Goal: Information Seeking & Learning: Learn about a topic

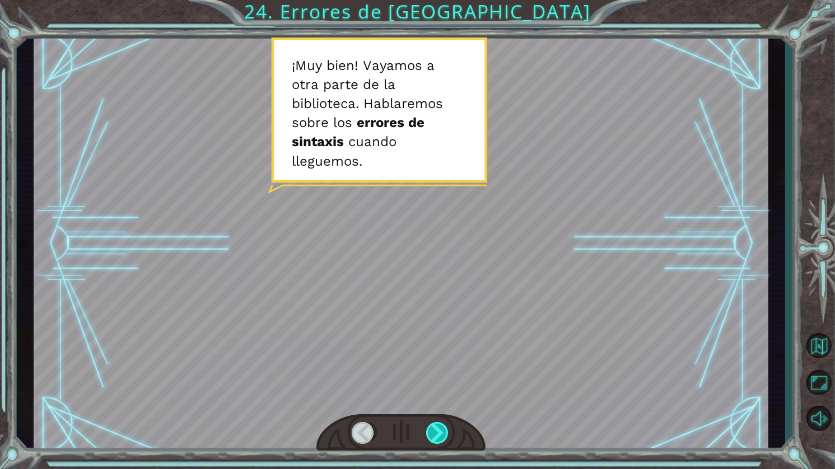
click at [438, 432] on div at bounding box center [438, 433] width 24 height 22
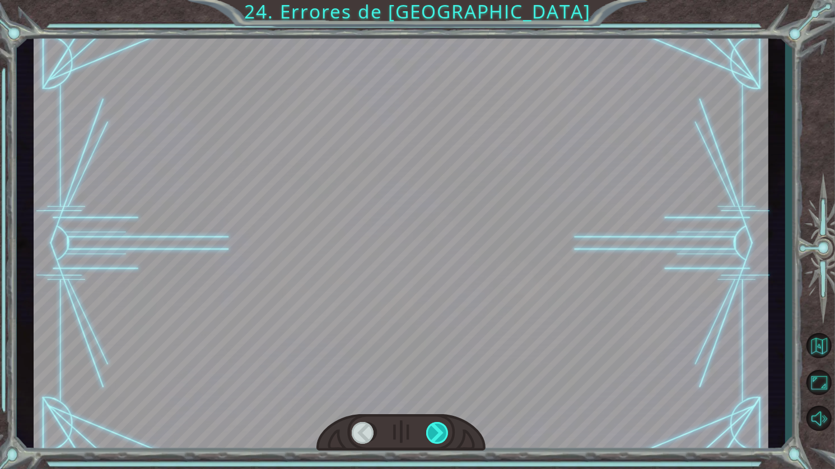
click at [438, 432] on div at bounding box center [438, 433] width 24 height 22
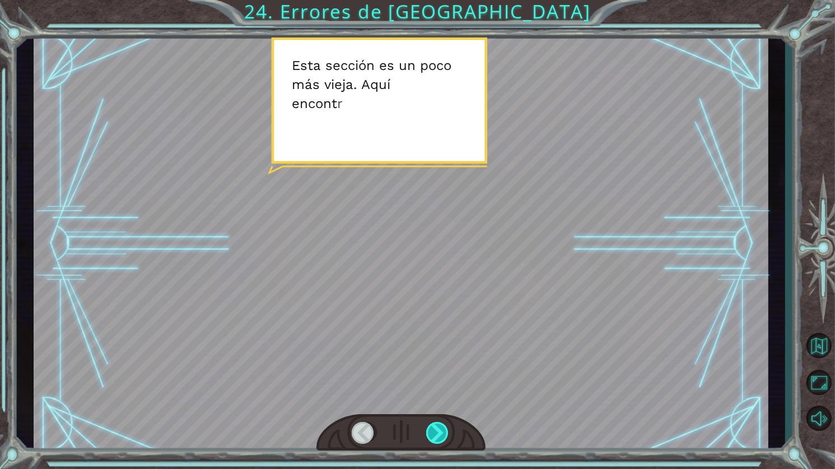
click at [441, 427] on div at bounding box center [438, 433] width 24 height 22
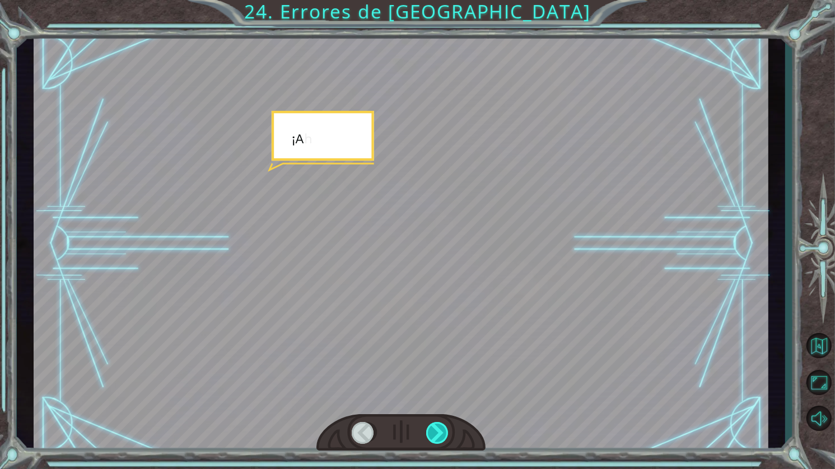
click at [441, 427] on div at bounding box center [438, 433] width 24 height 22
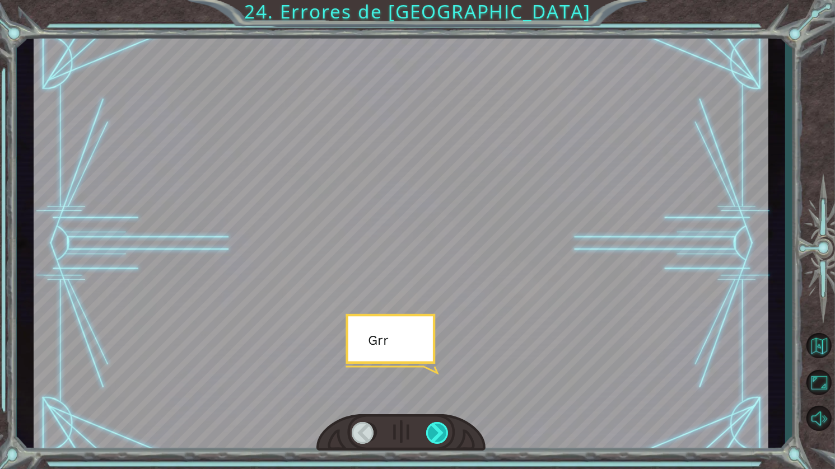
click at [441, 427] on div at bounding box center [438, 433] width 24 height 22
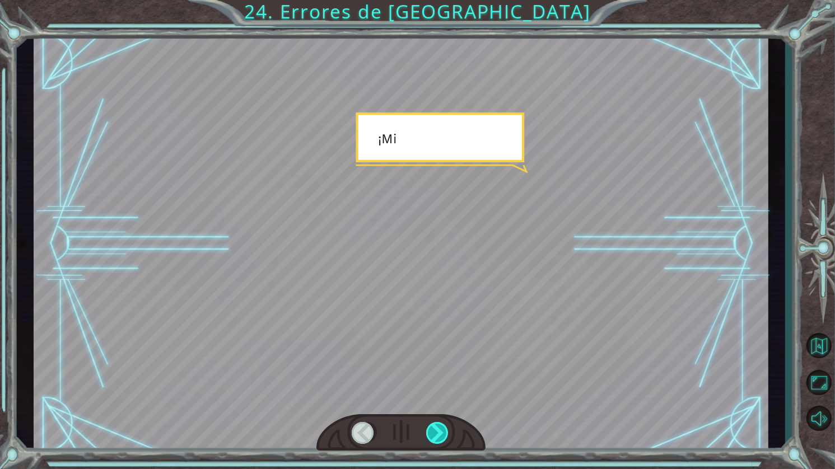
click at [441, 427] on div at bounding box center [438, 433] width 24 height 22
click at [441, 426] on div at bounding box center [438, 433] width 24 height 22
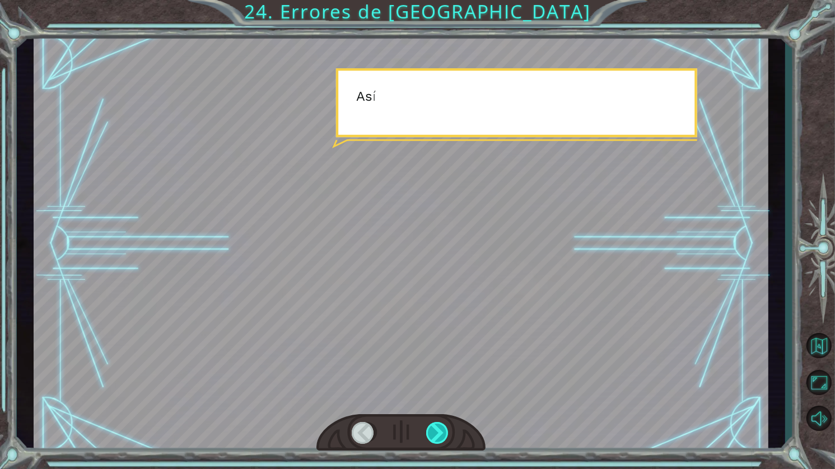
click at [441, 426] on div at bounding box center [438, 433] width 24 height 22
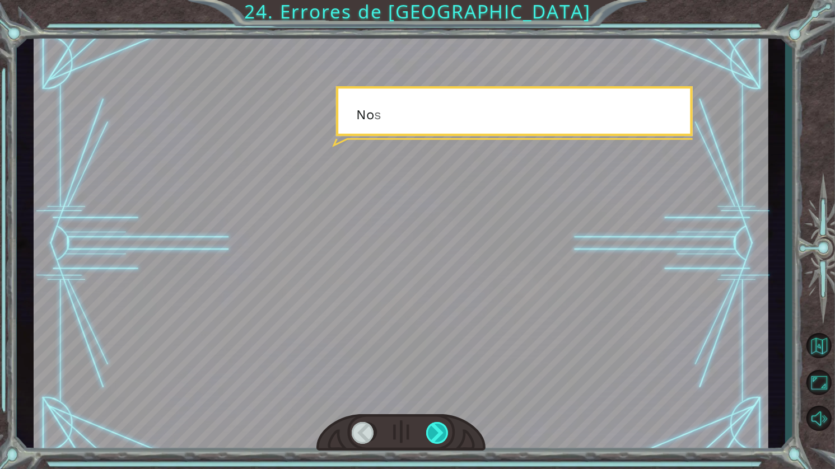
click at [441, 426] on div at bounding box center [438, 433] width 24 height 22
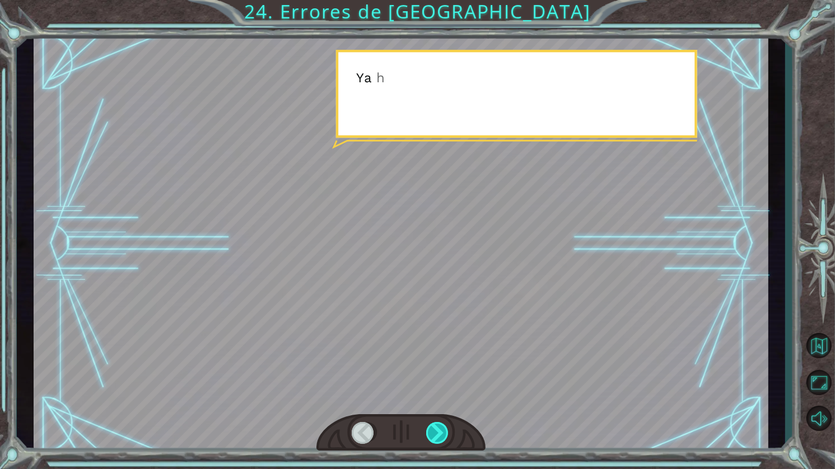
click at [441, 426] on div at bounding box center [438, 433] width 24 height 22
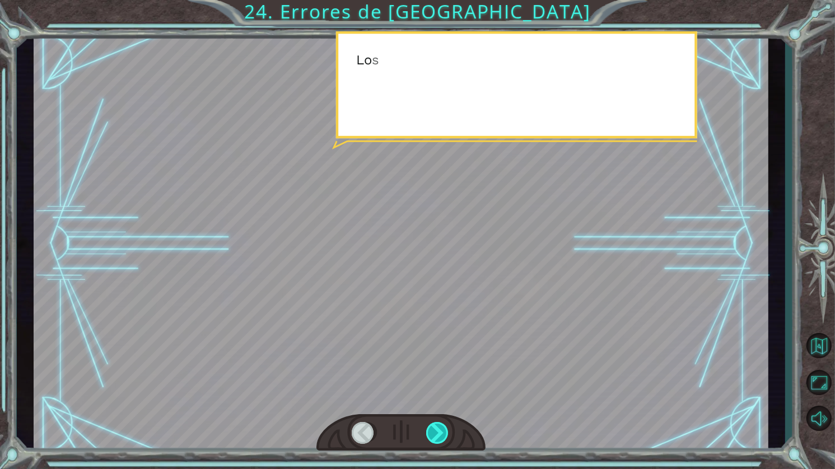
click at [441, 426] on div at bounding box center [438, 433] width 24 height 22
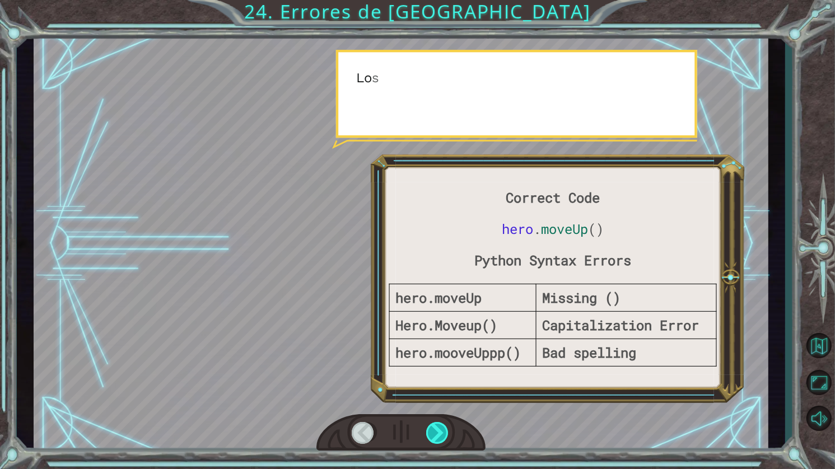
click at [441, 426] on div at bounding box center [438, 433] width 24 height 22
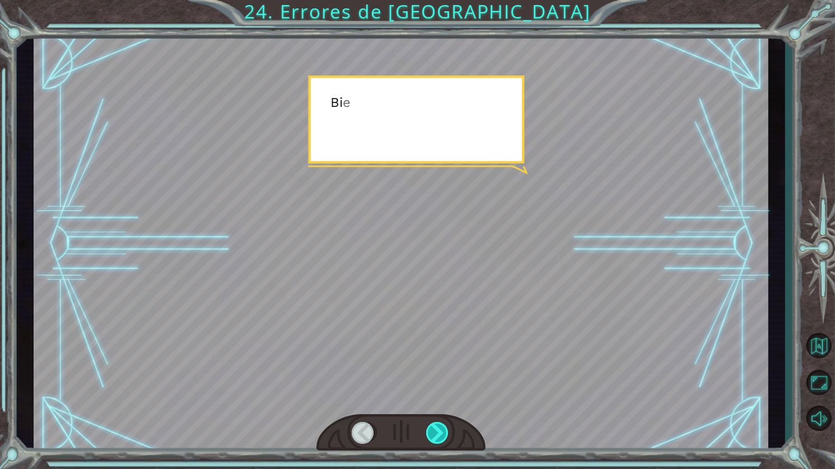
click at [441, 426] on div at bounding box center [438, 433] width 24 height 22
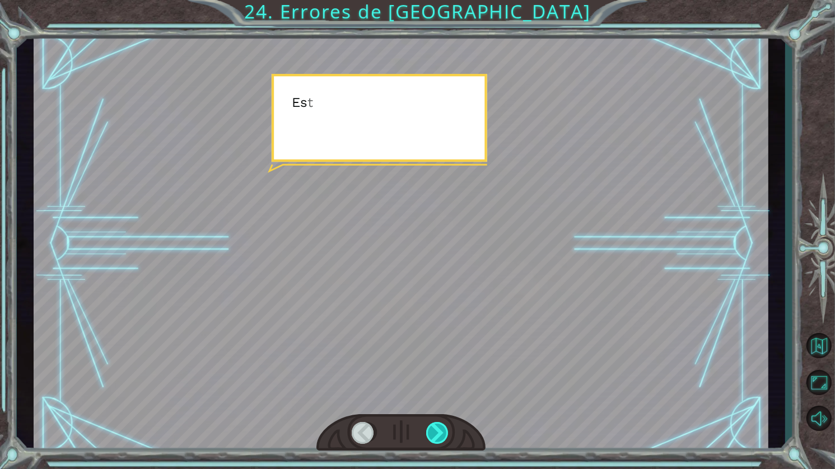
click at [441, 426] on div at bounding box center [438, 433] width 24 height 22
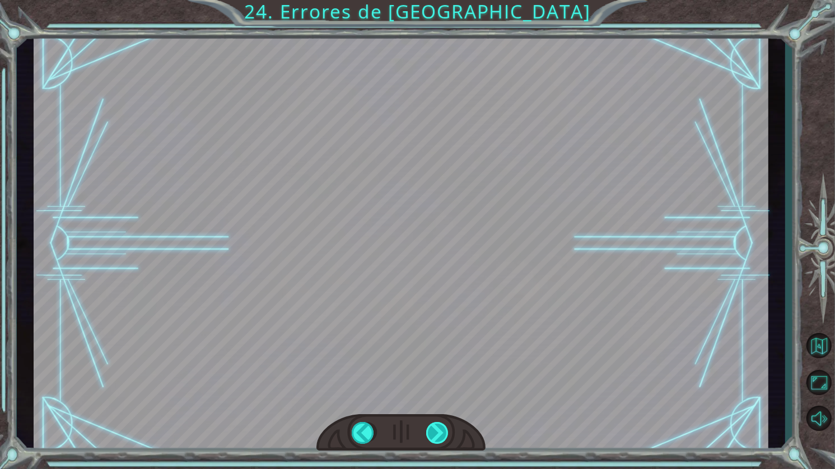
click at [441, 426] on div at bounding box center [438, 433] width 24 height 22
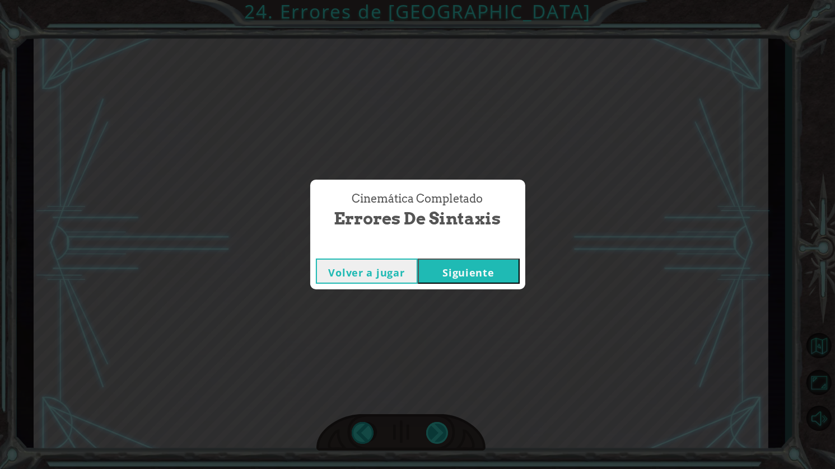
click at [441, 426] on div "Cinemática Completado Errores de Sintaxis Volver a jugar Siguiente" at bounding box center [417, 234] width 835 height 469
click at [434, 277] on button "Siguiente" at bounding box center [469, 271] width 102 height 25
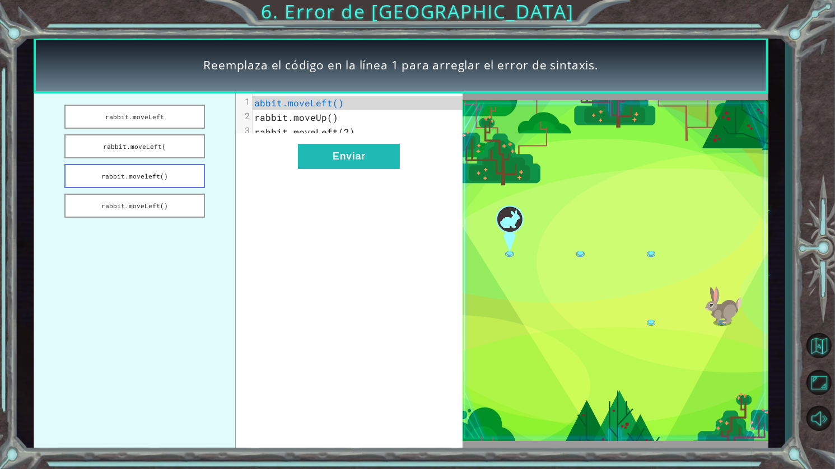
click at [110, 173] on button "rabbit.moveleft()" at bounding box center [134, 176] width 141 height 24
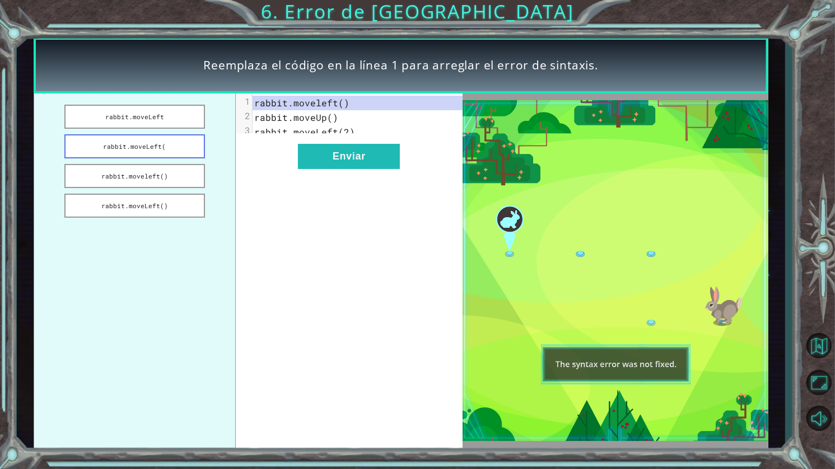
click at [148, 157] on button "rabbit.moveLeft(" at bounding box center [134, 146] width 141 height 24
drag, startPoint x: 171, startPoint y: 116, endPoint x: 183, endPoint y: 127, distance: 16.2
click at [171, 116] on button "rabbit.moveLeft" at bounding box center [134, 117] width 141 height 24
click at [362, 153] on button "Enviar" at bounding box center [349, 156] width 102 height 25
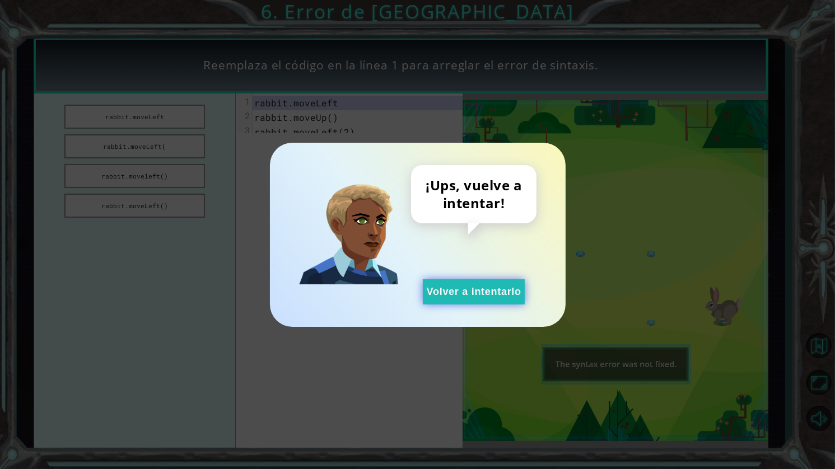
click at [470, 285] on button "Volver a intentarlo" at bounding box center [474, 292] width 102 height 25
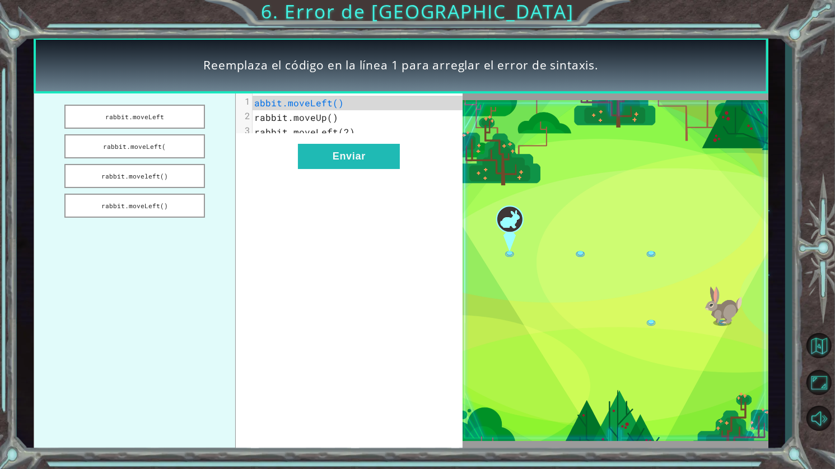
drag, startPoint x: 152, startPoint y: 210, endPoint x: 311, endPoint y: 184, distance: 161.6
click at [311, 184] on div "rabbit.moveLeft rabbit.moveLeft( rabbit.moveleft() rabbit.moveLeft() xxxxxxxxxx…" at bounding box center [248, 271] width 429 height 355
click at [158, 189] on ul "rabbit.moveLeft rabbit.moveLeft( rabbit.moveleft() rabbit.moveLeft()" at bounding box center [135, 271] width 202 height 355
click at [131, 165] on button "rabbit.moveleft()" at bounding box center [134, 176] width 141 height 24
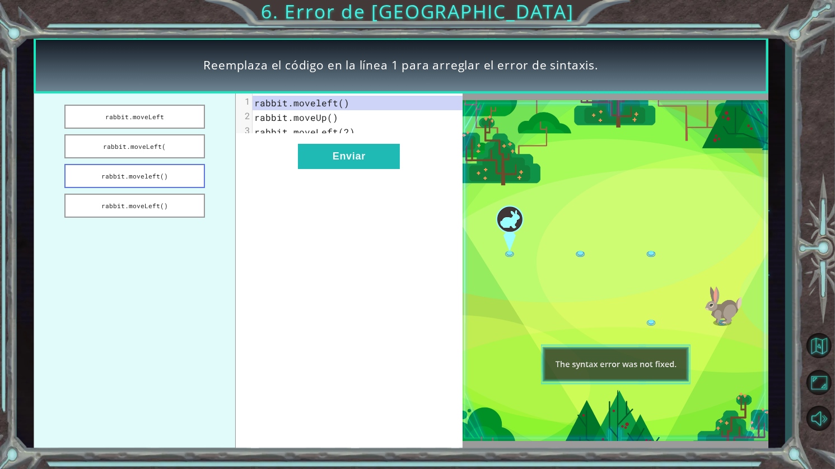
click at [138, 173] on button "rabbit.moveleft()" at bounding box center [134, 176] width 141 height 24
click at [157, 159] on ul "rabbit.moveLeft rabbit.moveLeft( rabbit.moveleft() rabbit.moveLeft()" at bounding box center [135, 271] width 202 height 355
click at [141, 142] on button "rabbit.moveLeft(" at bounding box center [134, 146] width 141 height 24
click at [145, 117] on button "rabbit.moveLeft" at bounding box center [134, 117] width 141 height 24
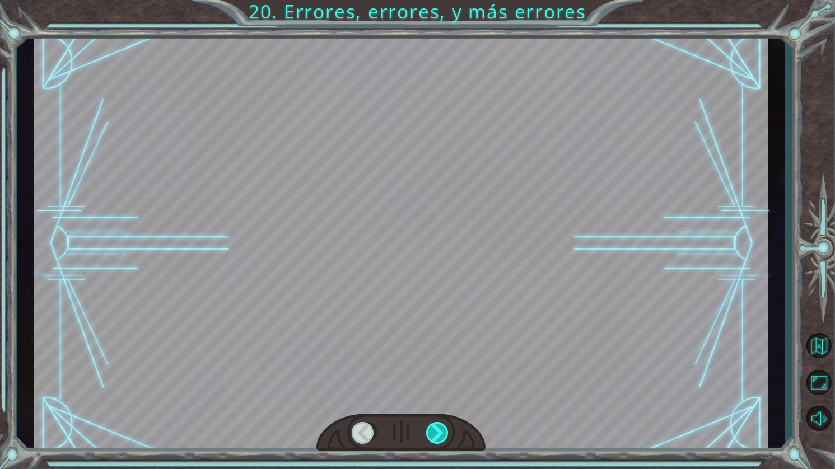
click at [441, 434] on div at bounding box center [438, 433] width 24 height 22
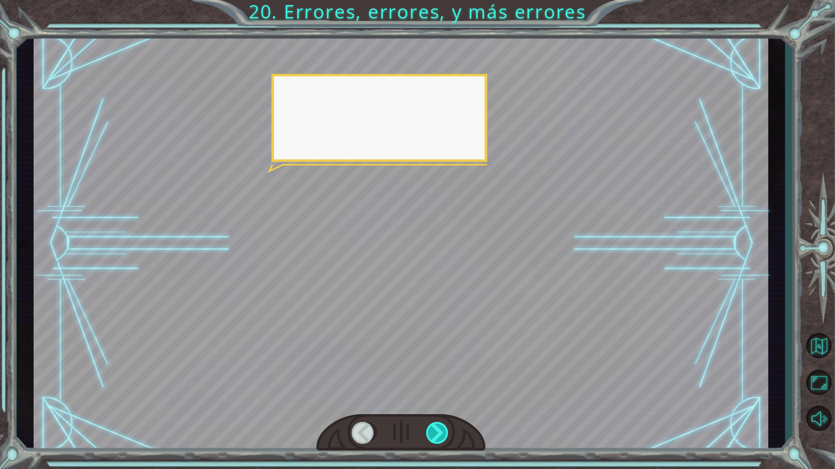
click at [439, 434] on div at bounding box center [438, 433] width 24 height 22
click at [438, 432] on div at bounding box center [438, 433] width 24 height 22
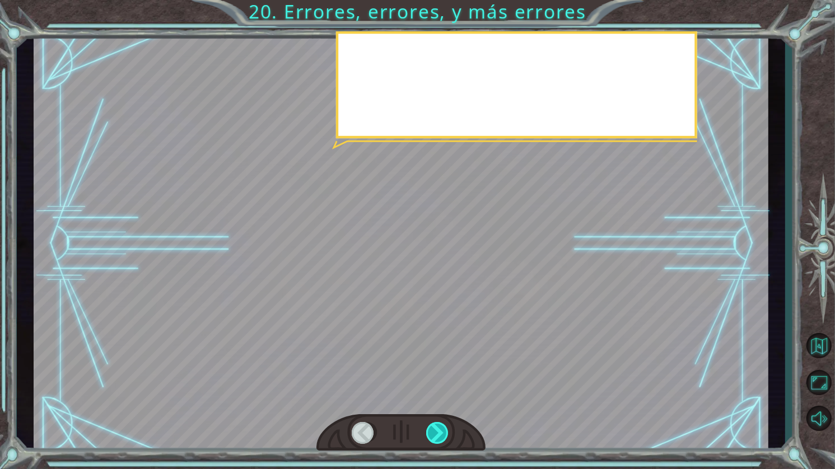
click at [437, 432] on div at bounding box center [438, 433] width 24 height 22
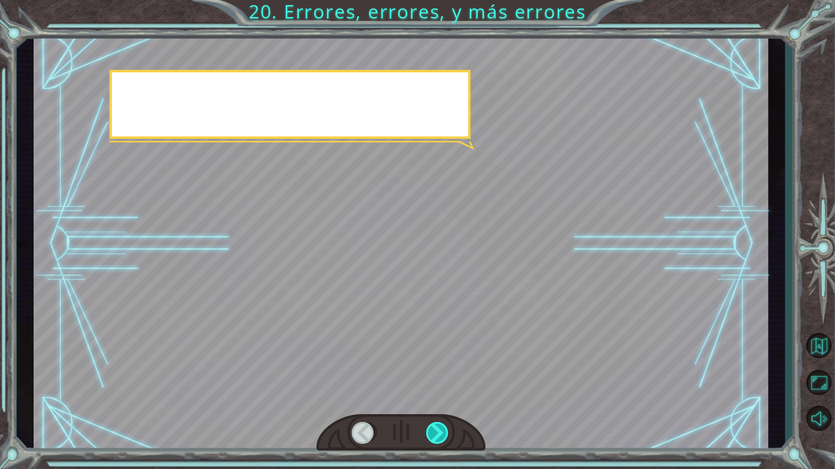
click at [437, 432] on div at bounding box center [438, 433] width 24 height 22
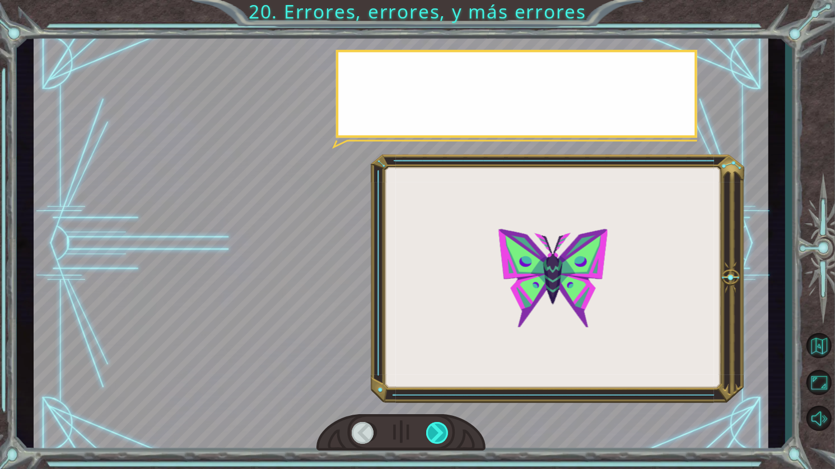
click at [437, 432] on div at bounding box center [438, 433] width 24 height 22
click at [436, 432] on div at bounding box center [438, 433] width 24 height 22
click at [435, 432] on div at bounding box center [438, 433] width 24 height 22
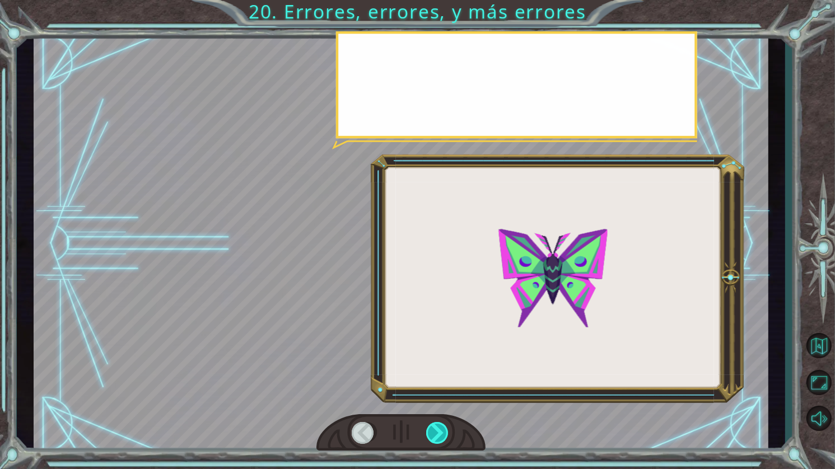
click at [434, 432] on div at bounding box center [438, 433] width 24 height 22
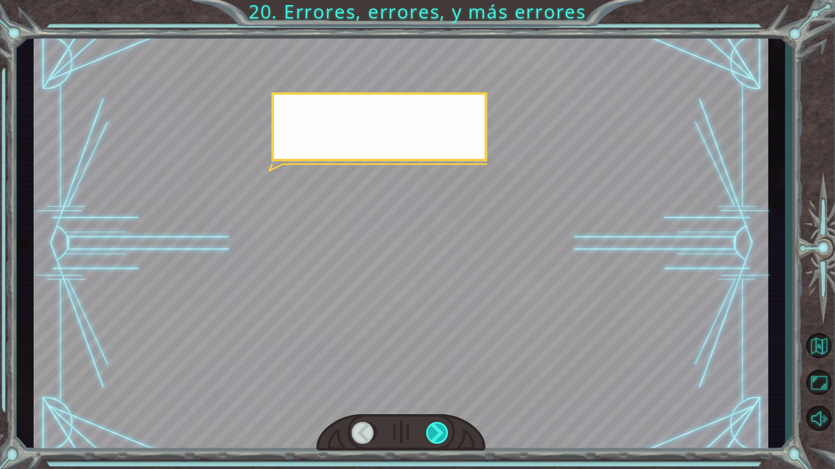
click at [434, 432] on div at bounding box center [438, 433] width 24 height 22
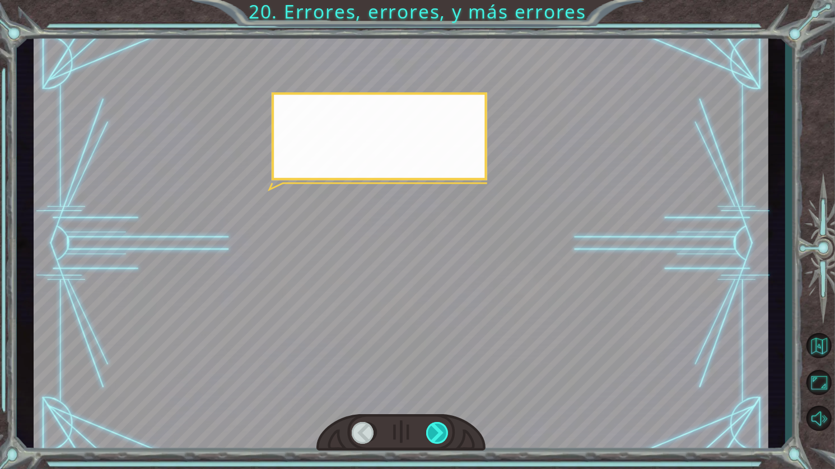
click at [434, 432] on div at bounding box center [438, 433] width 24 height 22
click at [430, 430] on div at bounding box center [438, 433] width 24 height 22
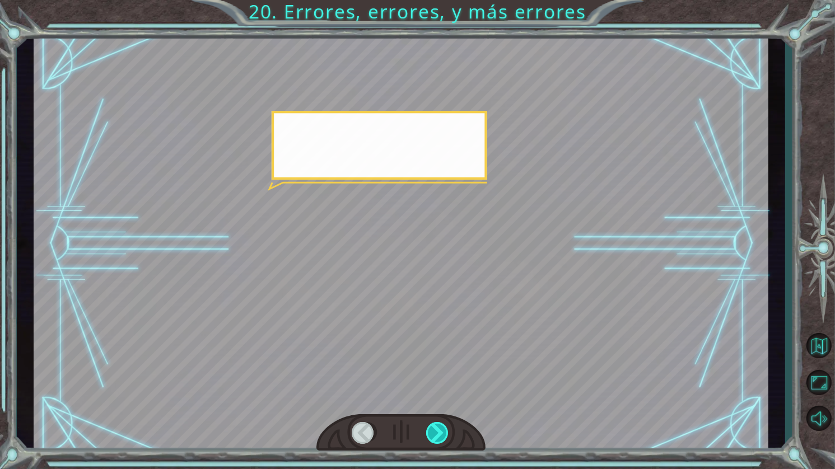
click at [430, 430] on div at bounding box center [438, 433] width 24 height 22
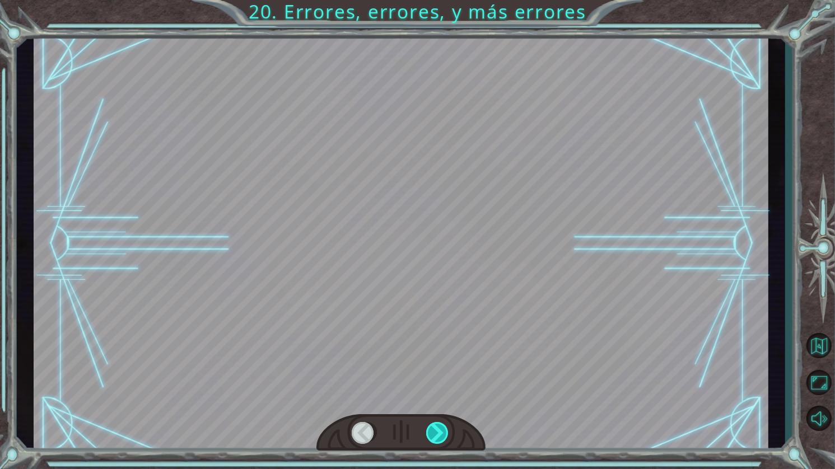
click at [427, 432] on div at bounding box center [438, 433] width 24 height 22
click at [431, 432] on div at bounding box center [438, 433] width 24 height 22
click at [434, 429] on div at bounding box center [438, 433] width 24 height 22
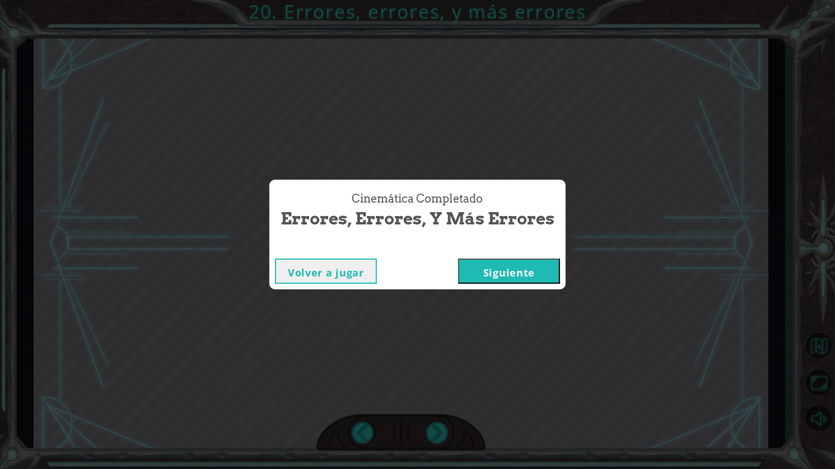
click at [434, 427] on div "Cinemática Completado Errores, errores, y más errores Volver a jugar [GEOGRAPHI…" at bounding box center [417, 234] width 835 height 469
click at [506, 271] on button "Siguiente" at bounding box center [509, 271] width 102 height 25
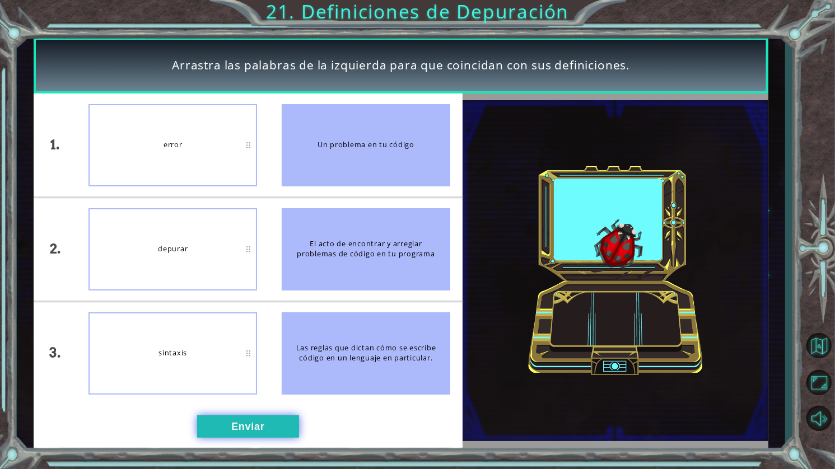
click at [254, 420] on button "Enviar" at bounding box center [248, 427] width 102 height 22
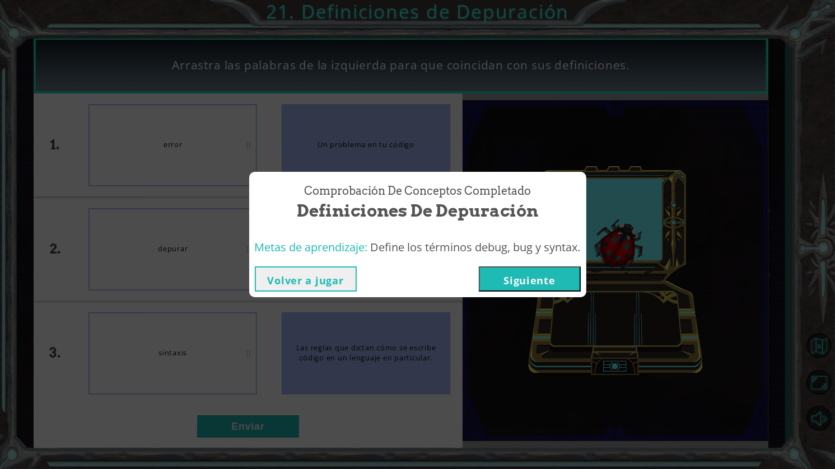
click at [524, 281] on button "Siguiente" at bounding box center [530, 279] width 102 height 25
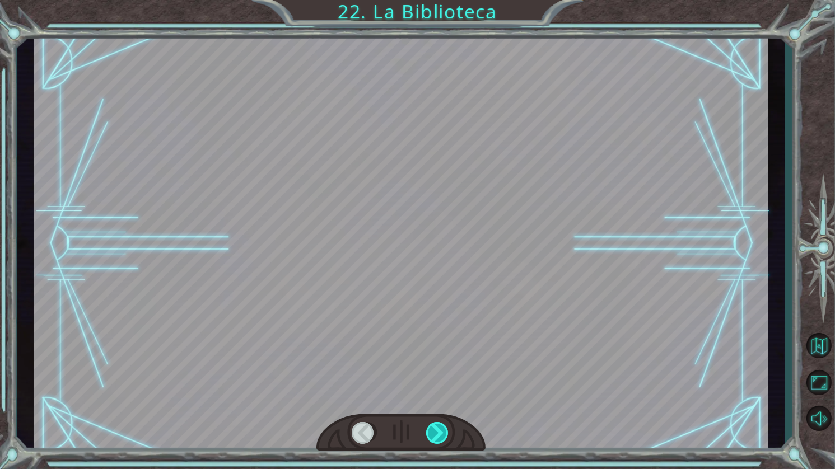
click at [441, 434] on div at bounding box center [438, 433] width 24 height 22
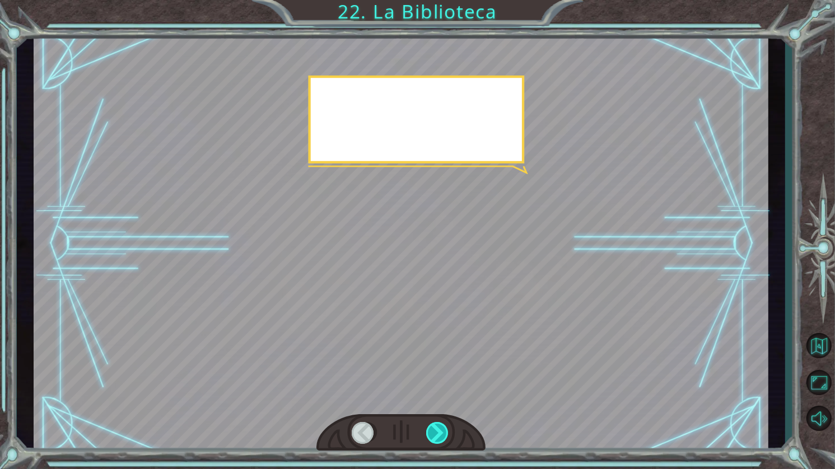
click at [441, 434] on div at bounding box center [438, 433] width 24 height 22
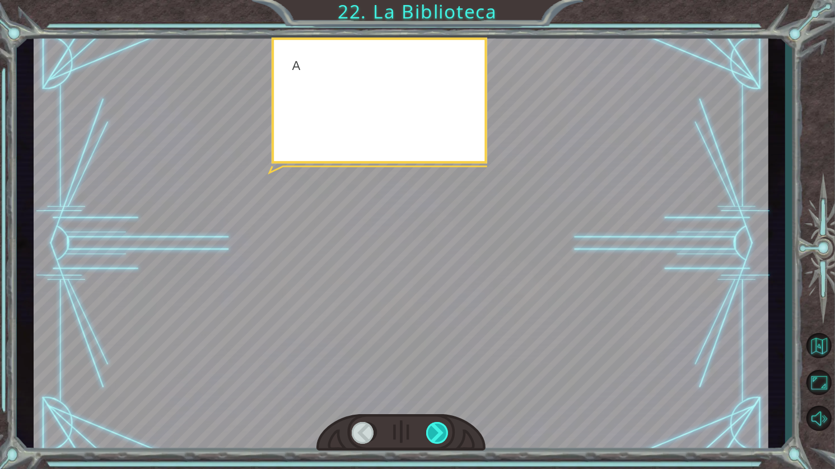
click at [441, 434] on div at bounding box center [438, 433] width 24 height 22
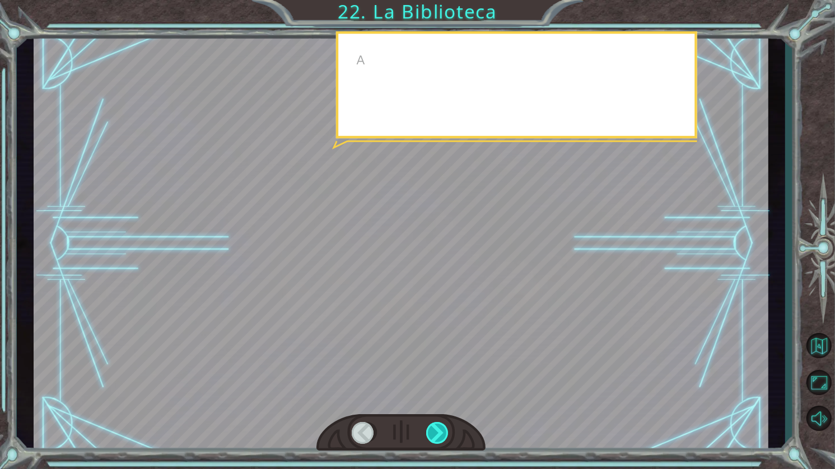
click at [441, 434] on div at bounding box center [438, 433] width 24 height 22
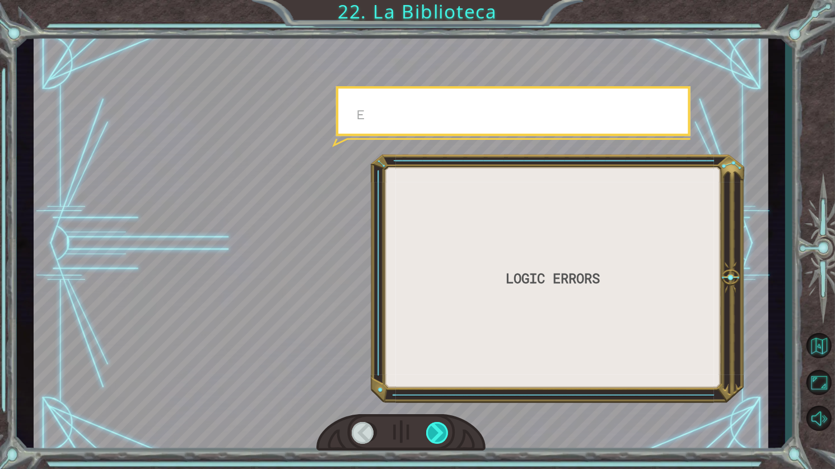
click at [441, 434] on div at bounding box center [438, 433] width 24 height 22
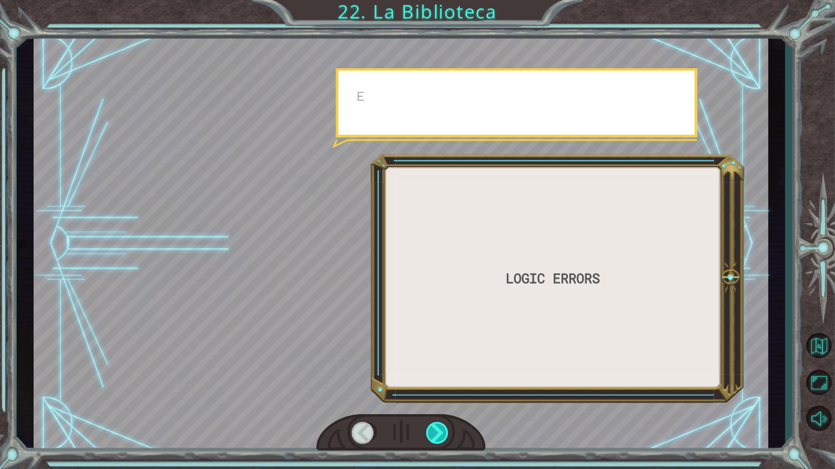
click at [441, 434] on div at bounding box center [438, 433] width 24 height 22
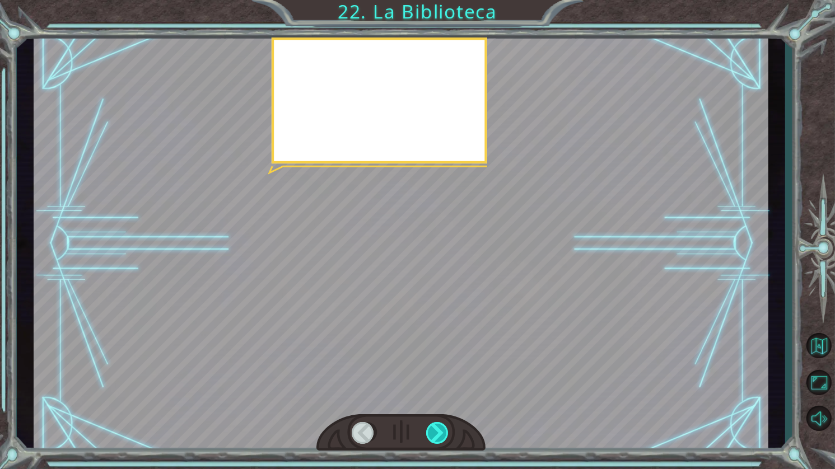
click at [441, 434] on div at bounding box center [438, 433] width 24 height 22
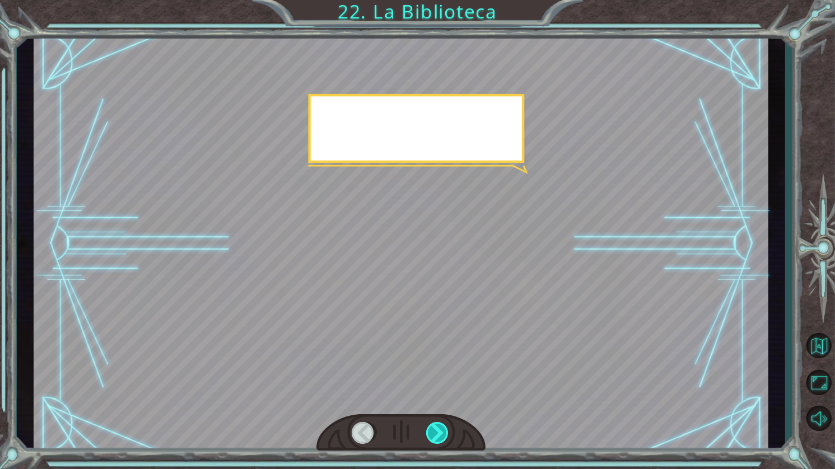
click at [441, 434] on div at bounding box center [438, 433] width 24 height 22
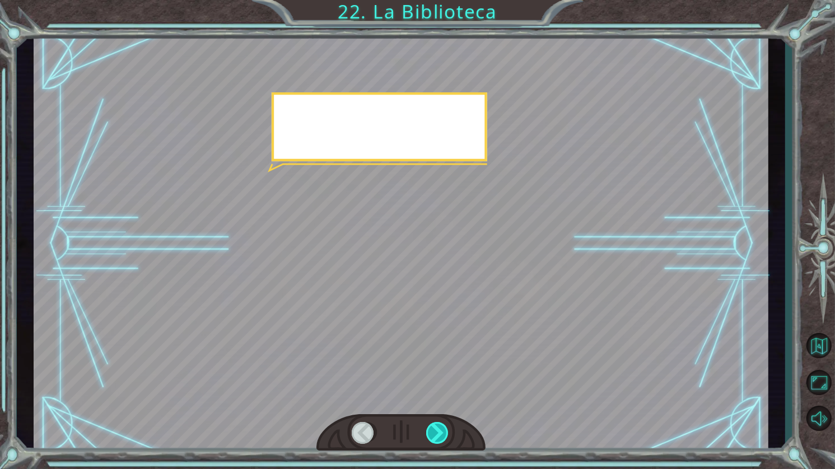
click at [441, 434] on div at bounding box center [438, 433] width 24 height 22
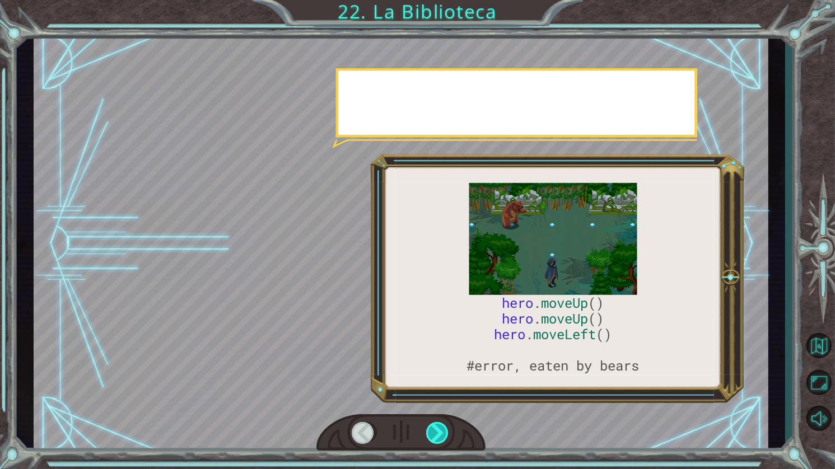
click at [441, 434] on div at bounding box center [438, 433] width 24 height 22
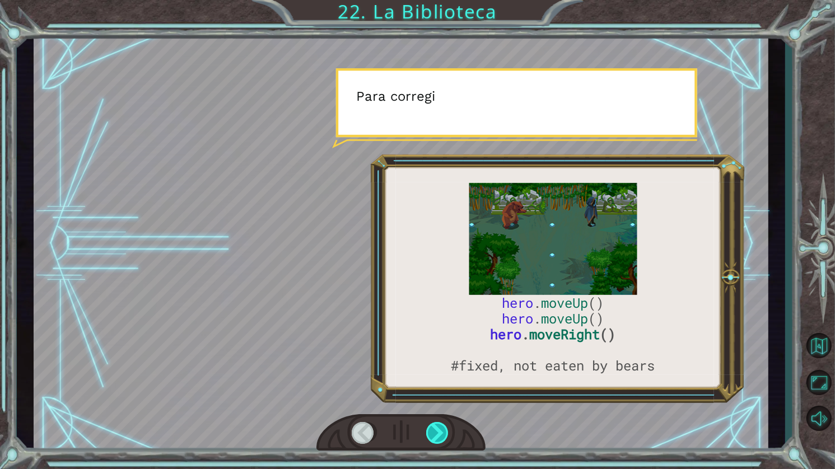
click at [441, 434] on div at bounding box center [438, 433] width 24 height 22
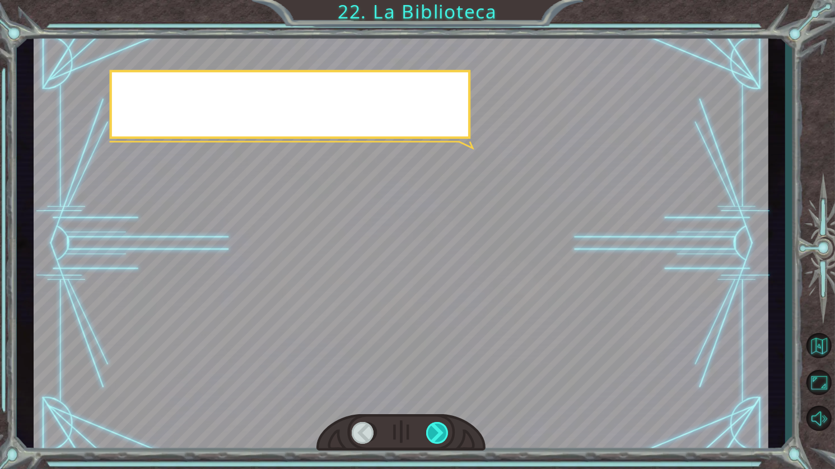
click at [441, 434] on div at bounding box center [438, 433] width 24 height 22
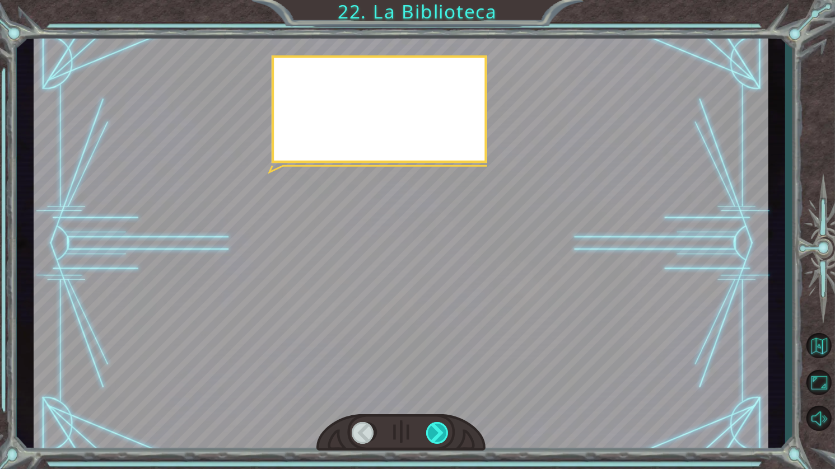
click at [441, 434] on div at bounding box center [438, 433] width 24 height 22
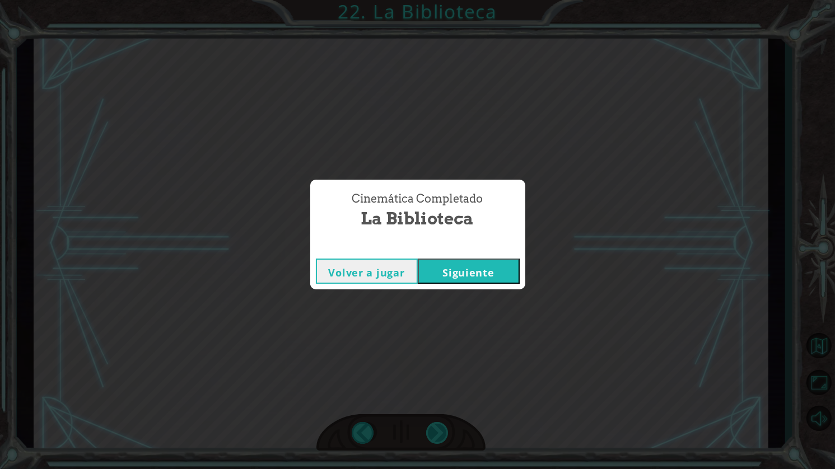
click at [441, 434] on div "Cinemática Completado La Biblioteca Volver a jugar [GEOGRAPHIC_DATA]" at bounding box center [417, 234] width 835 height 469
click at [466, 273] on button "Siguiente" at bounding box center [469, 271] width 102 height 25
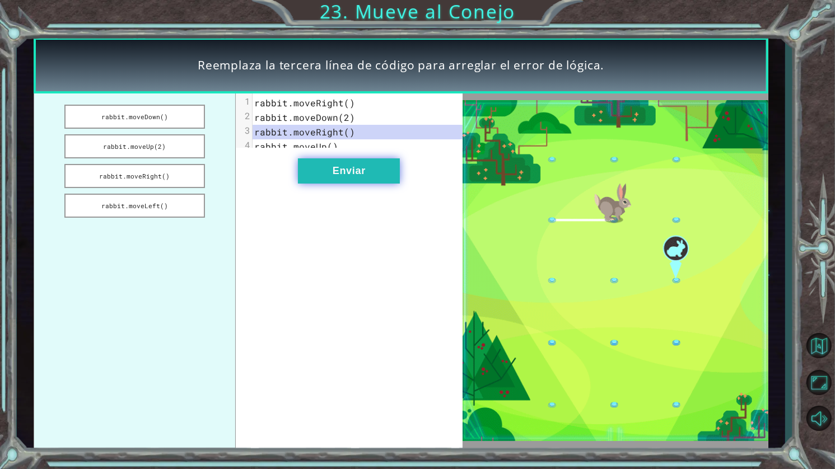
click at [315, 178] on button "Enviar" at bounding box center [349, 171] width 102 height 25
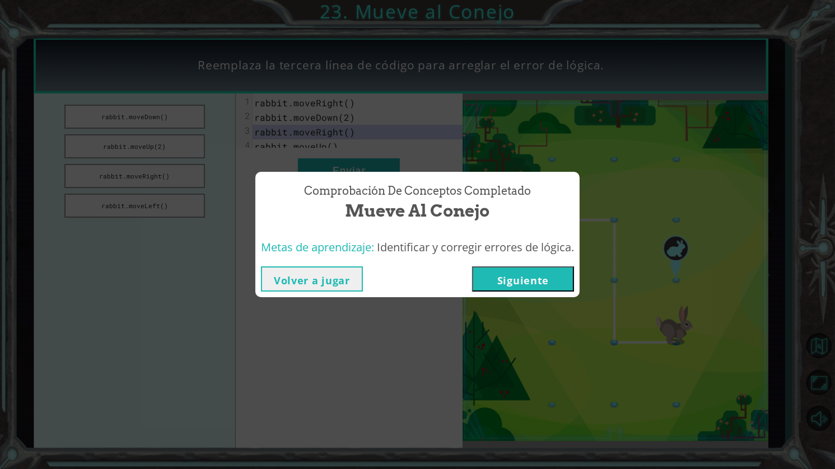
click at [517, 285] on button "Siguiente" at bounding box center [523, 279] width 102 height 25
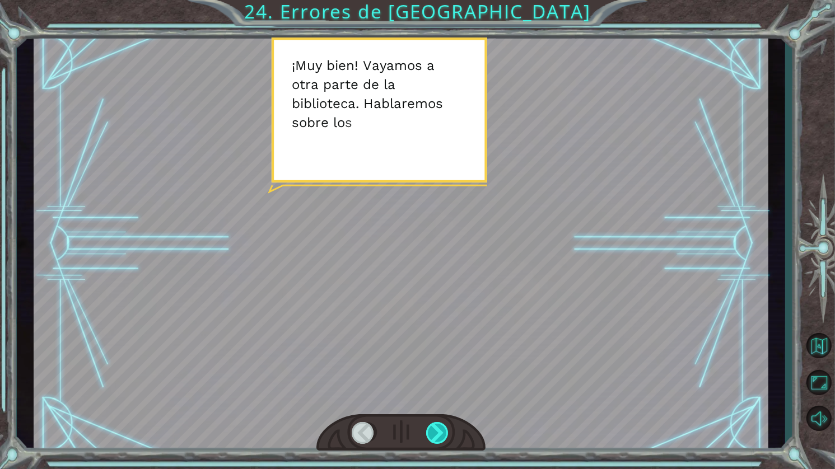
click at [436, 425] on div at bounding box center [438, 433] width 24 height 22
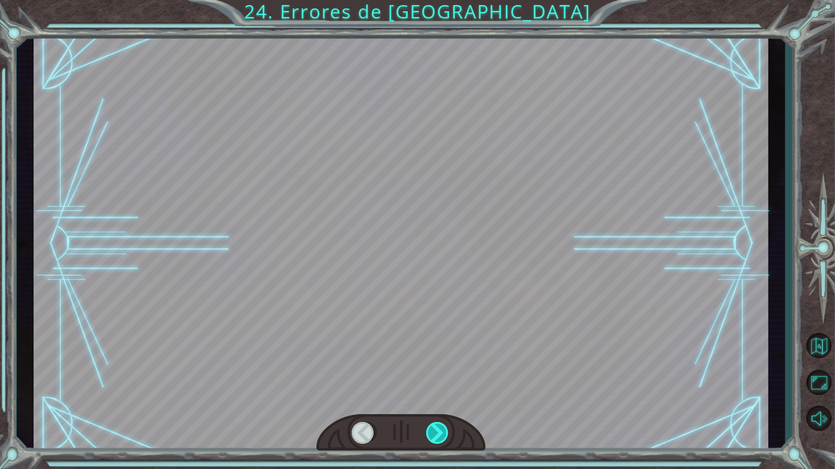
click at [436, 425] on div at bounding box center [438, 433] width 24 height 22
click at [437, 425] on div at bounding box center [438, 433] width 24 height 22
drag, startPoint x: 437, startPoint y: 425, endPoint x: 434, endPoint y: 431, distance: 7.3
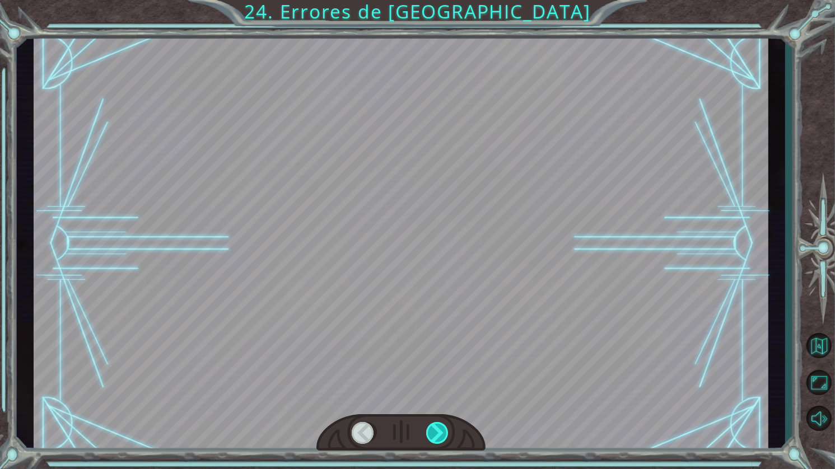
click at [437, 424] on div at bounding box center [438, 433] width 24 height 22
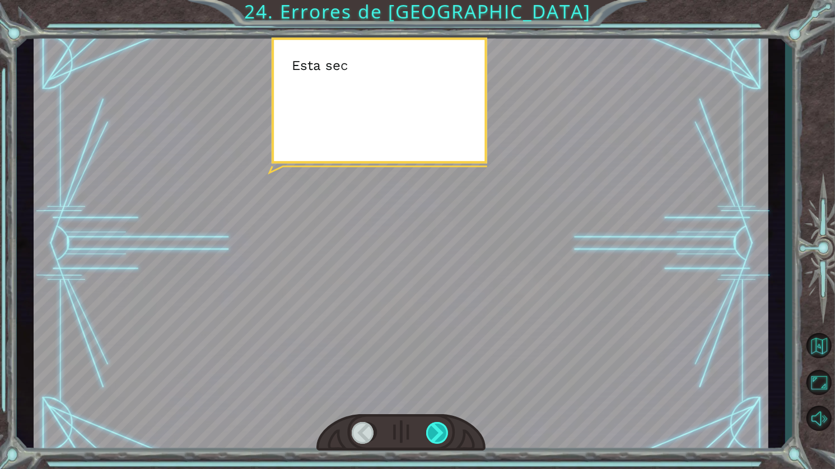
click at [436, 431] on div at bounding box center [438, 433] width 24 height 22
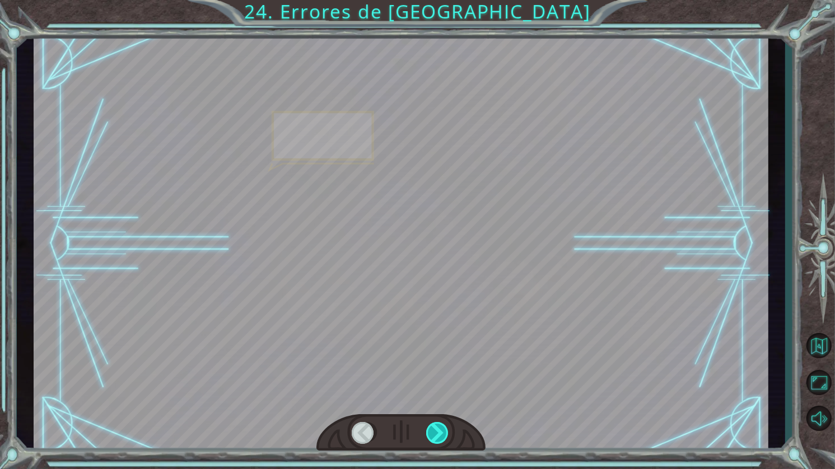
drag, startPoint x: 436, startPoint y: 434, endPoint x: 438, endPoint y: 427, distance: 6.9
click at [437, 434] on div at bounding box center [438, 433] width 24 height 22
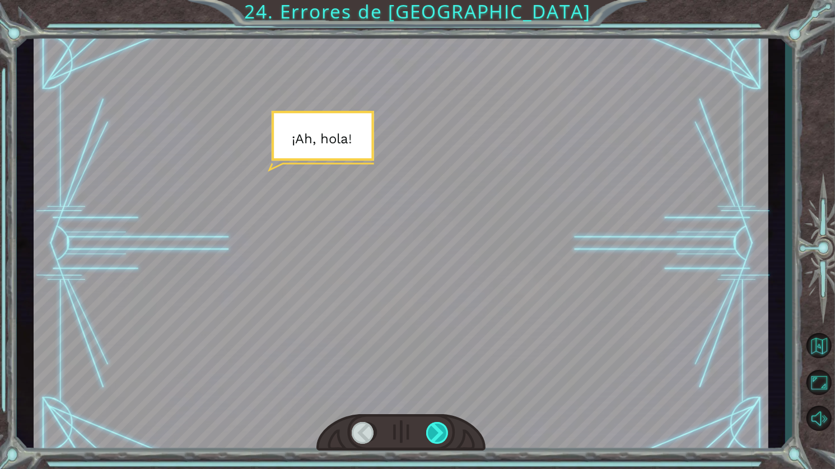
click at [439, 426] on div at bounding box center [438, 433] width 24 height 22
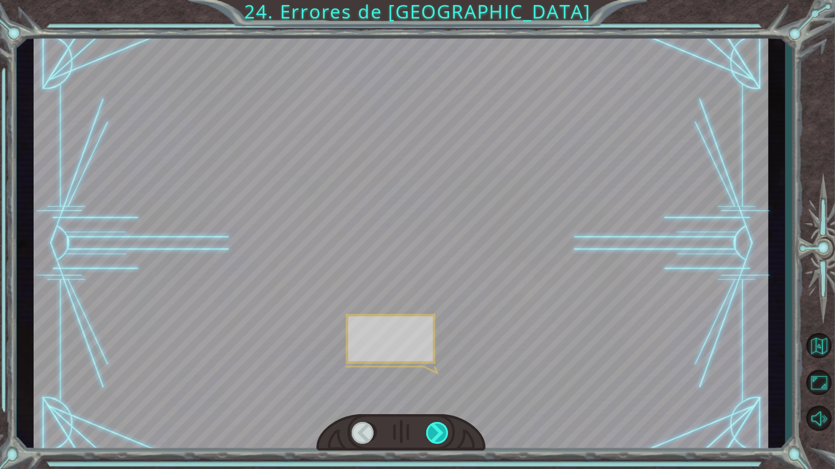
click at [441, 427] on div at bounding box center [438, 433] width 24 height 22
click at [441, 429] on div at bounding box center [438, 433] width 24 height 22
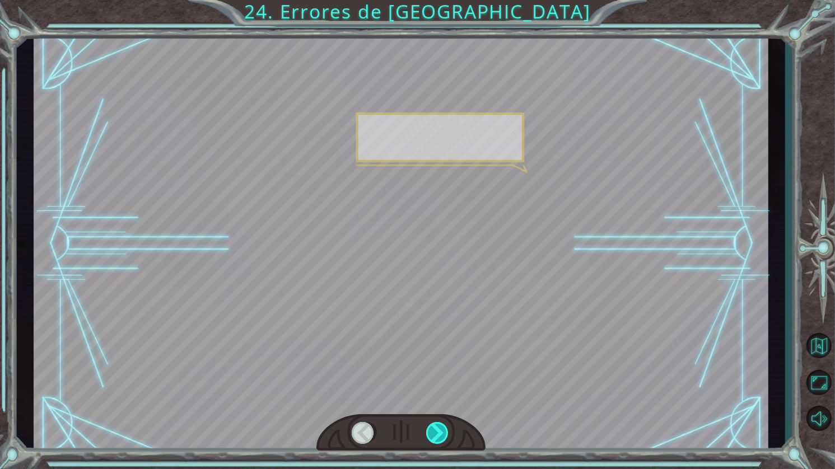
click at [443, 429] on div at bounding box center [438, 433] width 24 height 22
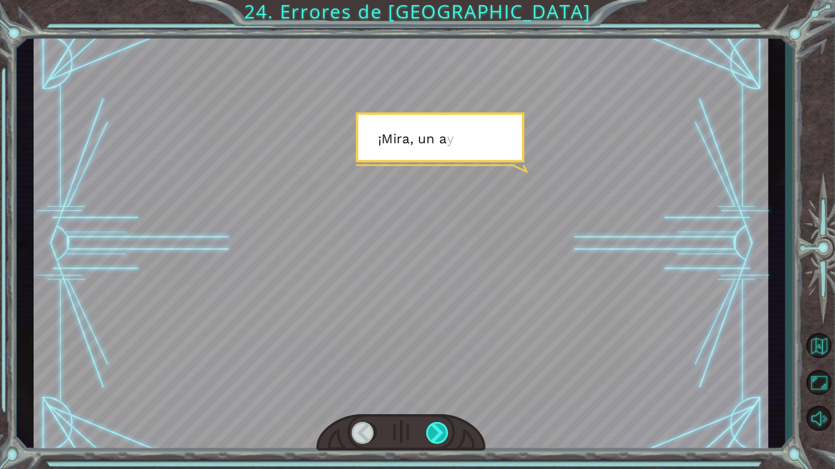
click at [445, 425] on div at bounding box center [438, 433] width 24 height 22
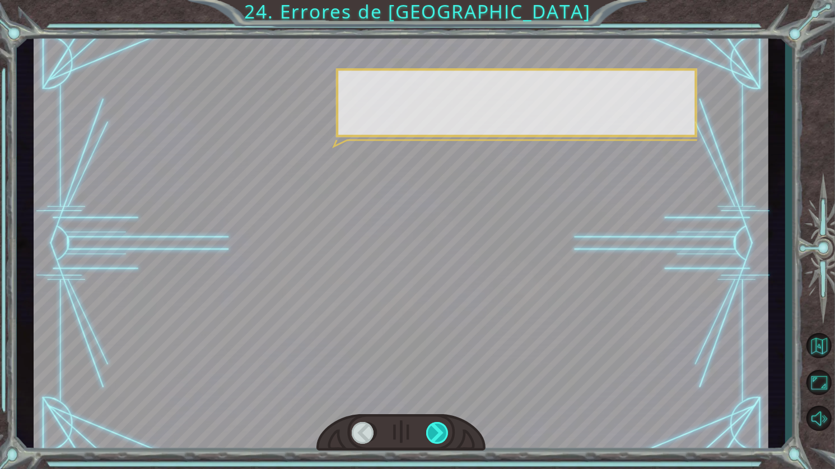
click at [446, 422] on div at bounding box center [438, 433] width 24 height 22
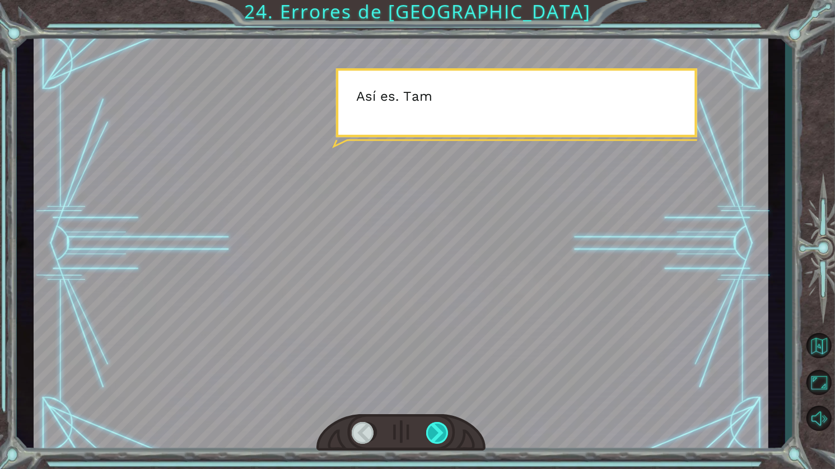
click at [446, 422] on div at bounding box center [438, 433] width 24 height 22
click at [446, 424] on div at bounding box center [438, 433] width 24 height 22
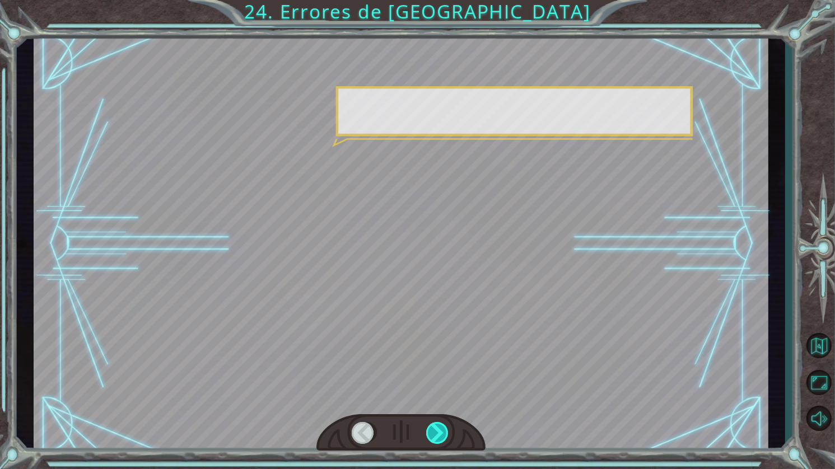
click at [446, 424] on div at bounding box center [438, 433] width 24 height 22
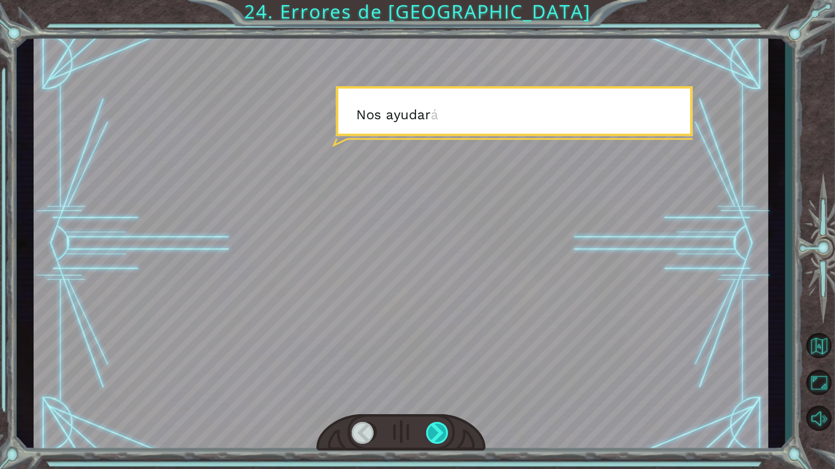
click at [446, 424] on div at bounding box center [438, 433] width 24 height 22
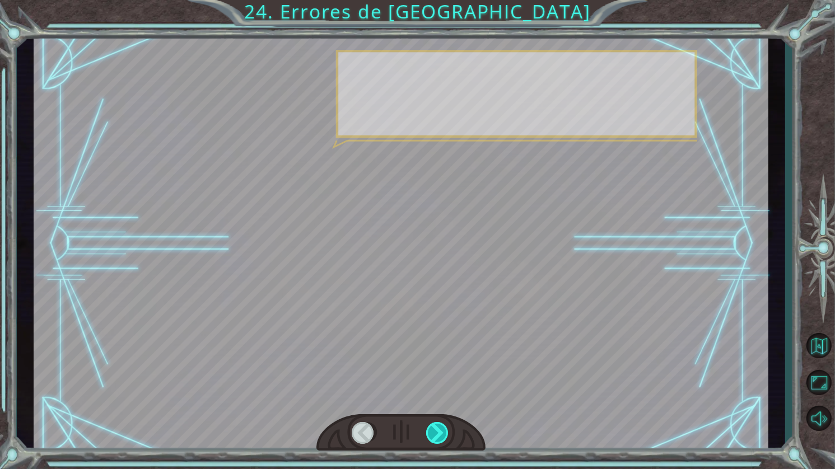
click at [446, 425] on div at bounding box center [438, 433] width 24 height 22
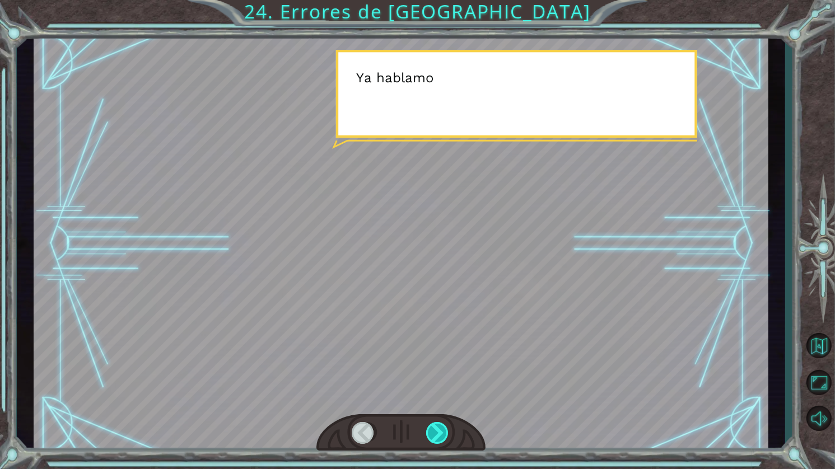
click at [446, 425] on div at bounding box center [438, 433] width 24 height 22
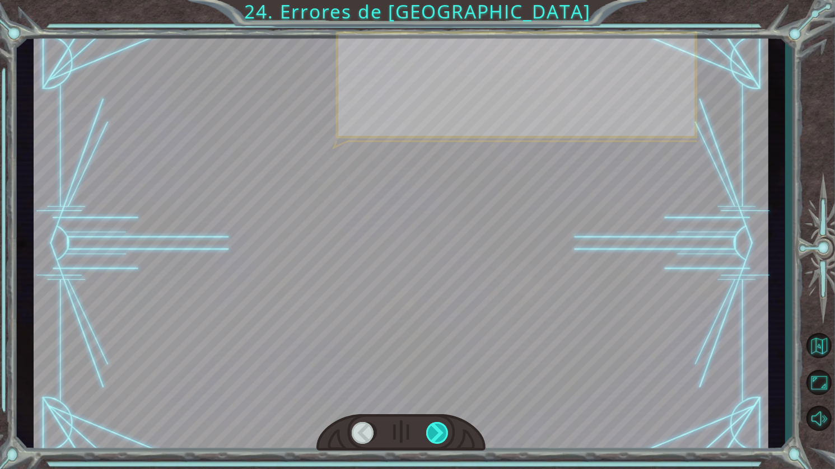
click at [446, 425] on div at bounding box center [438, 433] width 24 height 22
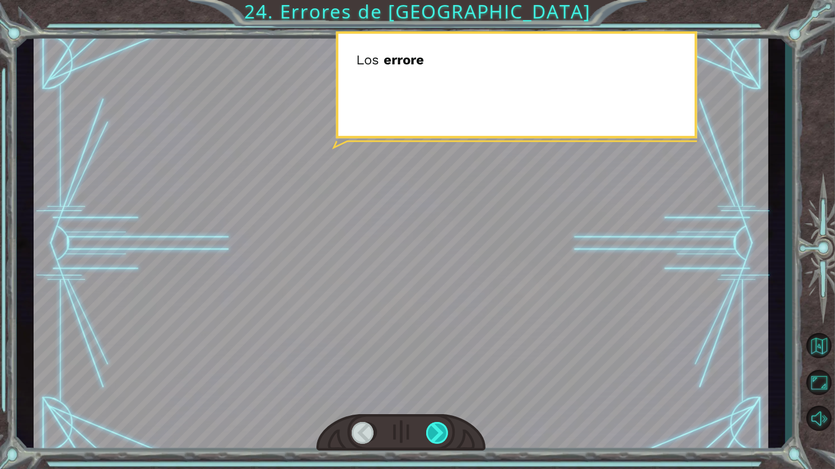
click at [445, 425] on div at bounding box center [438, 433] width 24 height 22
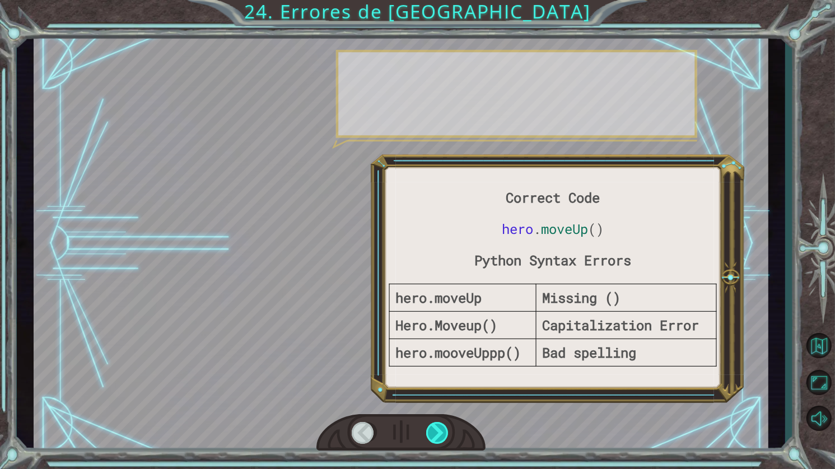
click at [444, 425] on div at bounding box center [438, 433] width 24 height 22
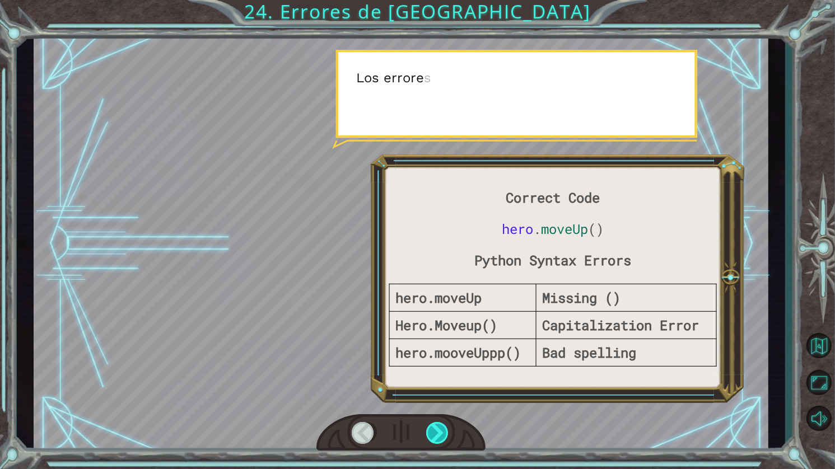
click at [443, 427] on div at bounding box center [438, 433] width 24 height 22
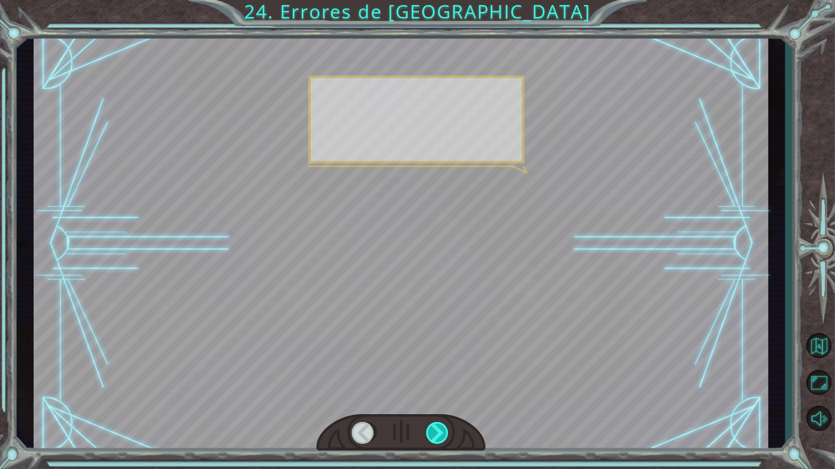
click at [443, 424] on div at bounding box center [438, 433] width 24 height 22
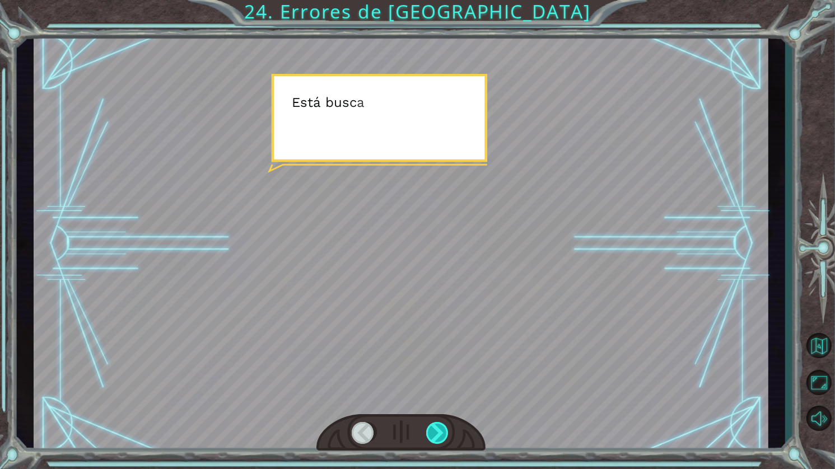
click at [441, 429] on div at bounding box center [438, 433] width 24 height 22
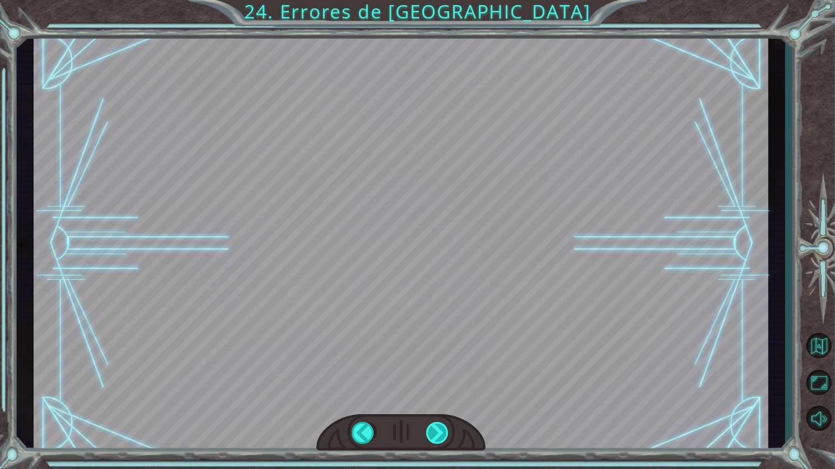
click at [441, 0] on div "Correct Code hero . moveUp () Python Syntax Errors hero.moveUp Missing () Hero.…" at bounding box center [417, 0] width 835 height 0
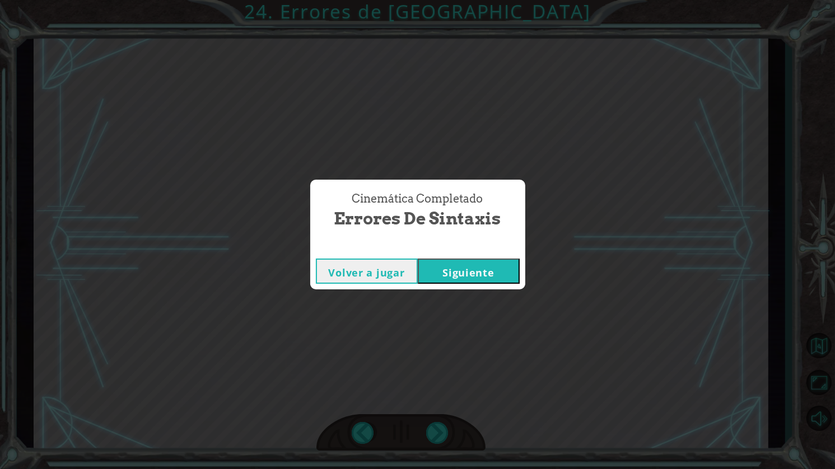
click at [471, 277] on button "Siguiente" at bounding box center [469, 271] width 102 height 25
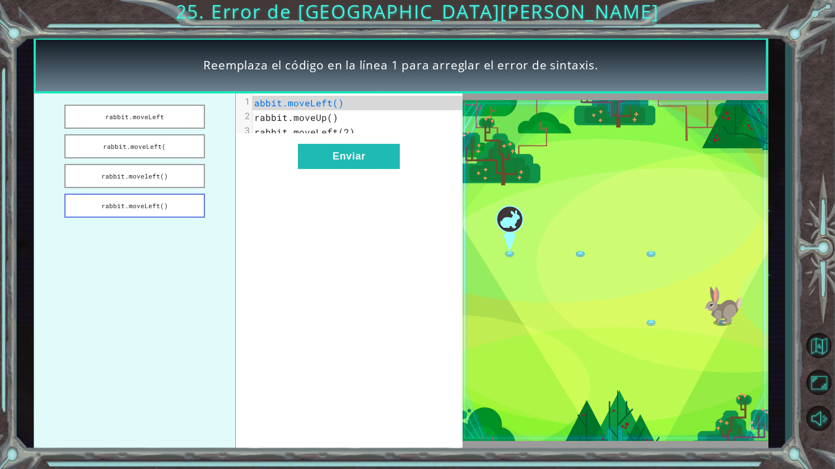
click at [174, 210] on button "rabbit.moveLeft()" at bounding box center [134, 206] width 141 height 24
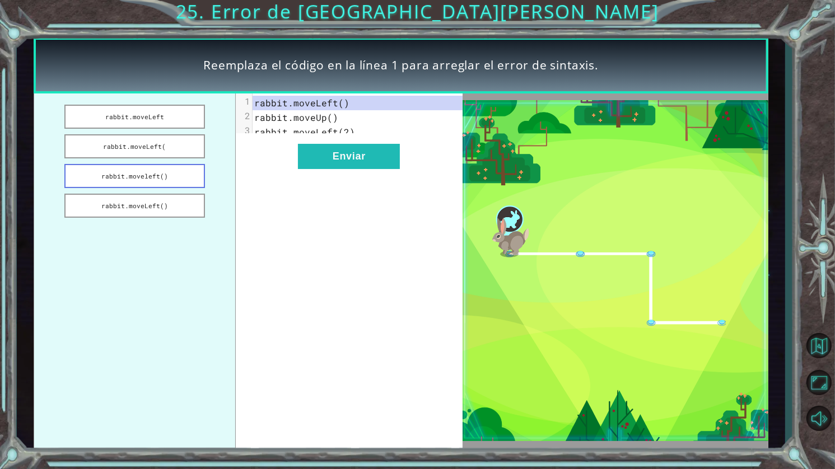
click at [175, 172] on button "rabbit.moveleft()" at bounding box center [134, 176] width 141 height 24
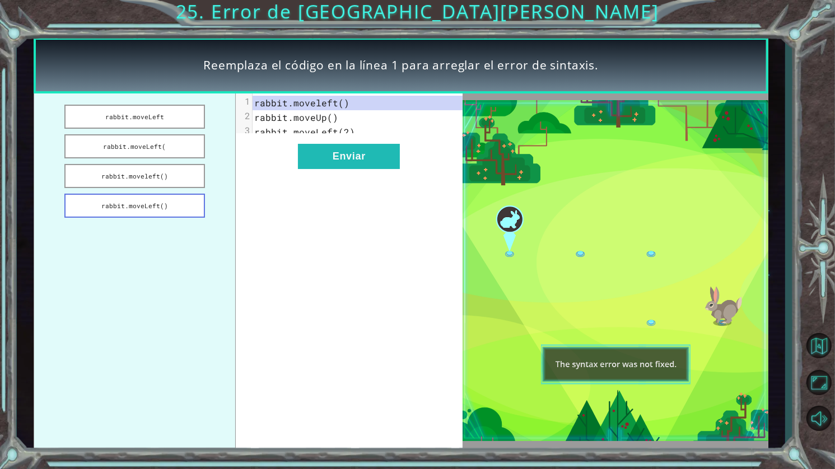
click at [171, 203] on button "rabbit.moveLeft()" at bounding box center [134, 206] width 141 height 24
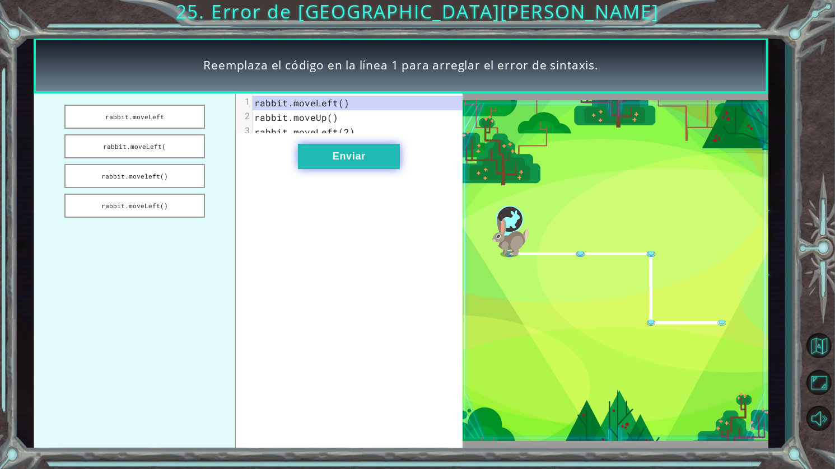
click at [360, 153] on button "Enviar" at bounding box center [349, 156] width 102 height 25
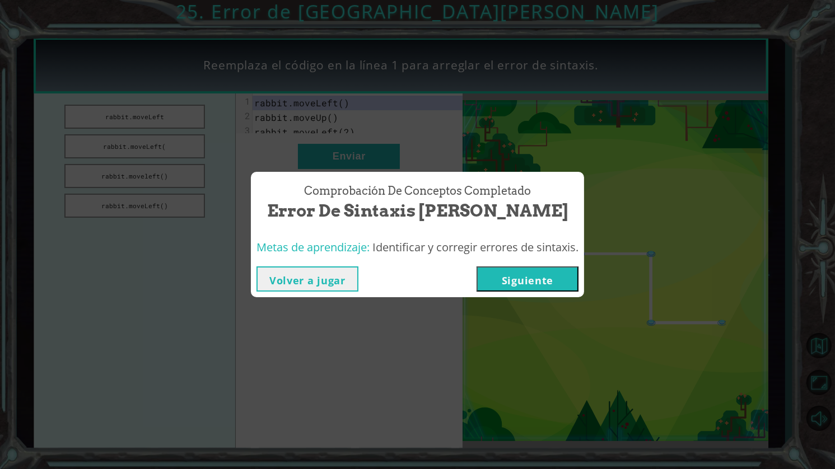
click at [556, 281] on button "Siguiente" at bounding box center [528, 279] width 102 height 25
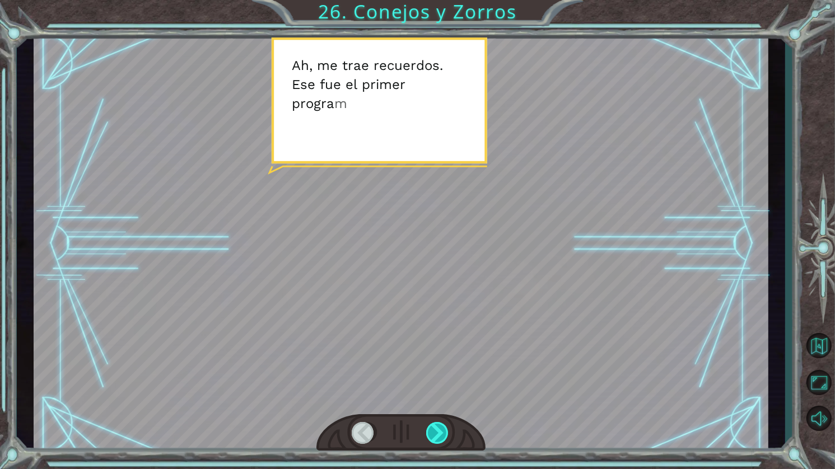
click at [439, 434] on div at bounding box center [438, 433] width 24 height 22
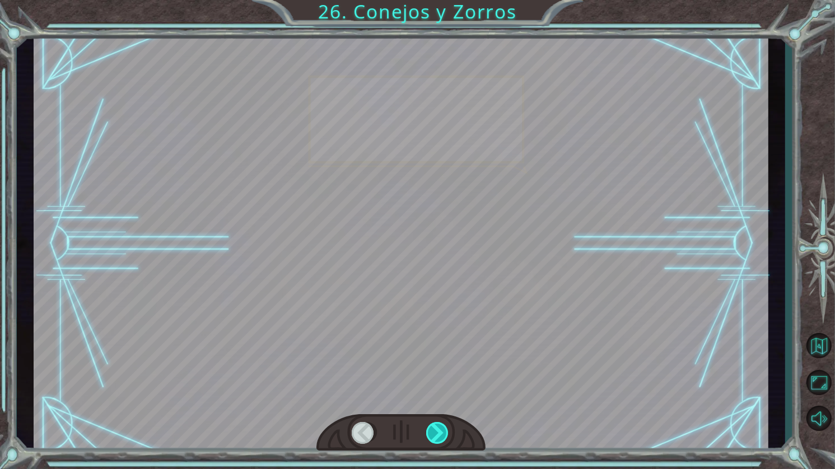
click at [435, 431] on div at bounding box center [438, 433] width 24 height 22
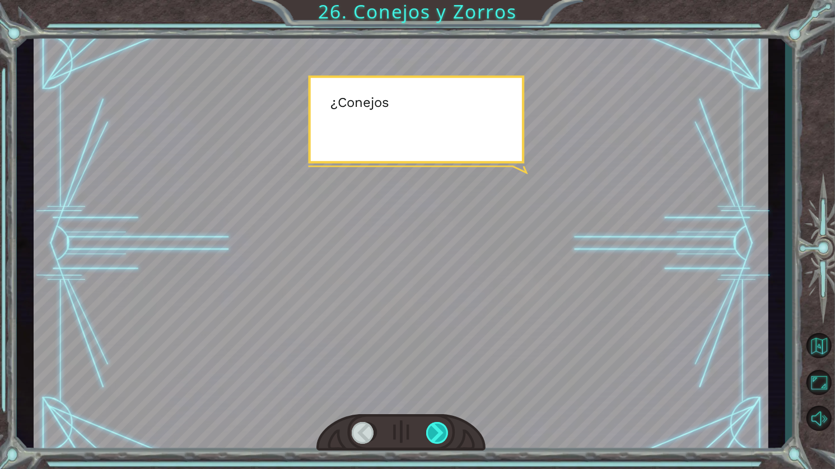
click at [435, 431] on div at bounding box center [438, 433] width 24 height 22
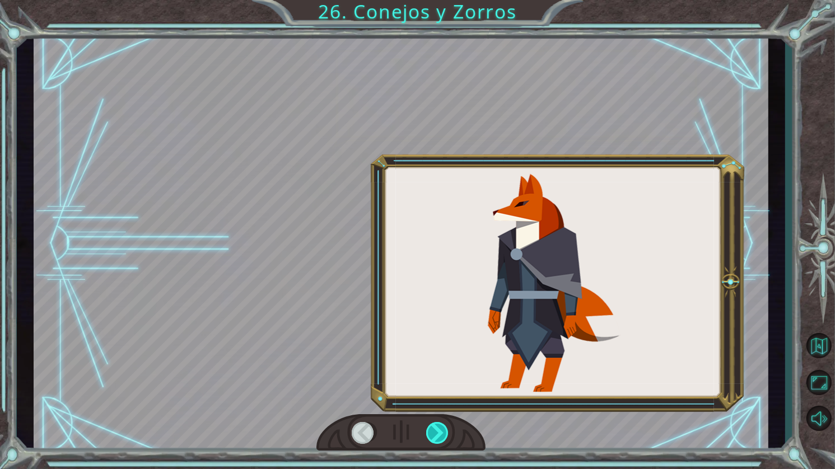
click at [435, 431] on div at bounding box center [438, 433] width 24 height 22
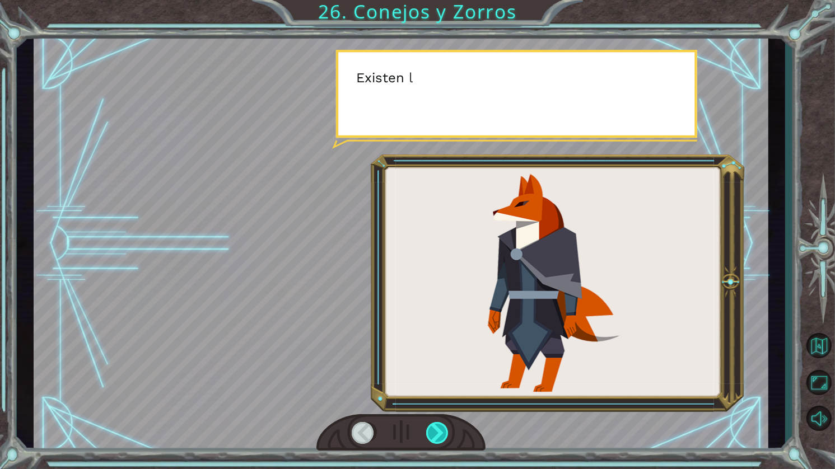
click at [435, 431] on div at bounding box center [438, 433] width 24 height 22
click at [435, 429] on div at bounding box center [438, 433] width 24 height 22
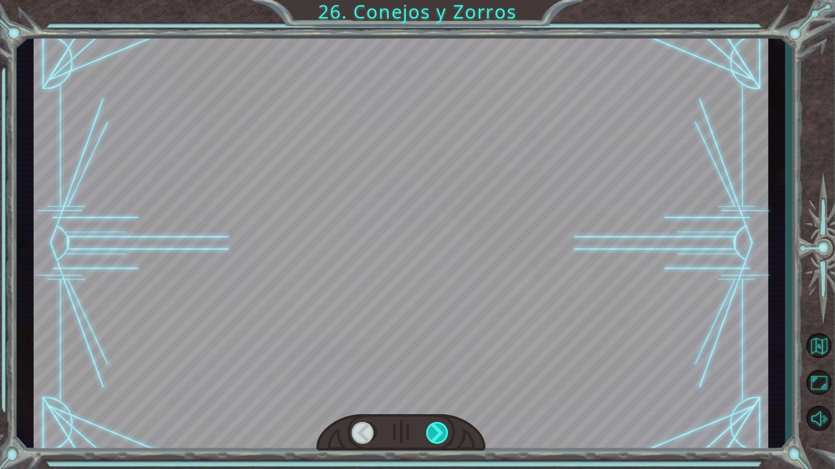
click at [435, 427] on div at bounding box center [438, 433] width 24 height 22
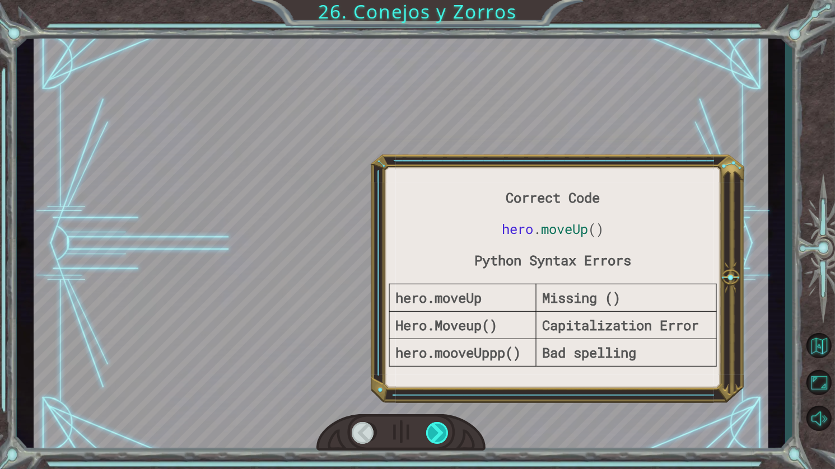
click at [435, 427] on div at bounding box center [438, 433] width 24 height 22
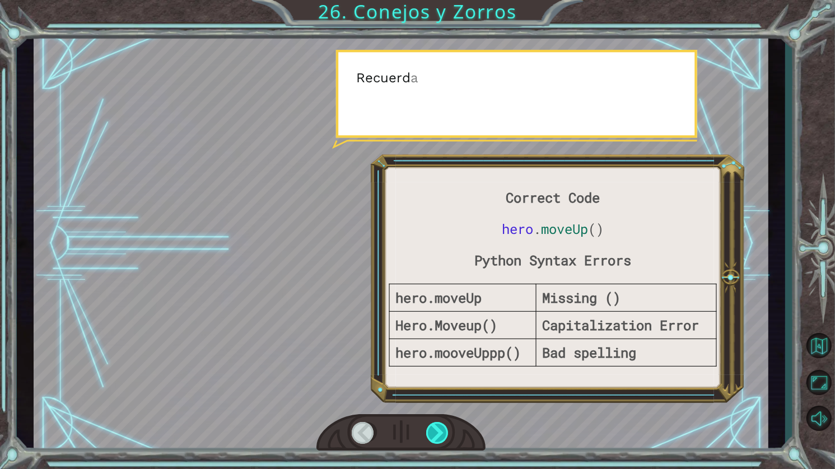
click at [435, 427] on div at bounding box center [438, 433] width 24 height 22
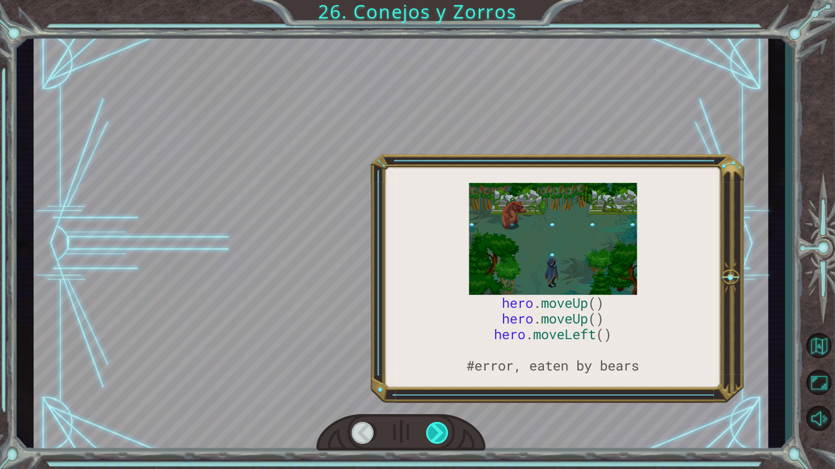
click at [435, 426] on div at bounding box center [438, 433] width 24 height 22
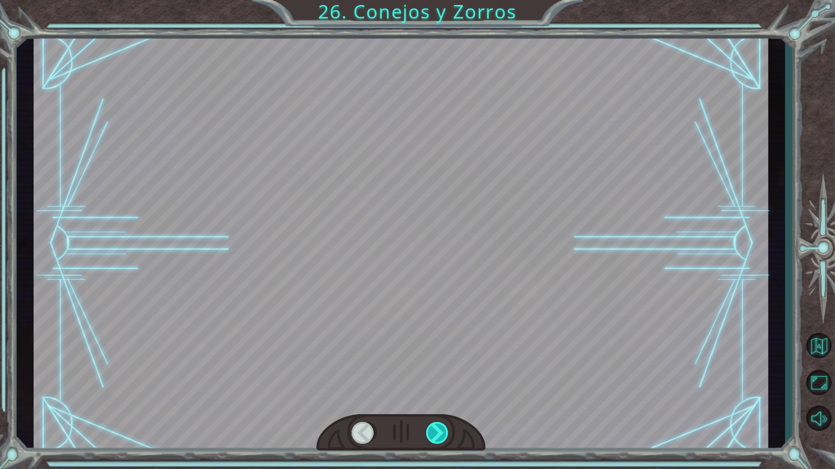
click at [435, 422] on div at bounding box center [438, 433] width 24 height 22
click at [434, 422] on div at bounding box center [438, 433] width 24 height 22
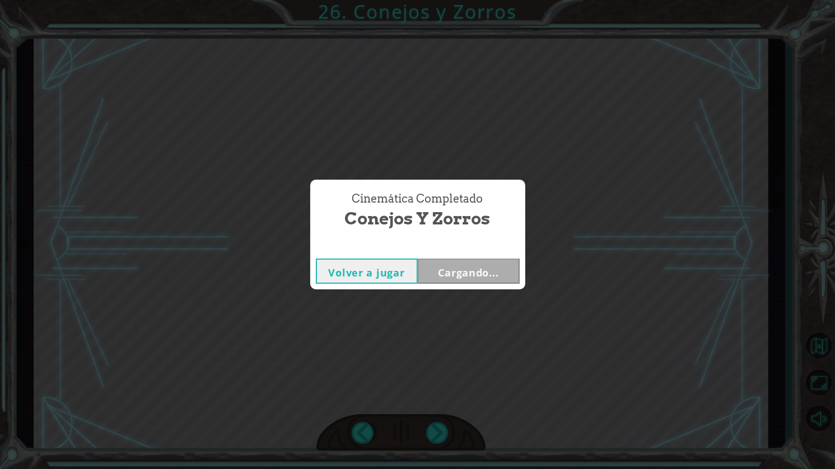
click at [434, 425] on div "Cinemática Completado Conejos y Zorros Volver a jugar Cargando..." at bounding box center [417, 234] width 835 height 469
drag, startPoint x: 434, startPoint y: 425, endPoint x: 448, endPoint y: 382, distance: 45.5
click at [434, 425] on div "Cinemática Completado Conejos y Zorros Volver a jugar Cargando..." at bounding box center [417, 234] width 835 height 469
click at [490, 271] on button "Siguiente" at bounding box center [469, 271] width 102 height 25
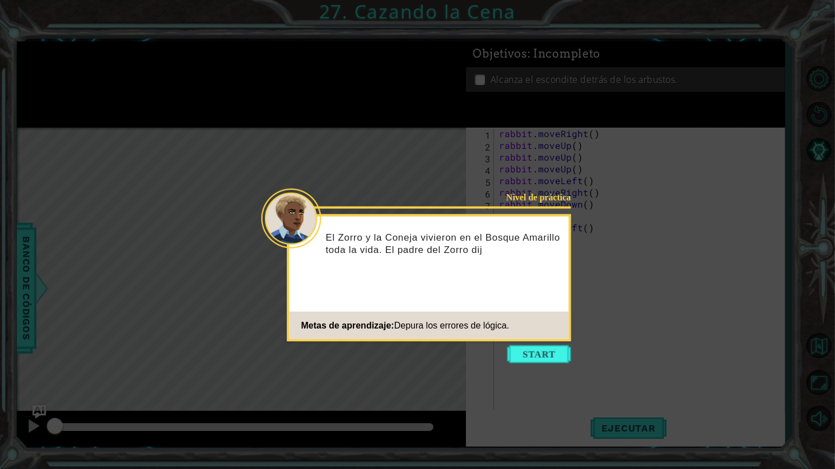
click at [550, 355] on button "Start" at bounding box center [540, 355] width 64 height 18
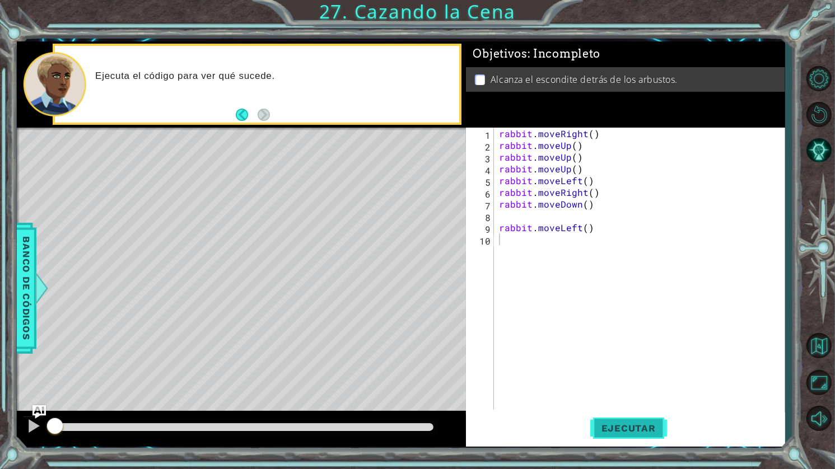
click at [600, 426] on span "Ejecutar" at bounding box center [628, 428] width 77 height 11
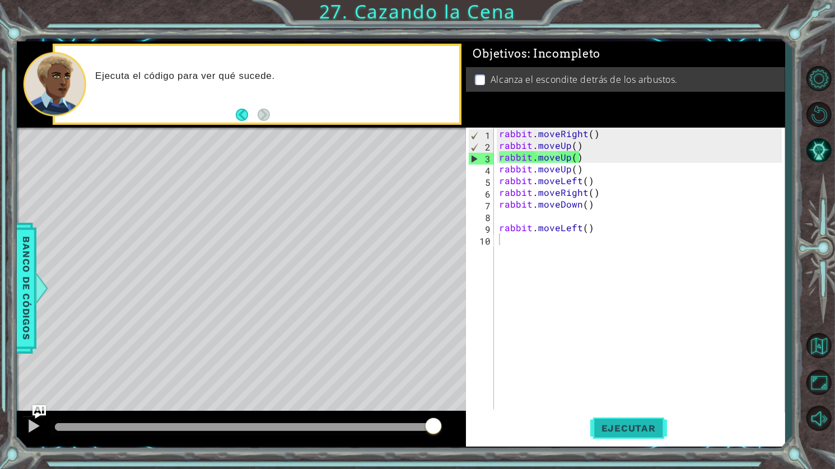
click at [600, 426] on span "Ejecutar" at bounding box center [628, 428] width 77 height 11
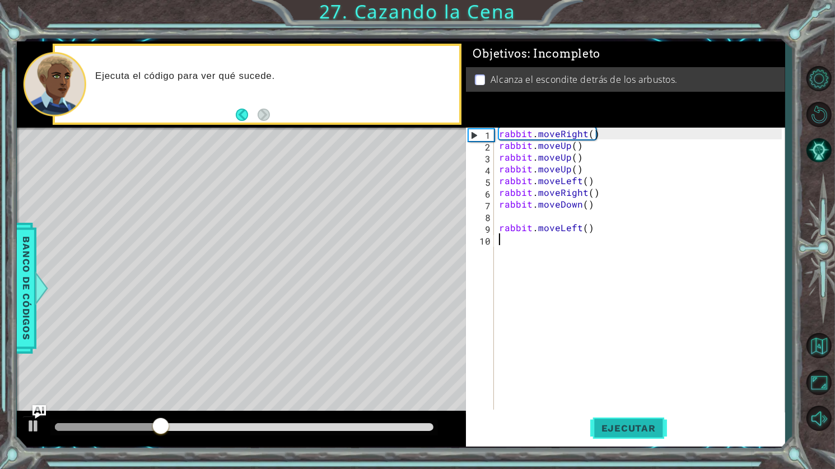
click at [600, 426] on span "Ejecutar" at bounding box center [628, 428] width 77 height 11
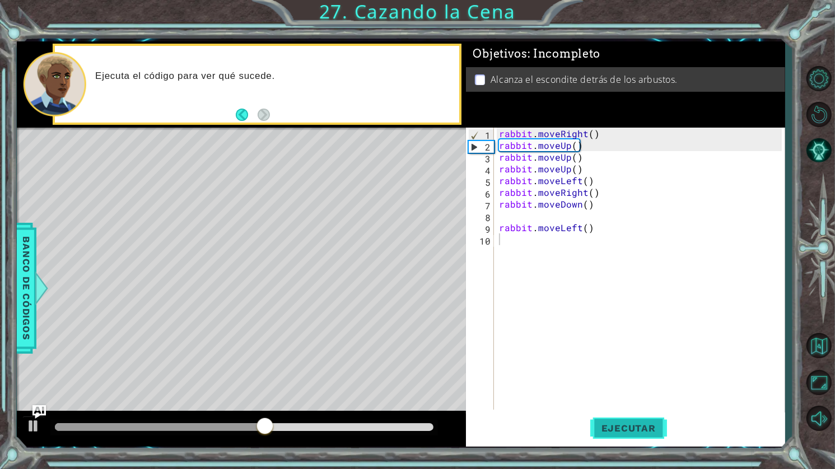
click at [600, 426] on span "Ejecutar" at bounding box center [628, 428] width 77 height 11
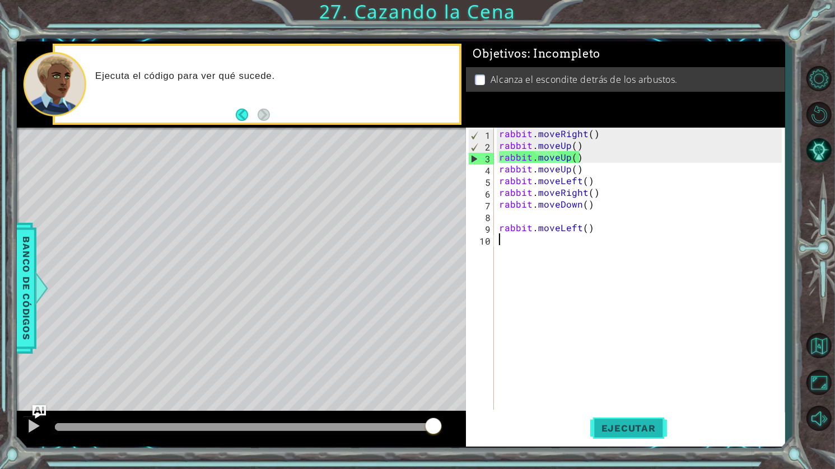
click at [622, 429] on span "Ejecutar" at bounding box center [628, 428] width 77 height 11
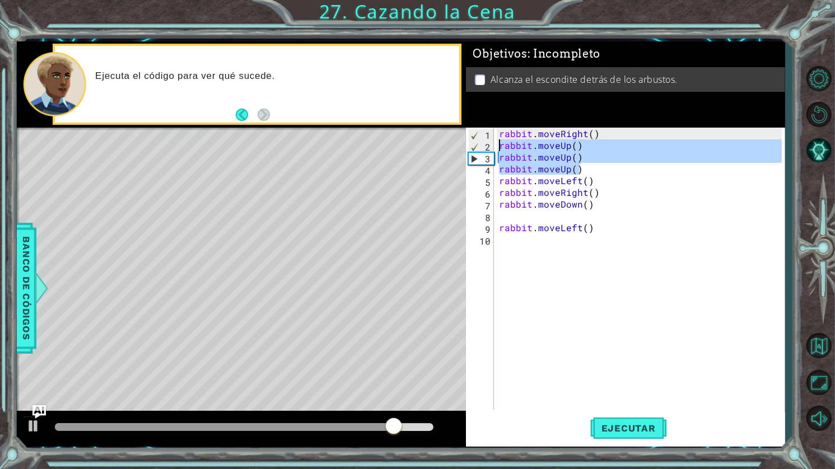
drag, startPoint x: 585, startPoint y: 170, endPoint x: 495, endPoint y: 148, distance: 92.8
click at [495, 148] on div "1 2 3 4 5 6 7 8 9 10 rabbit . moveRight ( ) rabbit . moveUp ( ) rabbit . moveUp…" at bounding box center [624, 269] width 316 height 282
type textarea "rabbit.moveUp() rabbit.moveUp()"
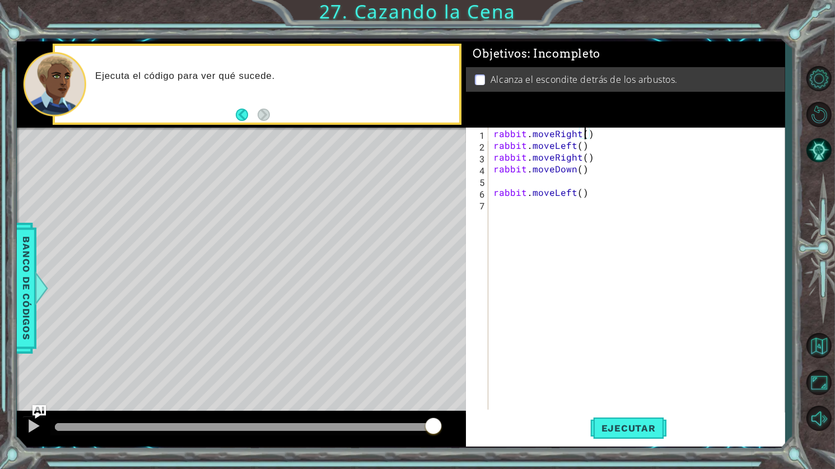
click at [588, 137] on div "rabbit . moveRight ( ) rabbit . moveLeft ( ) rabbit . moveRight ( ) rabbit . mo…" at bounding box center [639, 281] width 296 height 306
type textarea "rabbit.moveRight(2)"
click at [636, 430] on span "Ejecutar" at bounding box center [628, 428] width 77 height 11
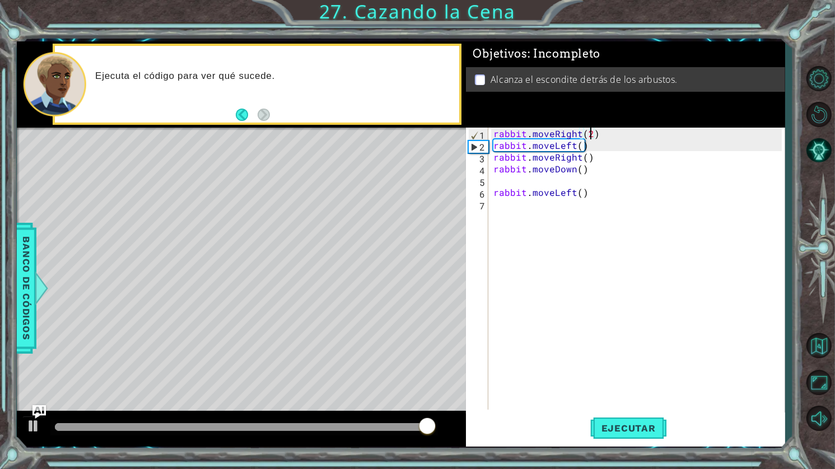
click at [609, 138] on div "rabbit . moveRight ( 2 ) rabbit . moveLeft ( ) rabbit . moveRight ( ) rabbit . …" at bounding box center [639, 281] width 296 height 306
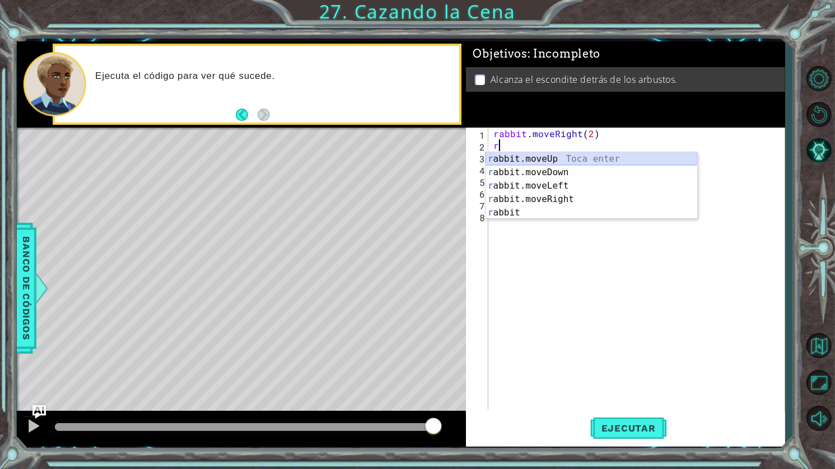
click at [560, 164] on div "r abbit.moveUp Toca enter r abbit.moveDown Toca enter r abbit.moveLeft Toca ent…" at bounding box center [592, 199] width 212 height 94
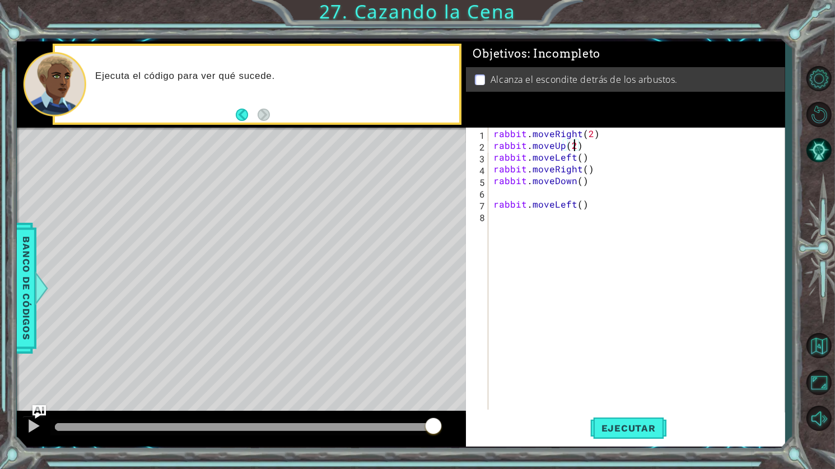
scroll to position [0, 4]
click at [579, 158] on div "rabbit . moveRight ( 2 ) rabbit . moveUp ( 2 ) rabbit . moveLeft ( ) rabbit . m…" at bounding box center [639, 281] width 296 height 306
click at [579, 170] on div "rabbit . moveRight ( 2 ) rabbit . moveUp ( 2 ) rabbit . moveLeft ( 2 ) rabbit .…" at bounding box center [639, 281] width 296 height 306
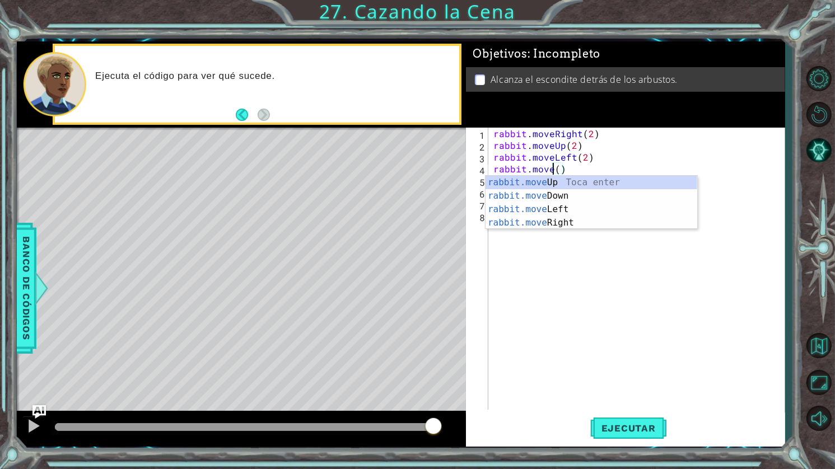
scroll to position [0, 3]
click at [558, 197] on div "rabbit.move Up Toca enter rabbit.move Down Toca enter rabbit.move Left Toca ent…" at bounding box center [592, 216] width 212 height 81
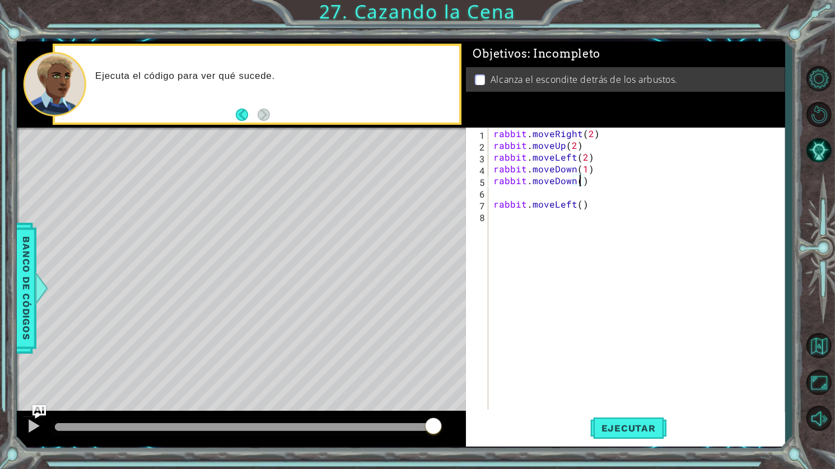
click at [579, 183] on div "rabbit . moveRight ( 2 ) rabbit . moveUp ( 2 ) rabbit . moveLeft ( 2 ) rabbit .…" at bounding box center [639, 281] width 296 height 306
type textarea "rabbit.moveDown()"
click at [575, 185] on div "rabbit . moveRight ( 2 ) rabbit . moveUp ( 2 ) rabbit . moveLeft ( 2 ) rabbit .…" at bounding box center [639, 281] width 296 height 306
click at [568, 197] on div "rabbit . moveRight ( 2 ) rabbit . moveUp ( 2 ) rabbit . moveLeft ( 2 ) rabbit .…" at bounding box center [639, 281] width 296 height 306
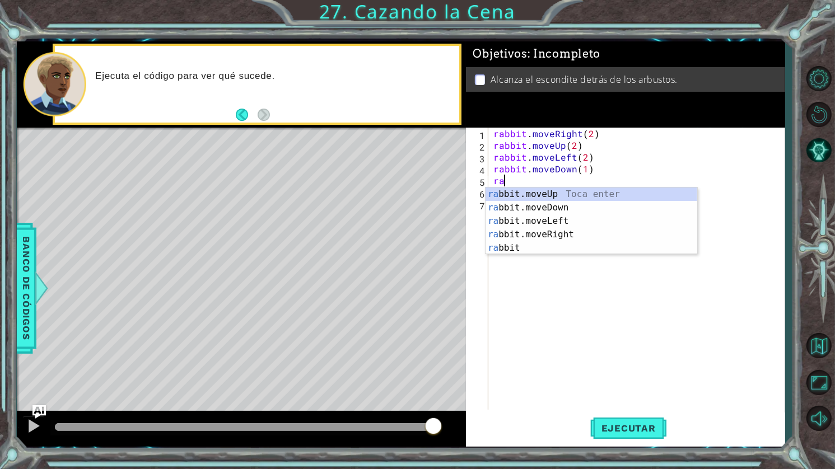
type textarea "r"
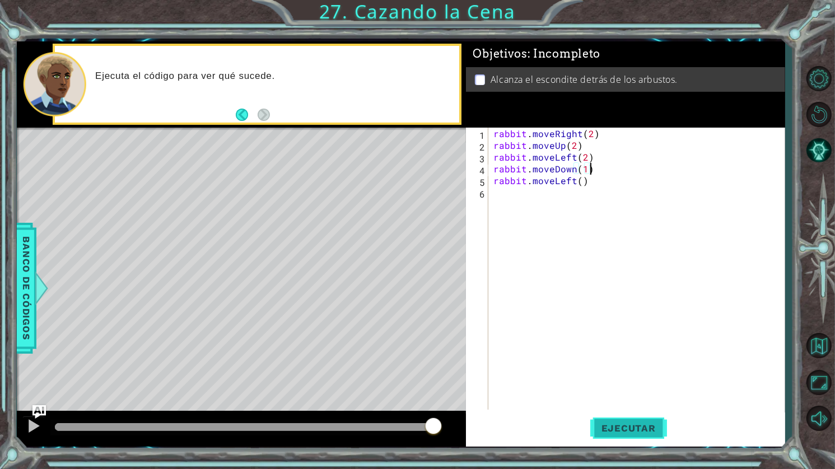
type textarea "rabbit.moveDown(1)"
click at [631, 425] on span "Ejecutar" at bounding box center [628, 428] width 77 height 11
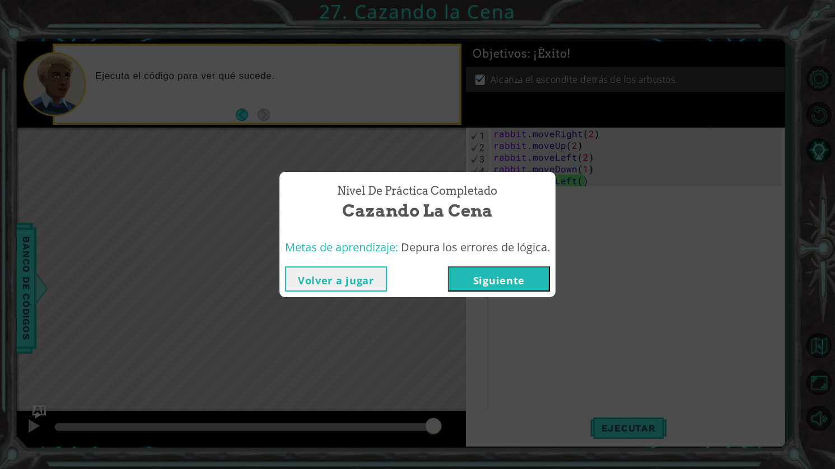
click at [501, 292] on div "Volver a jugar [GEOGRAPHIC_DATA]" at bounding box center [418, 279] width 276 height 36
click at [516, 283] on button "Siguiente" at bounding box center [499, 279] width 102 height 25
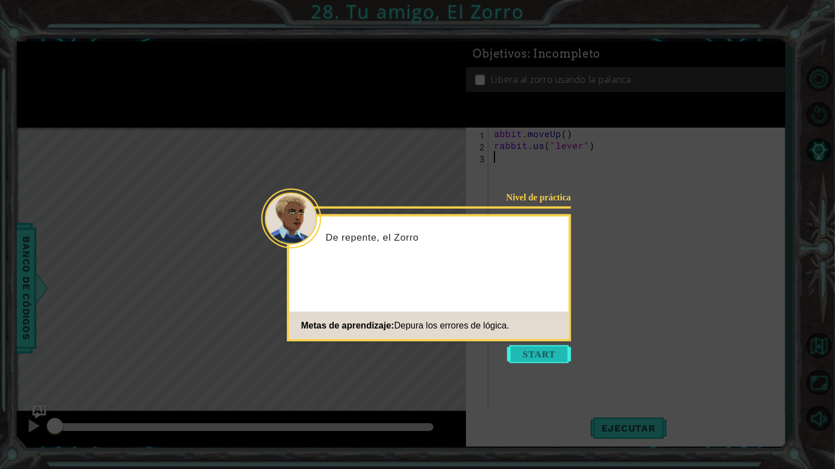
click at [514, 347] on button "Start" at bounding box center [540, 355] width 64 height 18
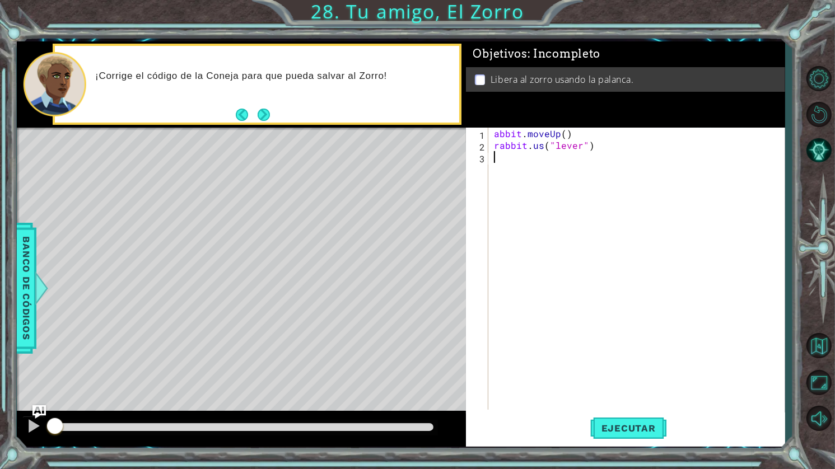
click at [478, 76] on p at bounding box center [480, 80] width 10 height 11
click at [626, 427] on span "Ejecutar" at bounding box center [628, 428] width 77 height 11
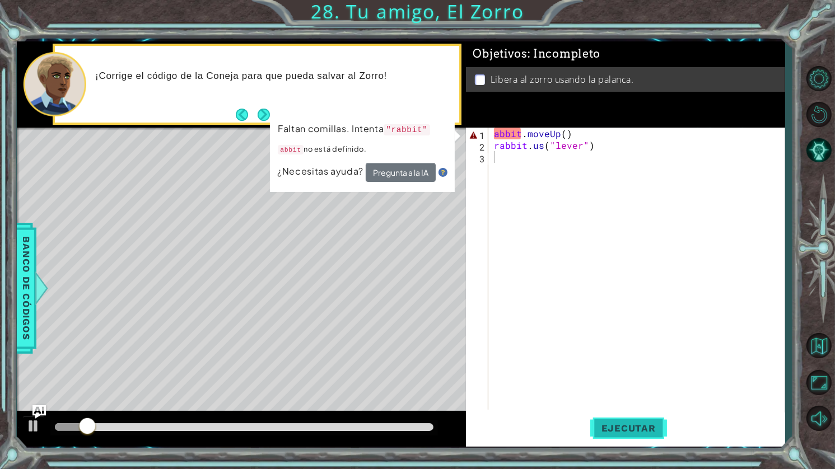
click at [626, 426] on span "Ejecutar" at bounding box center [628, 428] width 77 height 11
click at [494, 131] on div "abbit . moveUp ( ) rabbit . us ( "lever" )" at bounding box center [640, 281] width 296 height 306
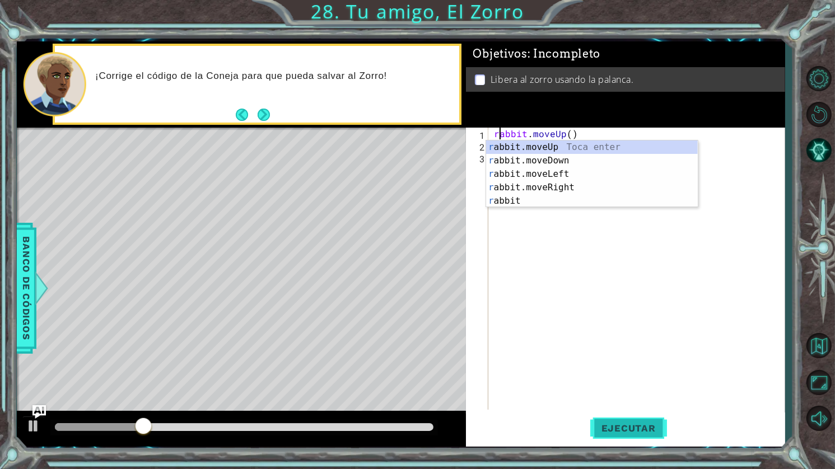
type textarea "rabbit.moveUp()"
click at [625, 424] on span "Ejecutar" at bounding box center [628, 428] width 77 height 11
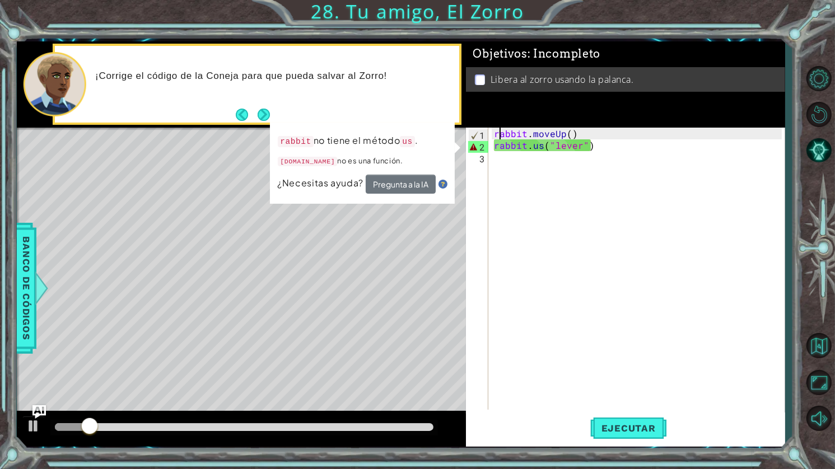
click at [531, 162] on div "rabbit . moveUp ( ) rabbit . us ( "lever" )" at bounding box center [640, 281] width 296 height 306
click at [595, 147] on div "rabbit . moveUp ( ) rabbit . us ( "lever" )" at bounding box center [640, 281] width 296 height 306
click at [543, 145] on div "rabbit . moveUp ( ) rabbit . us ( "lever" )" at bounding box center [640, 281] width 296 height 306
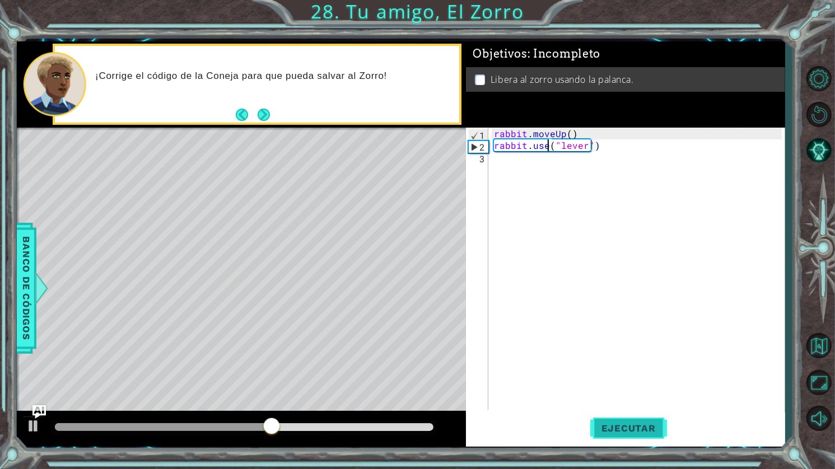
type textarea "rabbit.use("lever")"
click at [645, 423] on span "Ejecutar" at bounding box center [628, 428] width 77 height 11
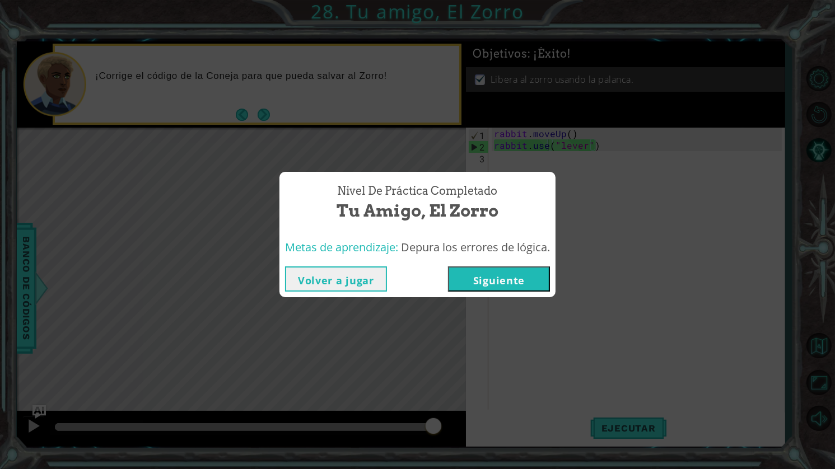
click at [515, 281] on button "Siguiente" at bounding box center [499, 279] width 102 height 25
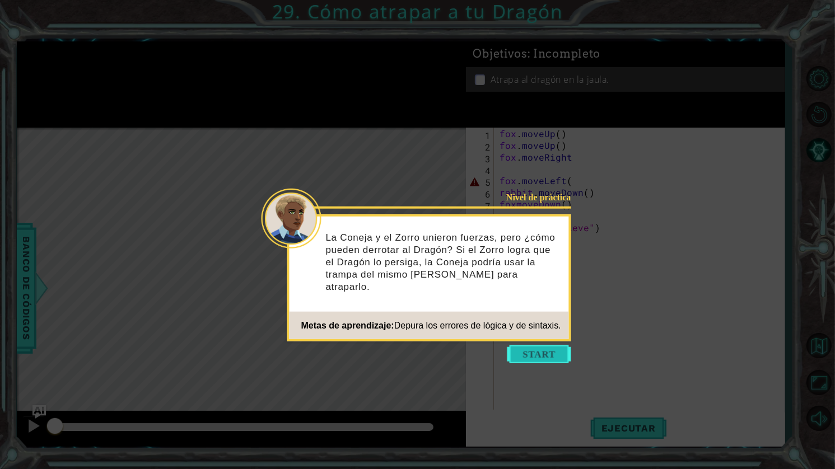
click at [548, 355] on button "Start" at bounding box center [540, 355] width 64 height 18
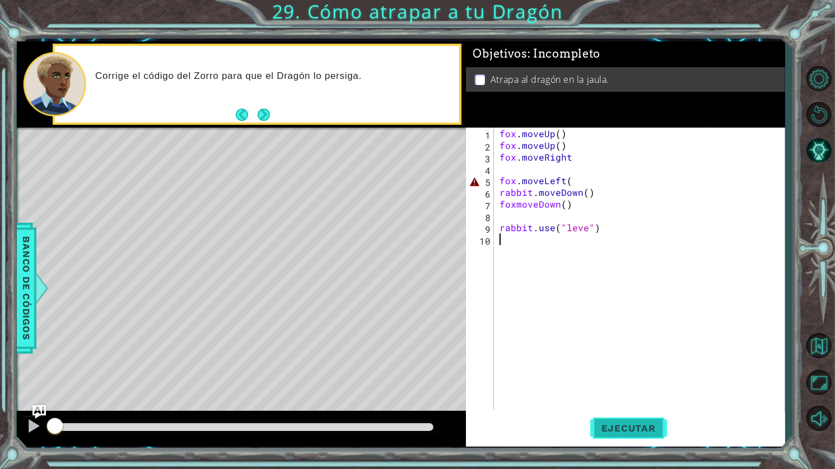
click at [631, 425] on span "Ejecutar" at bounding box center [628, 428] width 77 height 11
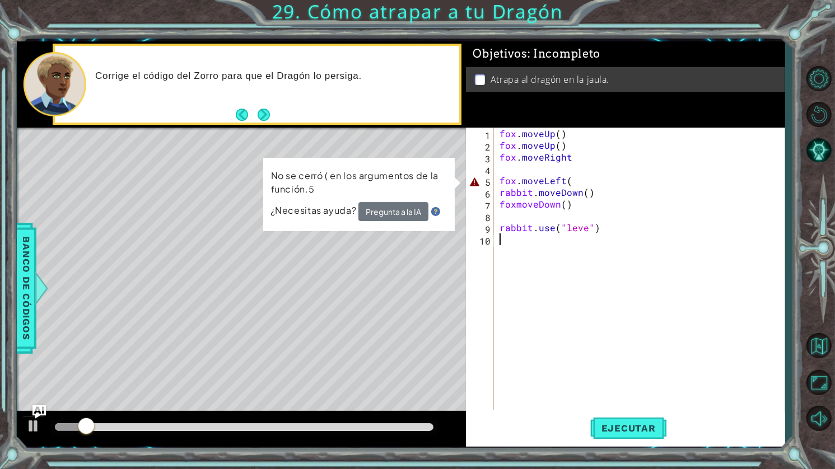
click at [575, 180] on div "fox . moveUp ( ) fox . moveUp ( ) fox . moveRight fox . moveLeft ( rabbit . mov…" at bounding box center [642, 281] width 290 height 306
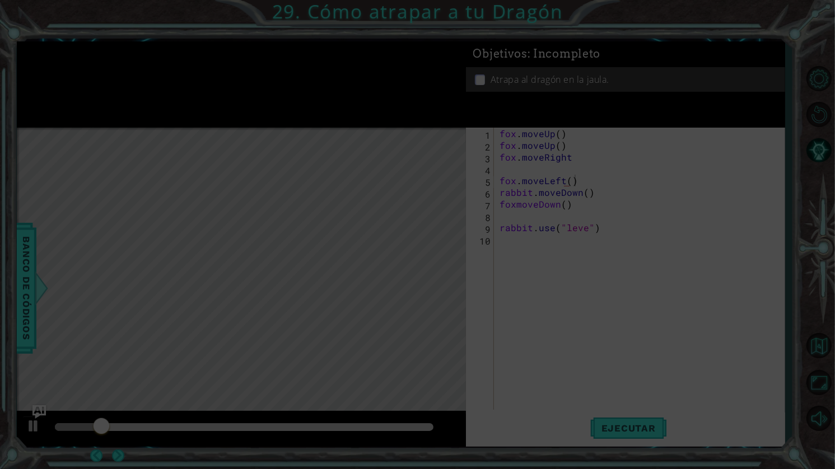
scroll to position [0, 4]
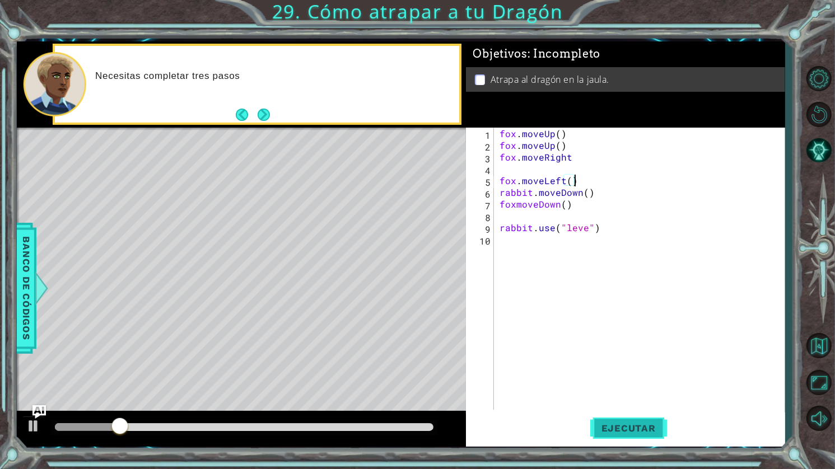
click at [635, 431] on span "Ejecutar" at bounding box center [628, 428] width 77 height 11
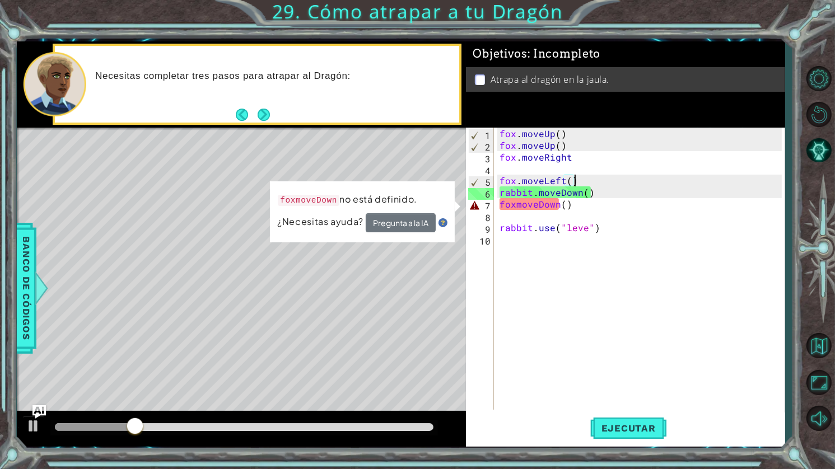
click at [514, 210] on div "fox . moveUp ( ) fox . moveUp ( ) fox . moveRight fox . moveLeft ( ) rabbit . m…" at bounding box center [642, 281] width 290 height 306
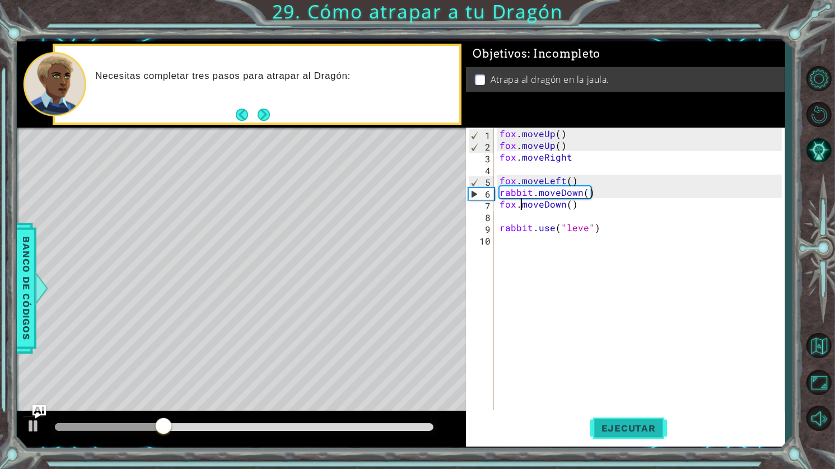
click at [638, 427] on span "Ejecutar" at bounding box center [628, 428] width 77 height 11
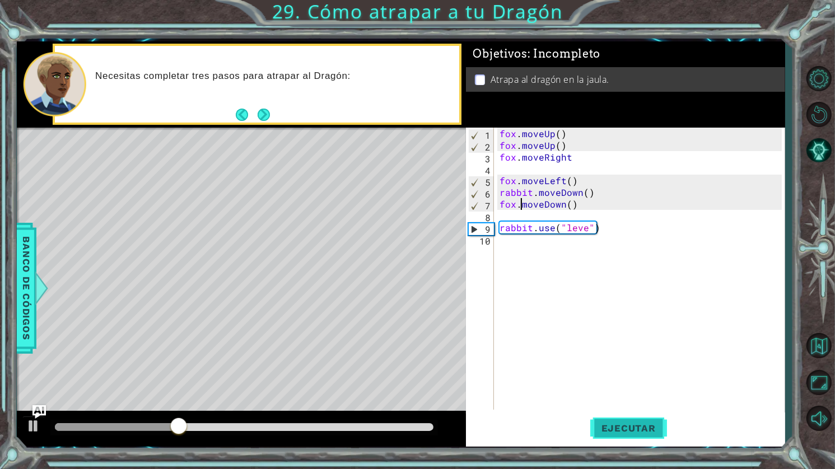
click at [614, 430] on span "Ejecutar" at bounding box center [628, 428] width 77 height 11
click at [601, 422] on button "Ejecutar" at bounding box center [628, 429] width 77 height 32
drag, startPoint x: 641, startPoint y: 434, endPoint x: 636, endPoint y: 422, distance: 12.1
click at [641, 432] on span "Ejecutar" at bounding box center [628, 428] width 77 height 11
click at [609, 431] on span "Ejecutar" at bounding box center [628, 428] width 77 height 11
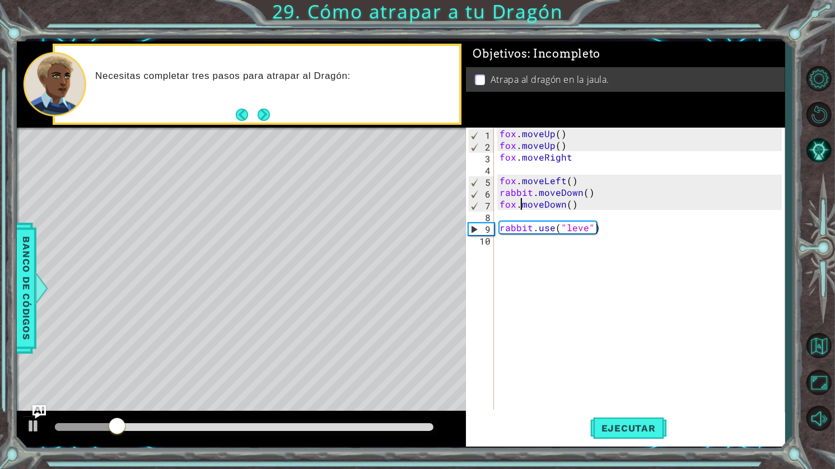
click at [566, 143] on div "fox . moveUp ( ) fox . moveUp ( ) fox . moveRight fox . moveLeft ( ) rabbit . m…" at bounding box center [642, 281] width 290 height 306
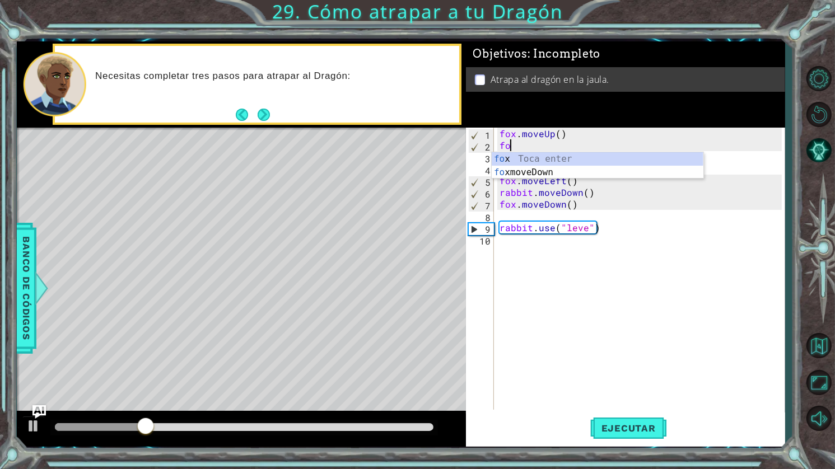
scroll to position [0, 0]
type textarea "f"
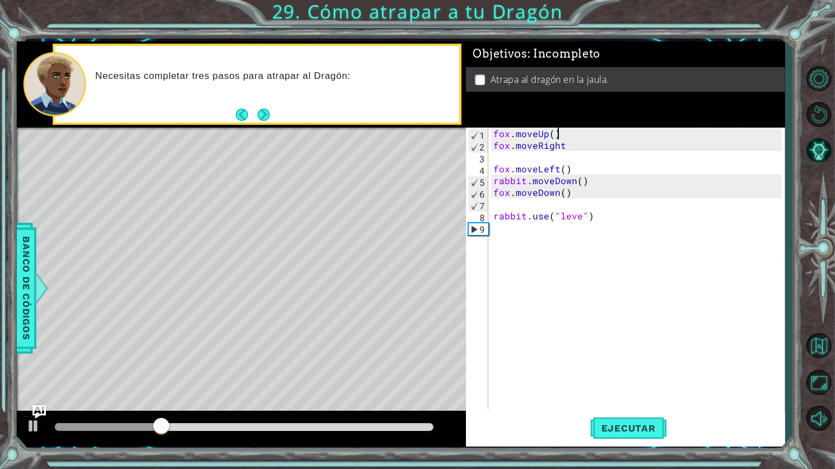
click at [555, 138] on div "[PERSON_NAME] . moveUp ( ) [PERSON_NAME] . moveRight [PERSON_NAME] . moveLeft (…" at bounding box center [639, 281] width 296 height 306
click at [569, 143] on div "[PERSON_NAME] . moveUp ( 2 ) [PERSON_NAME] . moveRight [PERSON_NAME] . moveLeft…" at bounding box center [639, 281] width 296 height 306
click at [654, 427] on span "Ejecutar" at bounding box center [628, 428] width 77 height 11
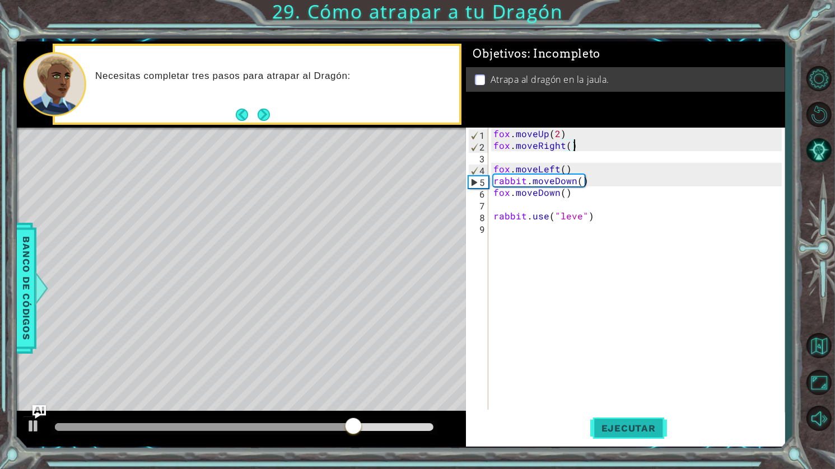
click at [654, 426] on span "Ejecutar" at bounding box center [628, 428] width 77 height 11
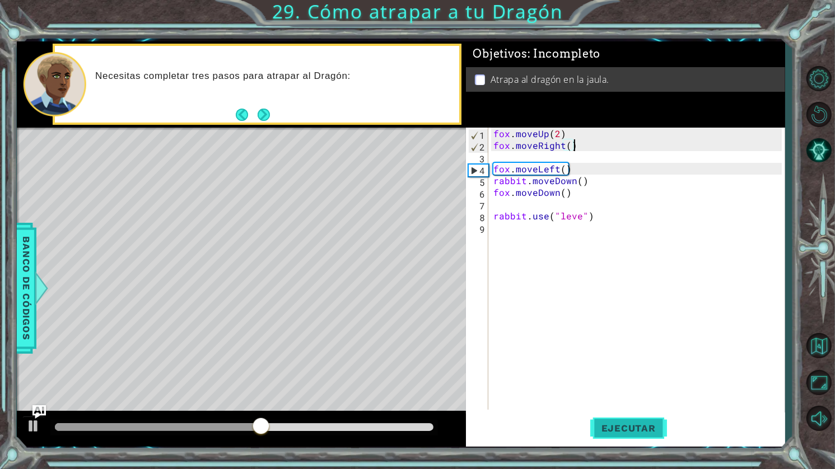
click at [620, 423] on span "Ejecutar" at bounding box center [628, 428] width 77 height 11
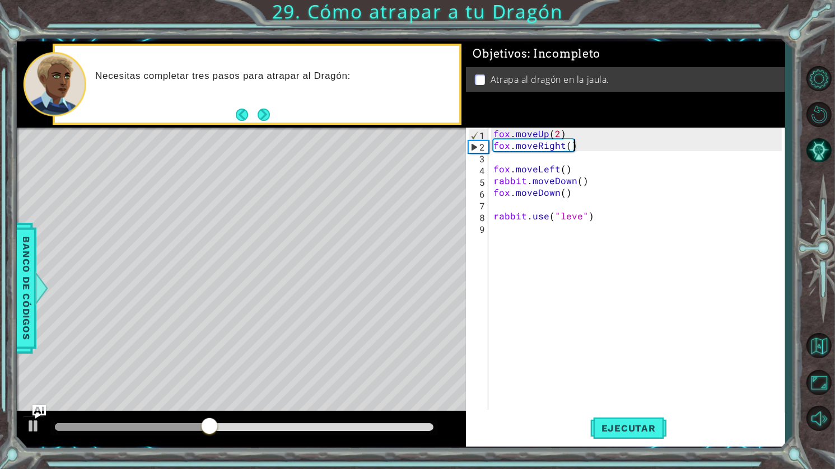
click at [575, 179] on div "[PERSON_NAME] . moveUp ( 2 ) [PERSON_NAME] . moveRight ( ) [PERSON_NAME] . move…" at bounding box center [639, 281] width 296 height 306
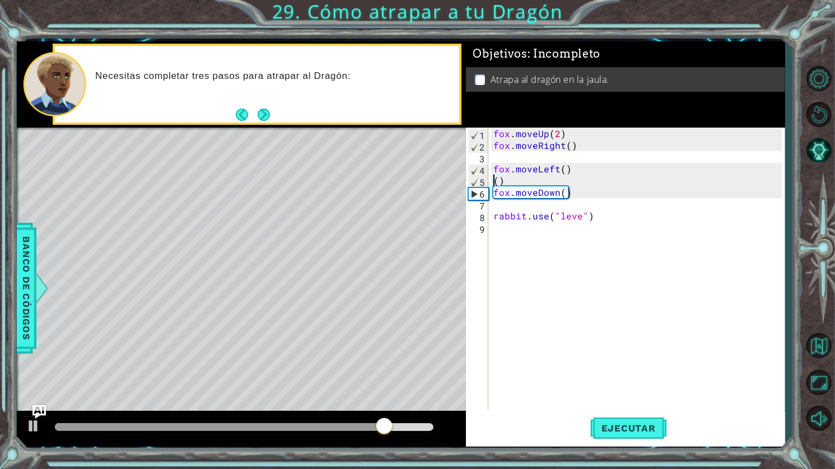
scroll to position [0, 0]
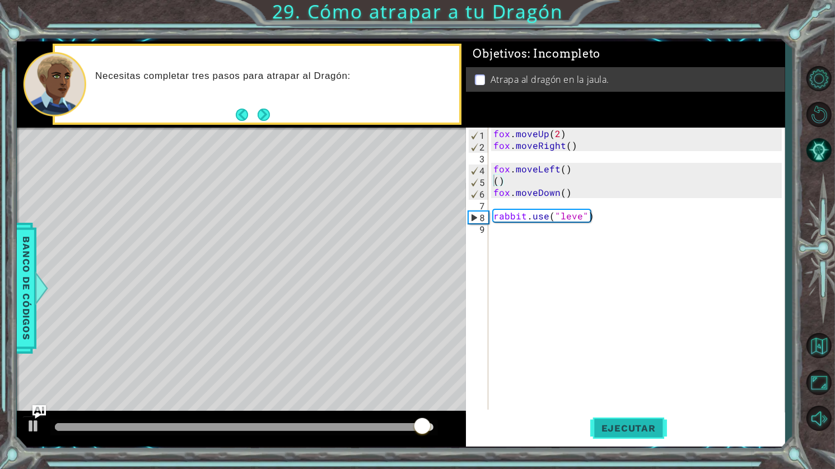
click at [630, 436] on button "Ejecutar" at bounding box center [628, 429] width 77 height 32
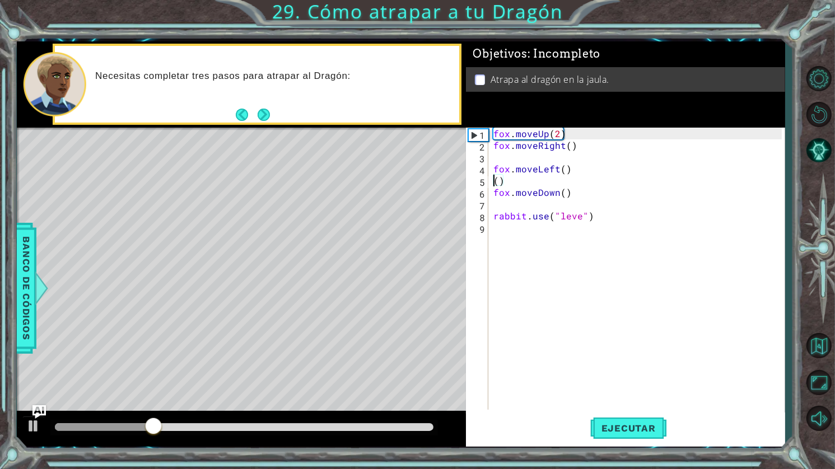
click at [533, 175] on div "[PERSON_NAME] . moveUp ( 2 ) [PERSON_NAME] . moveRight ( ) [PERSON_NAME] . move…" at bounding box center [639, 281] width 296 height 306
type textarea "("
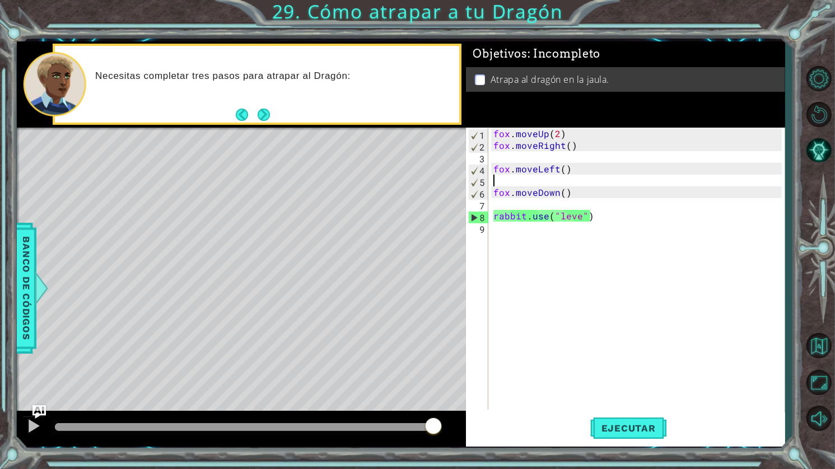
click at [578, 217] on div "[PERSON_NAME] . moveUp ( 2 ) [PERSON_NAME] . moveRight ( ) [PERSON_NAME] . move…" at bounding box center [639, 281] width 296 height 306
type textarea "rabbit.use("lever")"
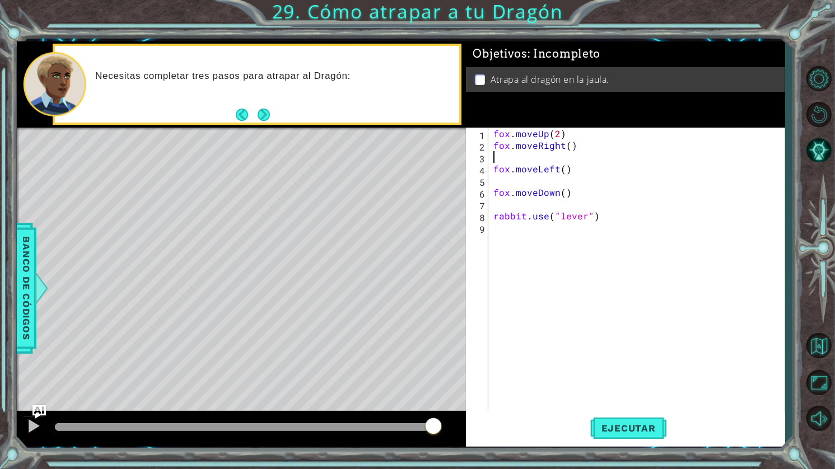
click at [545, 162] on div "fox . moveUp ( 2 ) fox . moveRight ( ) fox . moveLeft ( ) fox . moveDown ( ) ra…" at bounding box center [639, 281] width 296 height 306
type textarea "fox.moveRight()"
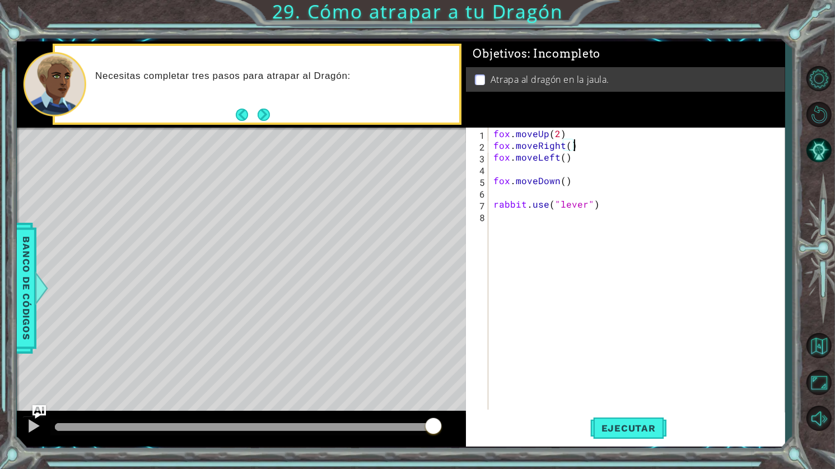
click at [534, 171] on div "fox . moveUp ( 2 ) fox . moveRight ( ) fox . moveLeft ( ) fox . moveDown ( ) ra…" at bounding box center [639, 281] width 296 height 306
drag, startPoint x: 496, startPoint y: 178, endPoint x: 498, endPoint y: 156, distance: 21.9
click at [496, 167] on div "fox . moveUp ( 2 ) fox . moveRight ( ) fox . moveLeft ( ) fox . moveDown ( ) ra…" at bounding box center [639, 281] width 296 height 306
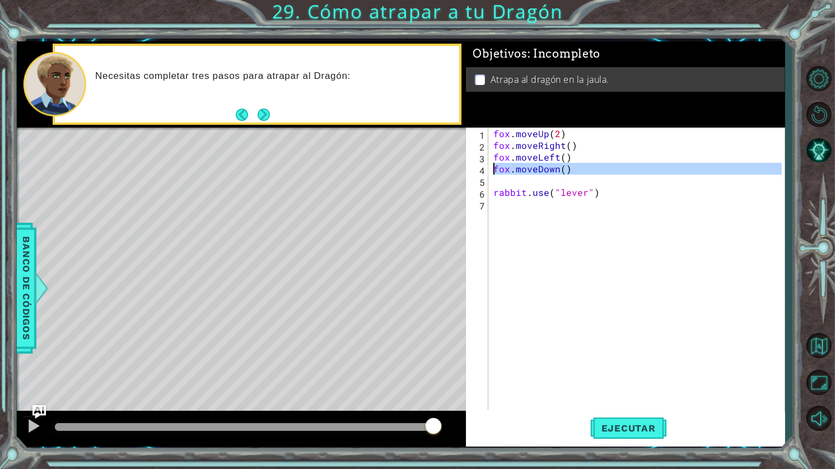
type textarea "fox.moveDown()"
click at [491, 182] on div "fox . moveUp ( 2 ) fox . moveRight ( ) fox . moveLeft ( ) fox . moveDown ( ) ra…" at bounding box center [636, 269] width 291 height 282
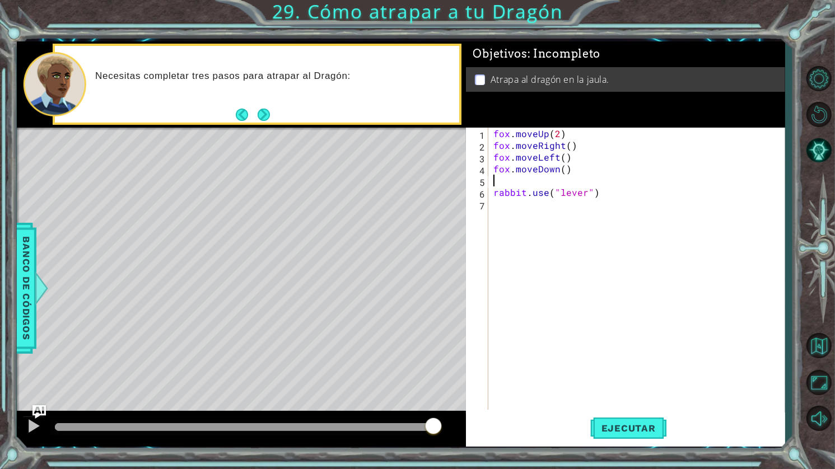
type textarea "g"
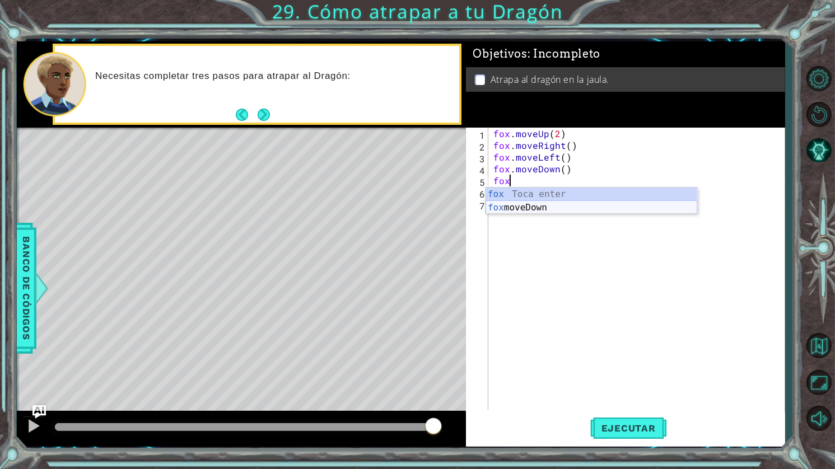
click at [533, 207] on div "[PERSON_NAME] Toca enter [PERSON_NAME] moveDown Toca enter" at bounding box center [592, 215] width 212 height 54
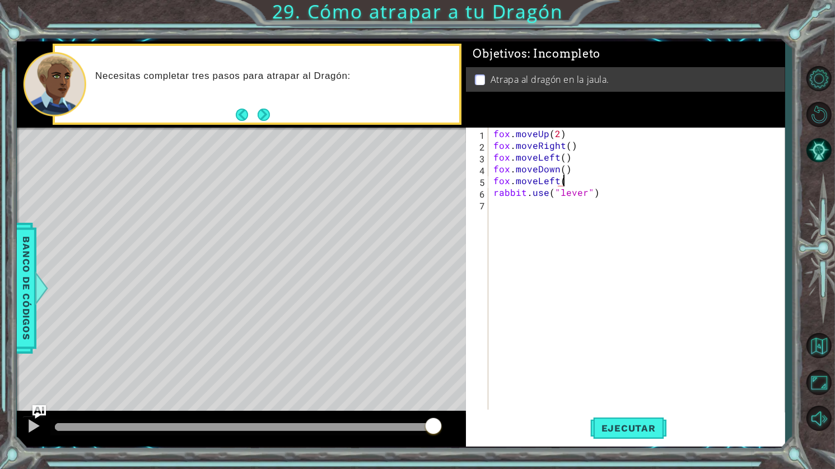
scroll to position [0, 4]
type textarea "fox.moveLeft()"
click at [614, 433] on span "Ejecutar" at bounding box center [628, 428] width 77 height 11
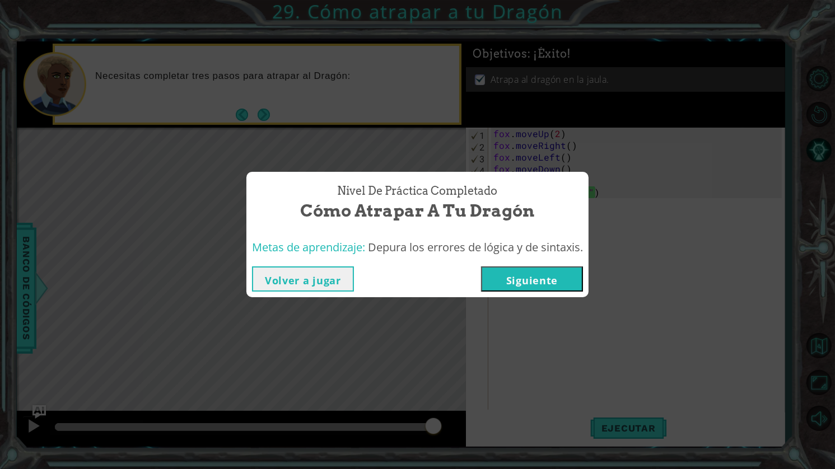
click at [518, 290] on button "Siguiente" at bounding box center [532, 279] width 102 height 25
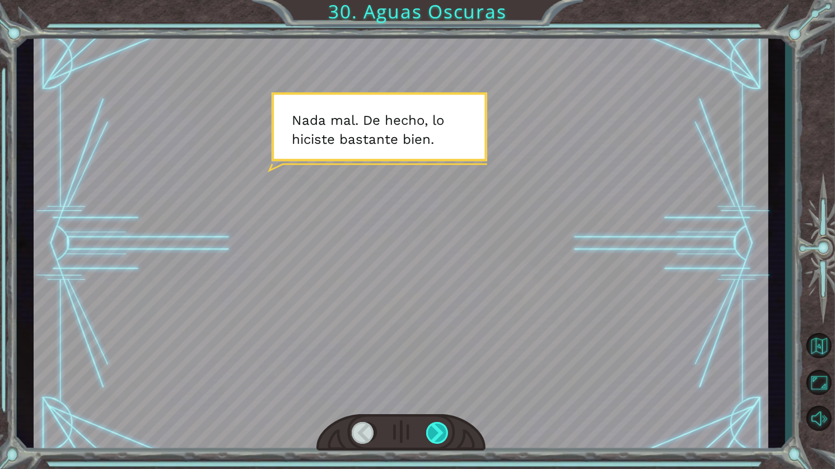
click at [443, 434] on div at bounding box center [438, 433] width 24 height 22
click at [440, 434] on div at bounding box center [438, 433] width 24 height 22
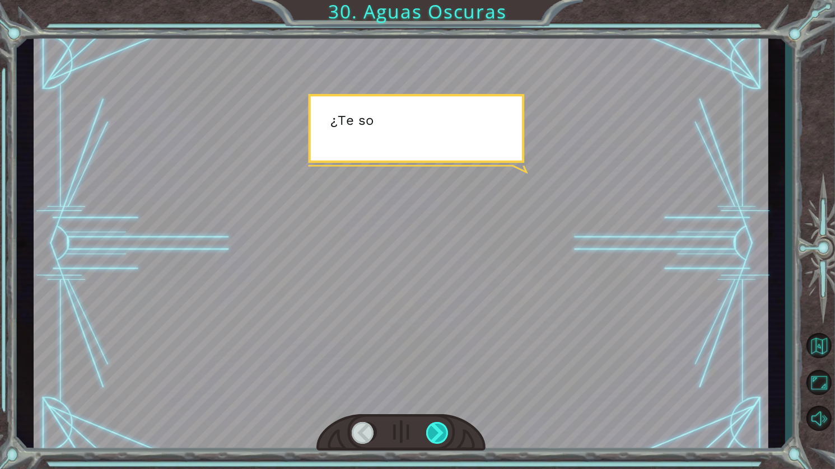
click at [439, 434] on div at bounding box center [438, 433] width 24 height 22
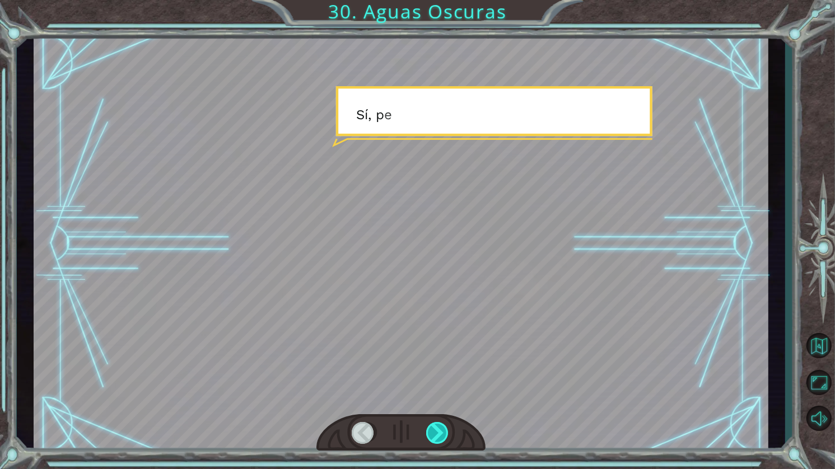
click at [439, 434] on div at bounding box center [438, 433] width 24 height 22
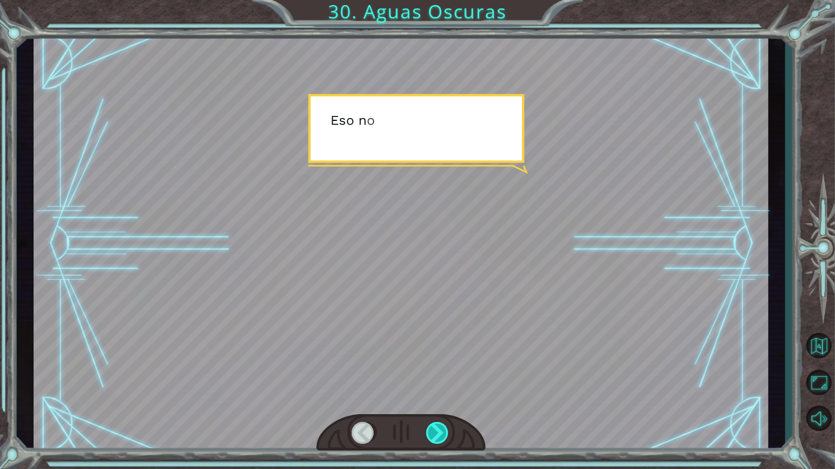
click at [439, 434] on div at bounding box center [438, 433] width 24 height 22
click at [436, 438] on div at bounding box center [438, 433] width 24 height 22
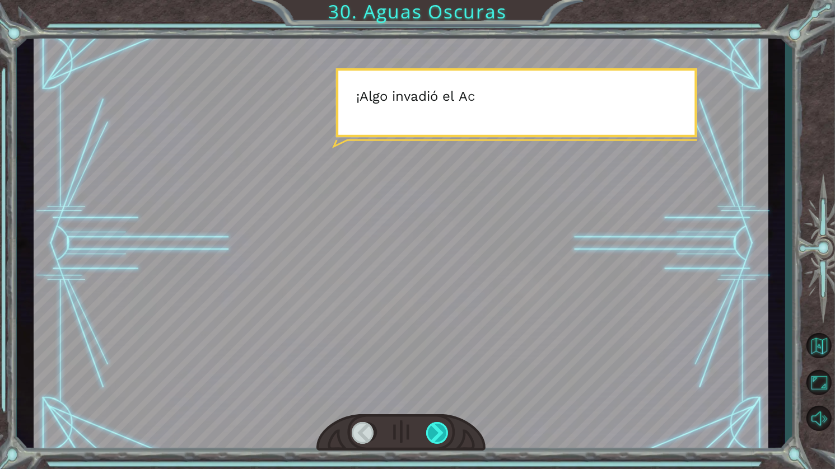
click at [431, 438] on div at bounding box center [438, 433] width 24 height 22
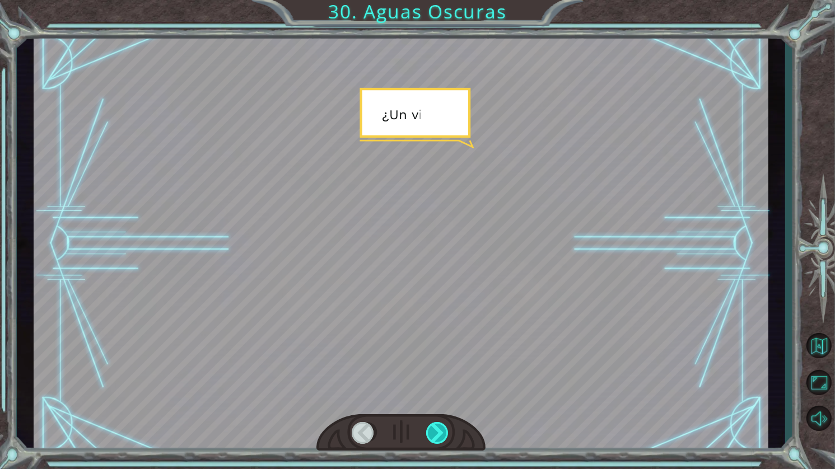
click at [430, 436] on div at bounding box center [438, 433] width 24 height 22
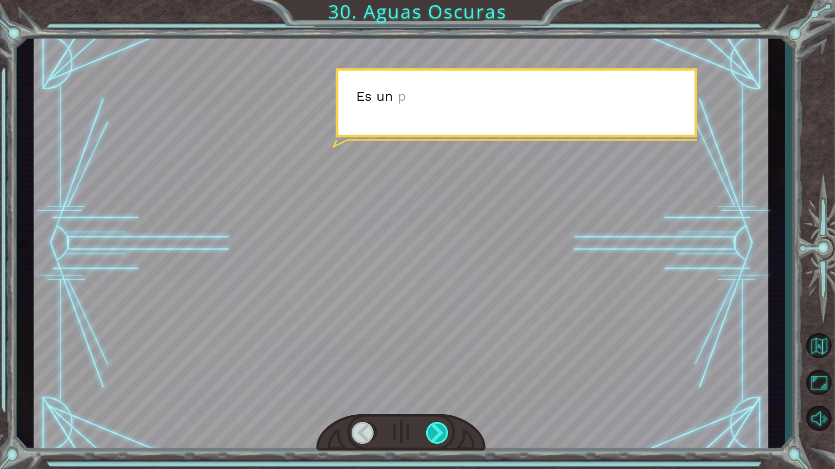
click at [430, 436] on div at bounding box center [438, 433] width 24 height 22
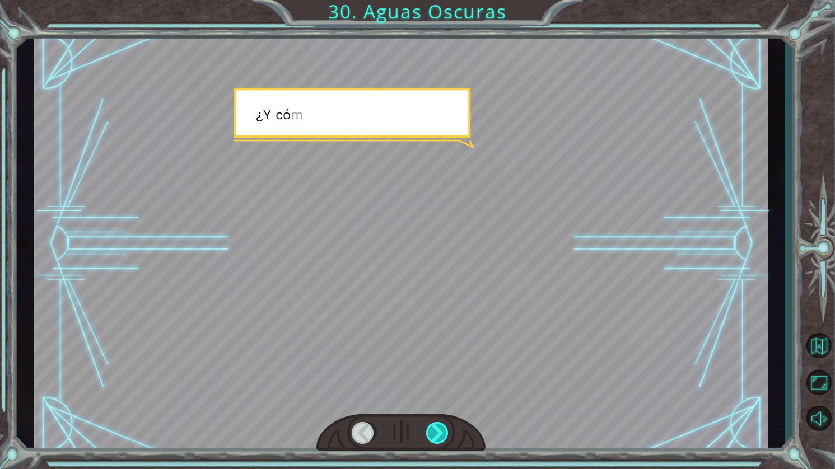
click at [430, 435] on div at bounding box center [438, 433] width 24 height 22
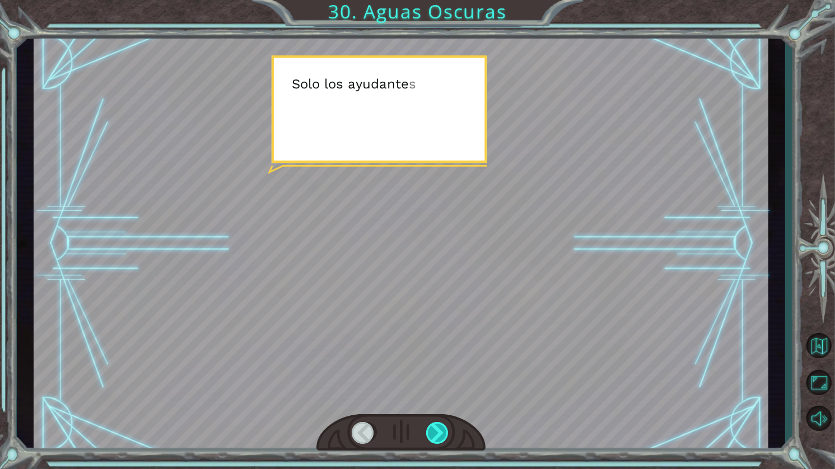
click at [429, 434] on div at bounding box center [438, 433] width 24 height 22
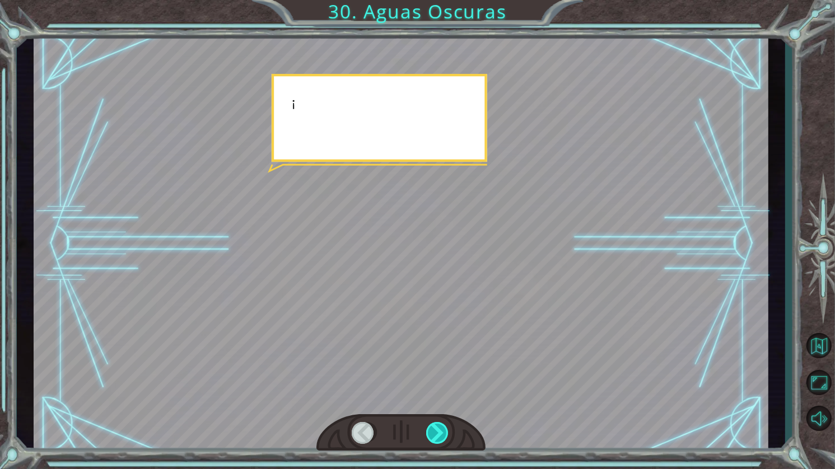
click at [429, 431] on div at bounding box center [438, 433] width 24 height 22
click at [429, 429] on div at bounding box center [438, 433] width 24 height 22
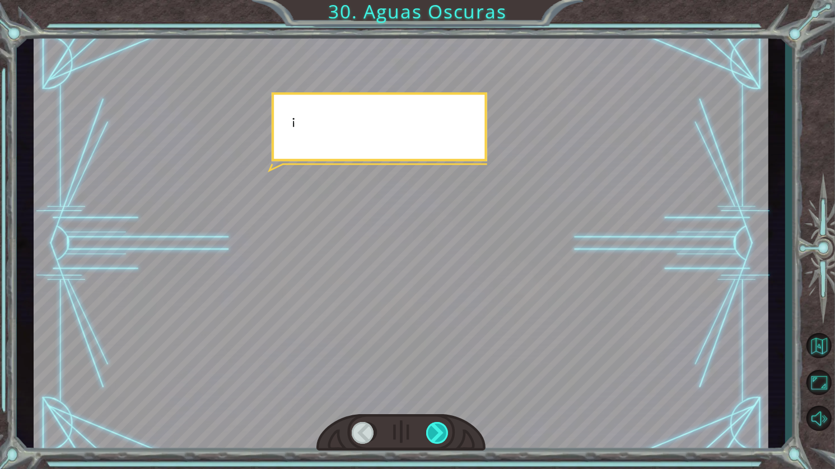
click at [429, 428] on div at bounding box center [438, 433] width 24 height 22
click at [429, 427] on div at bounding box center [438, 433] width 24 height 22
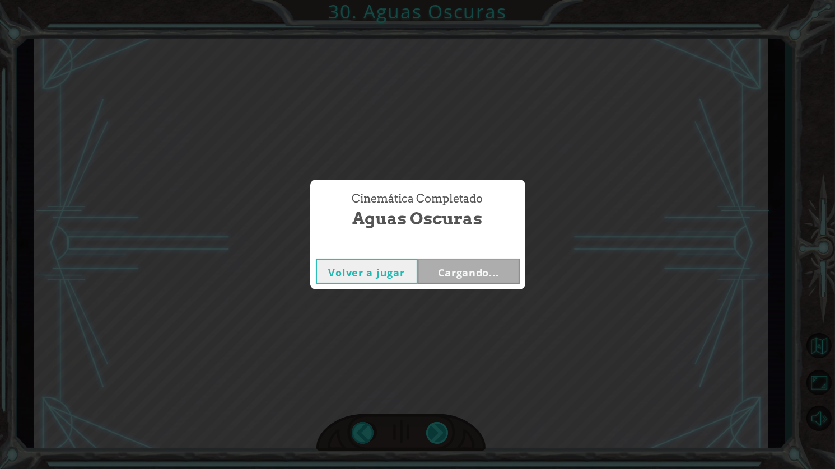
click at [429, 0] on div "Temporary Text N [PERSON_NAME] . D e h e c h o , l o h i c i s t e b a s t a n …" at bounding box center [417, 0] width 835 height 0
click at [429, 426] on div "Cinemática Completado Aguas Oscuras Volver a jugar Cargando..." at bounding box center [417, 234] width 835 height 469
click at [428, 424] on div "Cinemática Completado Aguas Oscuras Volver a jugar Cargando..." at bounding box center [417, 234] width 835 height 469
click at [463, 263] on button "Siguiente" at bounding box center [469, 271] width 102 height 25
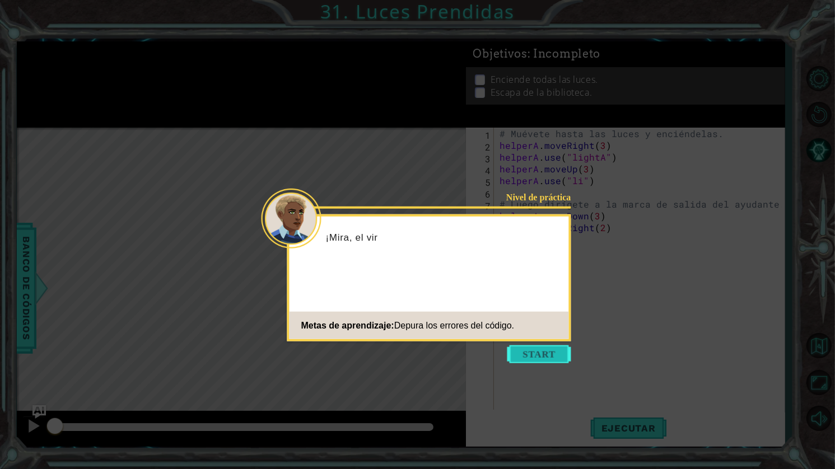
click at [557, 362] on button "Start" at bounding box center [540, 355] width 64 height 18
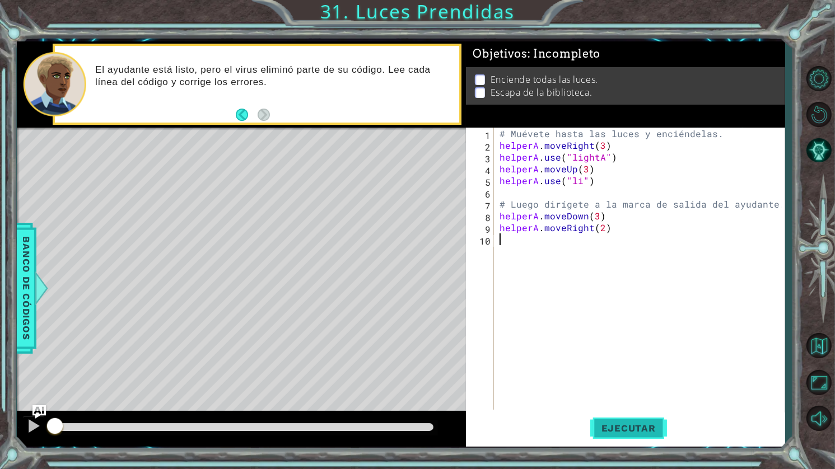
click at [639, 429] on span "Ejecutar" at bounding box center [628, 428] width 77 height 11
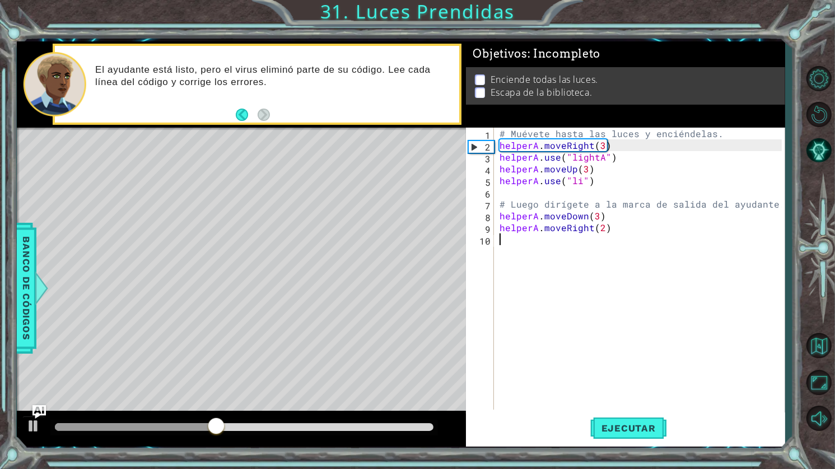
click at [599, 160] on div "# Muévete hasta las luces y enciéndelas. helperA . moveRight ( 3 ) helperA . us…" at bounding box center [642, 281] width 290 height 306
click at [603, 158] on div "# Muévete hasta las luces y enciéndelas. helperA . moveRight ( 3 ) helperA . us…" at bounding box center [642, 281] width 290 height 306
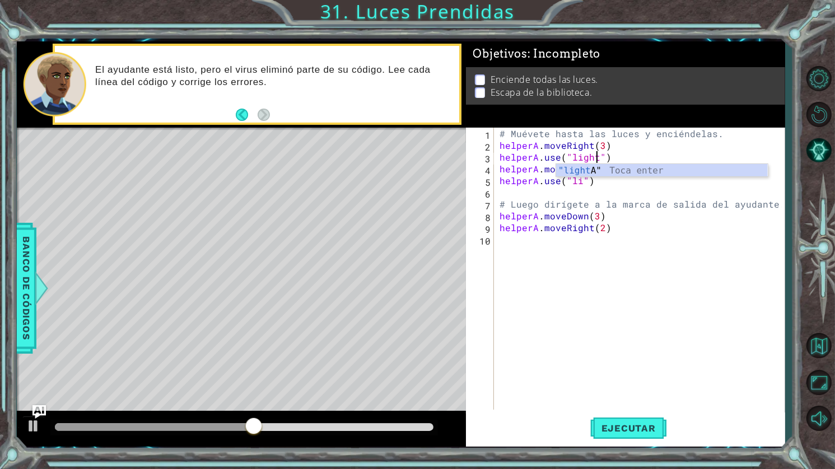
scroll to position [0, 6]
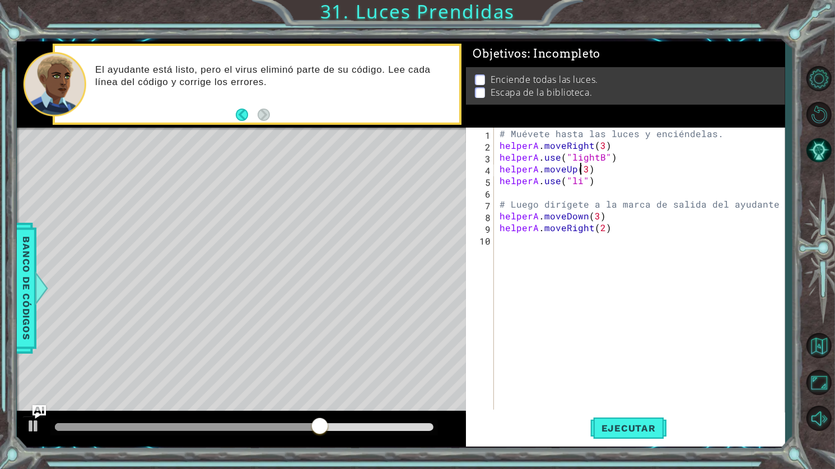
click at [583, 171] on div "# Muévete hasta las luces y enciéndelas. helperA . moveRight ( 3 ) helperA . us…" at bounding box center [642, 281] width 290 height 306
click at [635, 418] on button "Ejecutar" at bounding box center [628, 429] width 77 height 32
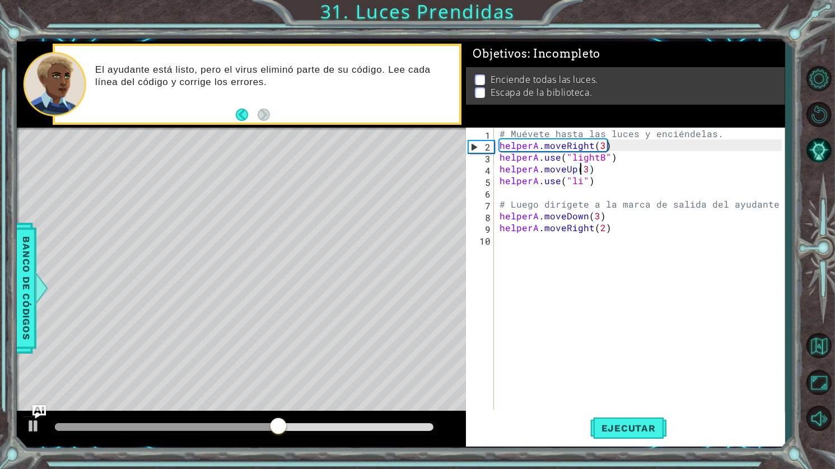
click at [595, 218] on div "# Muévete hasta las luces y enciéndelas. helperA . moveRight ( 3 ) helperA . us…" at bounding box center [642, 281] width 290 height 306
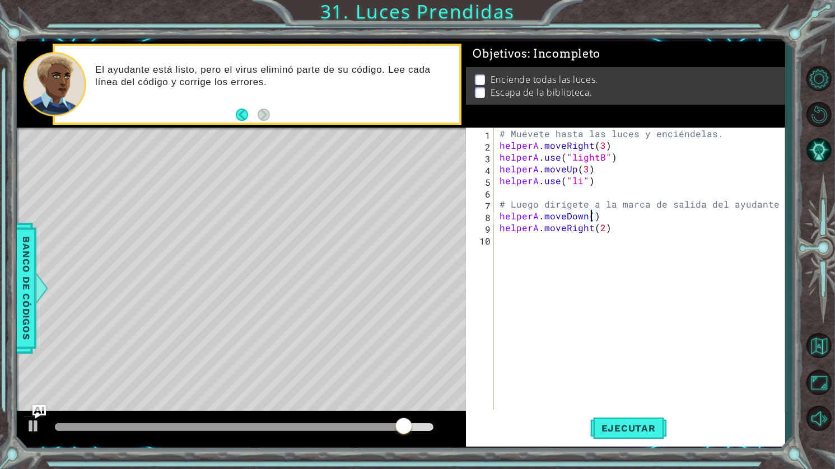
scroll to position [0, 6]
click at [634, 431] on span "Ejecutar" at bounding box center [628, 428] width 77 height 11
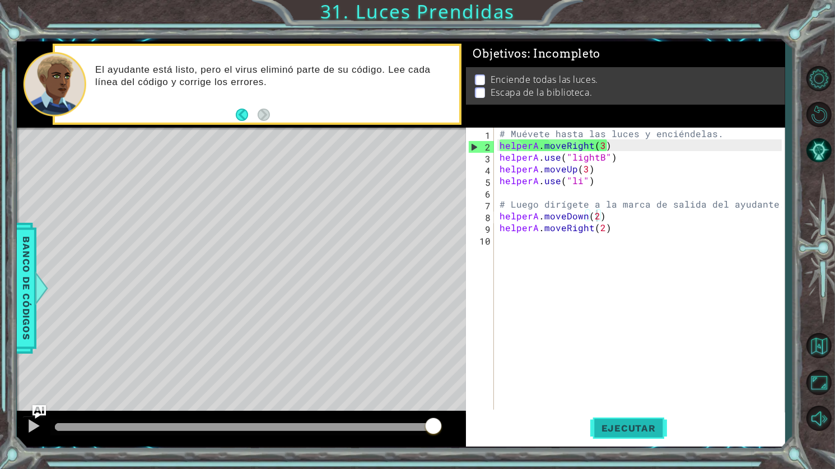
click at [627, 434] on span "Ejecutar" at bounding box center [628, 428] width 77 height 11
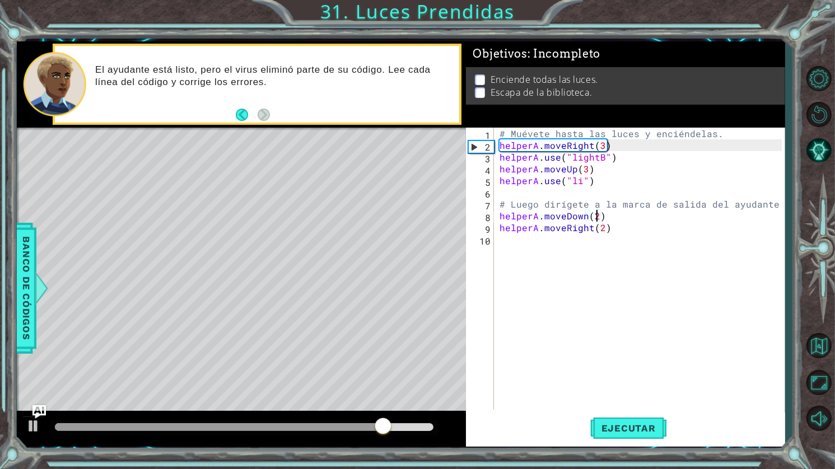
click at [601, 161] on div "# Muévete hasta las luces y enciéndelas. helperA . moveRight ( 3 ) helperA . us…" at bounding box center [642, 281] width 290 height 306
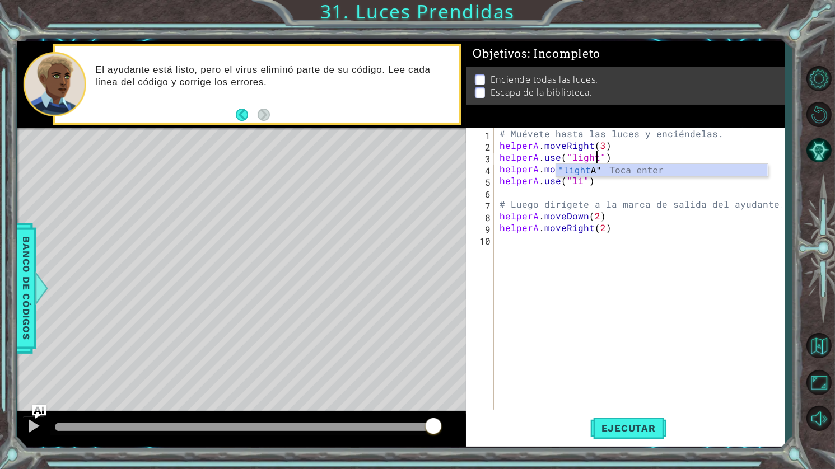
scroll to position [0, 6]
click at [629, 422] on button "Ejecutar" at bounding box center [628, 429] width 77 height 32
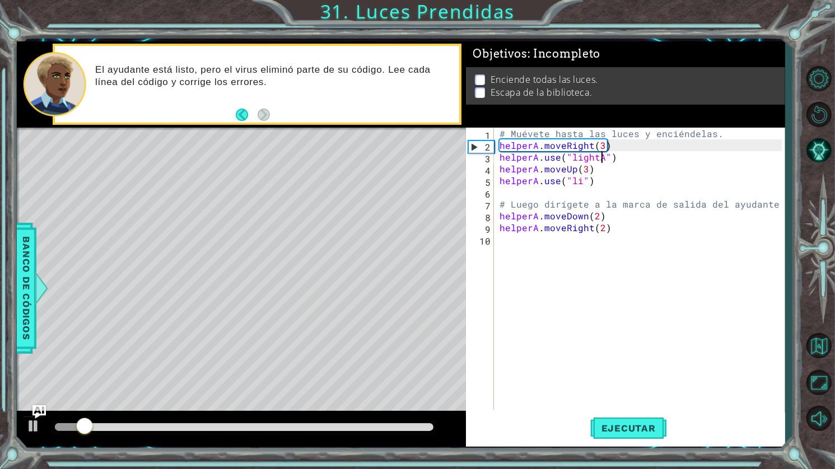
click at [579, 184] on div "# Muévete hasta las luces y enciéndelas. helperA . moveRight ( 3 ) helperA . us…" at bounding box center [642, 281] width 290 height 306
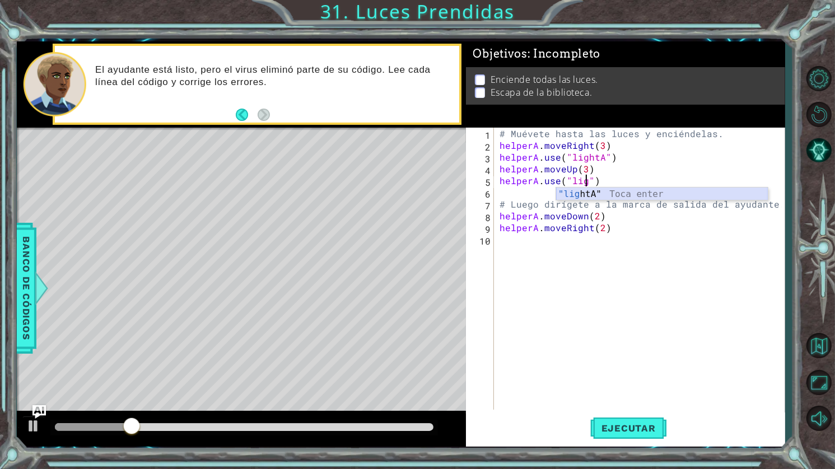
click at [600, 198] on div ""lig htA" Toca enter" at bounding box center [662, 208] width 212 height 40
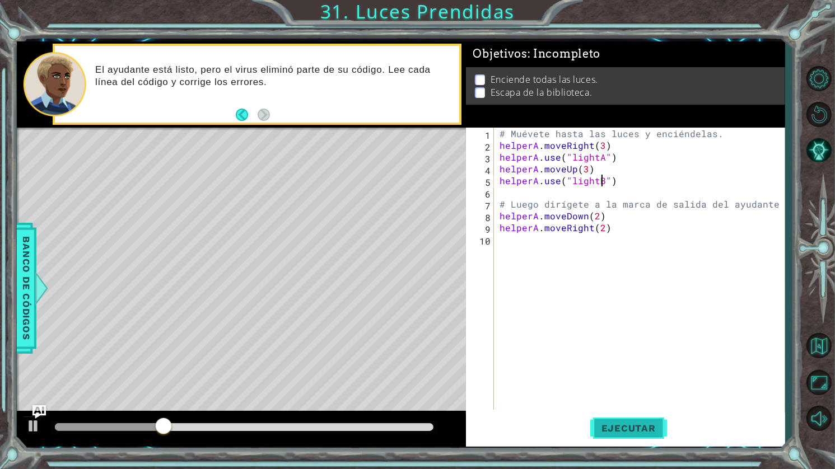
click at [626, 425] on span "Ejecutar" at bounding box center [628, 428] width 77 height 11
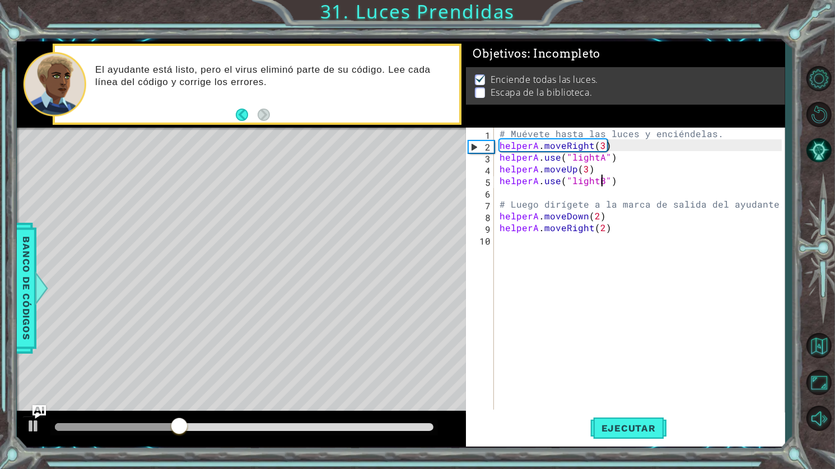
click at [598, 218] on div "# Muévete hasta las luces y enciéndelas. helperA . moveRight ( 3 ) helperA . us…" at bounding box center [642, 281] width 290 height 306
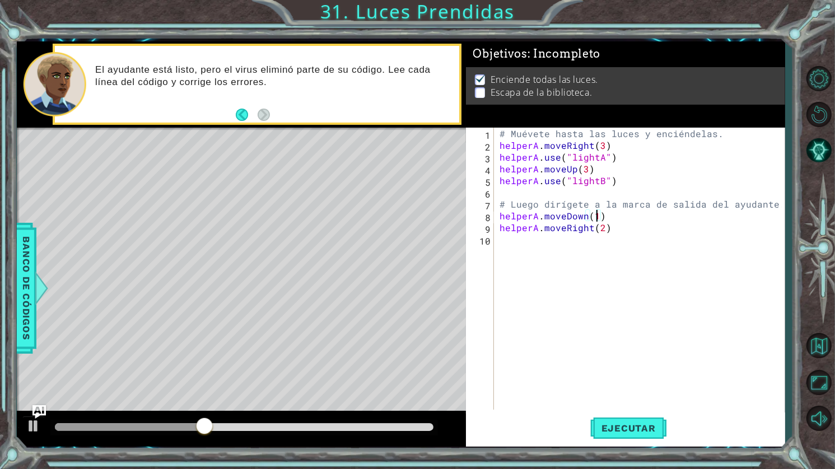
scroll to position [0, 6]
type textarea "helperA.moveDown(1)"
click at [628, 431] on span "Ejecutar" at bounding box center [628, 428] width 77 height 11
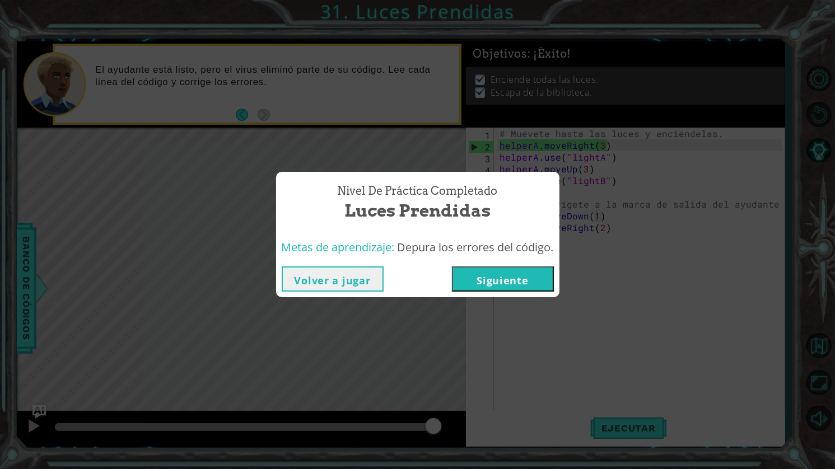
click at [492, 284] on button "Siguiente" at bounding box center [503, 279] width 102 height 25
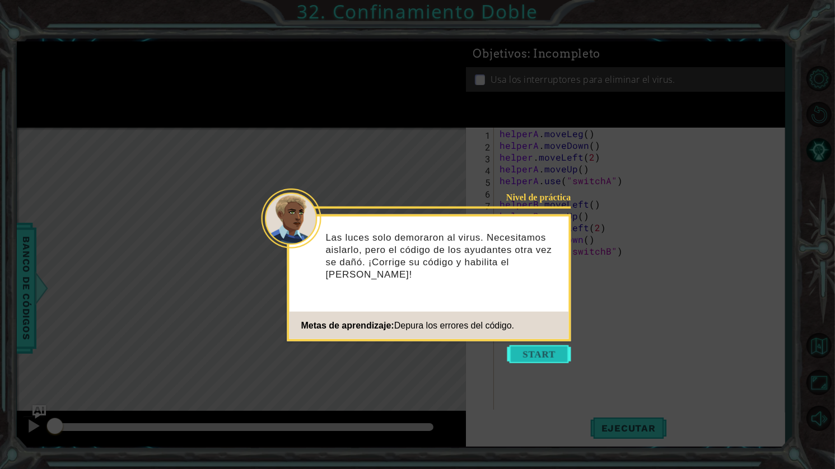
click at [550, 347] on button "Start" at bounding box center [540, 355] width 64 height 18
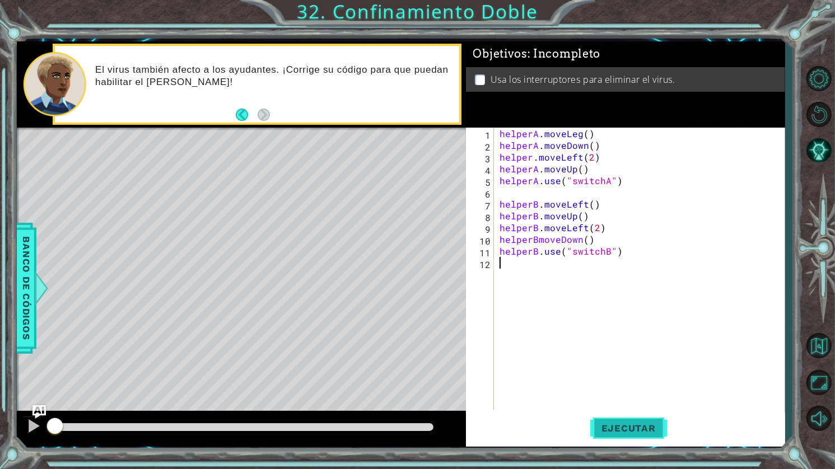
click at [652, 427] on span "Ejecutar" at bounding box center [628, 428] width 77 height 11
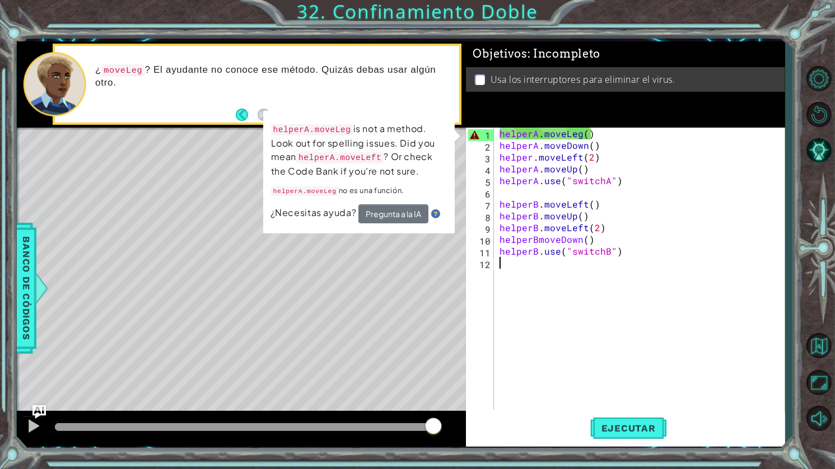
click at [510, 274] on div "helperA . moveLeg ( ) helperA . moveDown ( ) helper . moveLeft ( 2 ) helperA . …" at bounding box center [642, 281] width 290 height 306
click at [615, 148] on div "helperA . moveLeg ( ) helperA . moveDown ( ) helper . moveLeft ( 2 ) helperA . …" at bounding box center [642, 281] width 290 height 306
click at [603, 133] on div "helperA . moveLeg ( ) helperA . moveDown ( ) helper . moveLeft ( 2 ) helperA . …" at bounding box center [642, 281] width 290 height 306
click at [626, 418] on button "Ejecutar" at bounding box center [628, 429] width 77 height 32
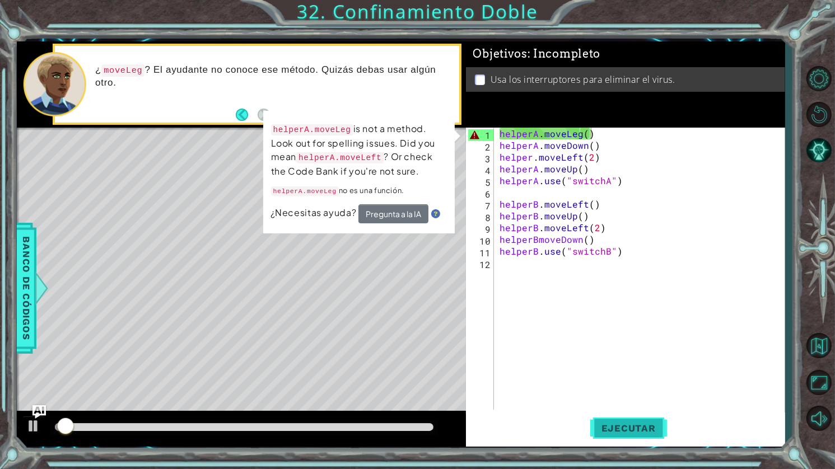
click at [626, 418] on button "Ejecutar" at bounding box center [628, 429] width 77 height 32
click at [578, 135] on div "helperA . moveLeg ( ) helperA . moveDown ( ) helper . moveLeft ( 2 ) helperA . …" at bounding box center [642, 281] width 290 height 306
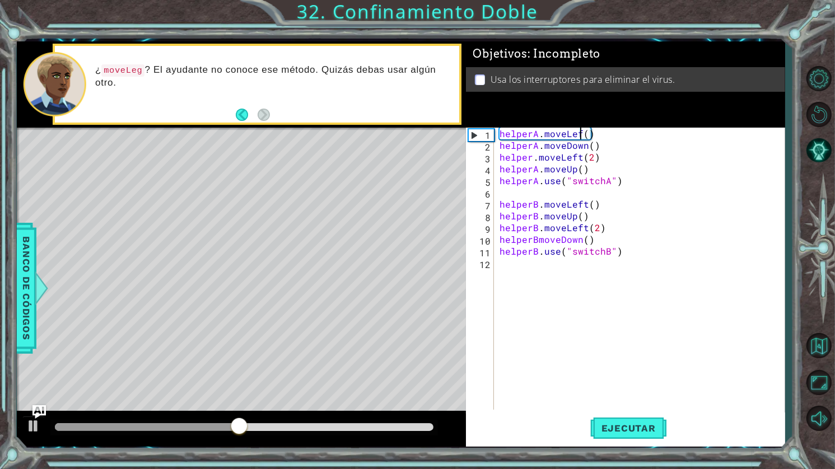
scroll to position [0, 5]
click at [617, 429] on span "Ejecutar" at bounding box center [628, 428] width 77 height 11
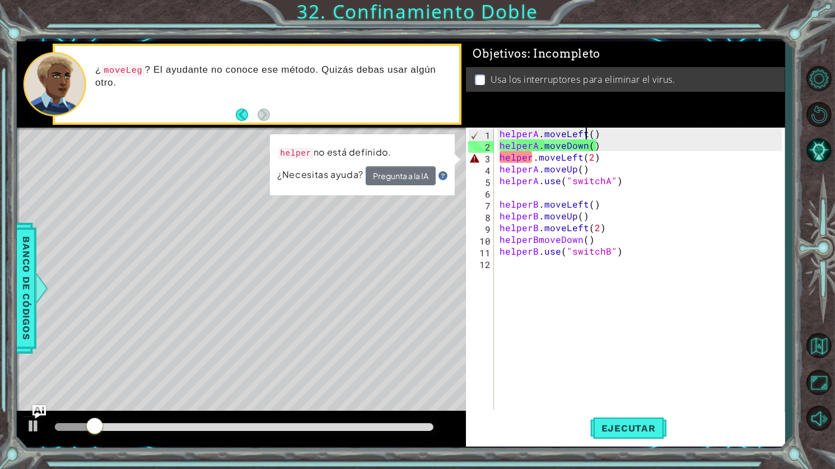
click at [535, 157] on div "helperA . moveLeft ( ) helperA . moveDown ( ) helper . moveLeft ( 2 ) helperA .…" at bounding box center [642, 281] width 290 height 306
click at [533, 159] on div "helperA . moveLeft ( ) helperA . moveDown ( ) helper . moveLeft ( 2 ) helperA .…" at bounding box center [639, 269] width 285 height 282
click at [532, 159] on div "helperA . moveLeft ( ) helperA . moveDown ( ) helper . moveLeft ( 2 ) helperA .…" at bounding box center [642, 281] width 290 height 306
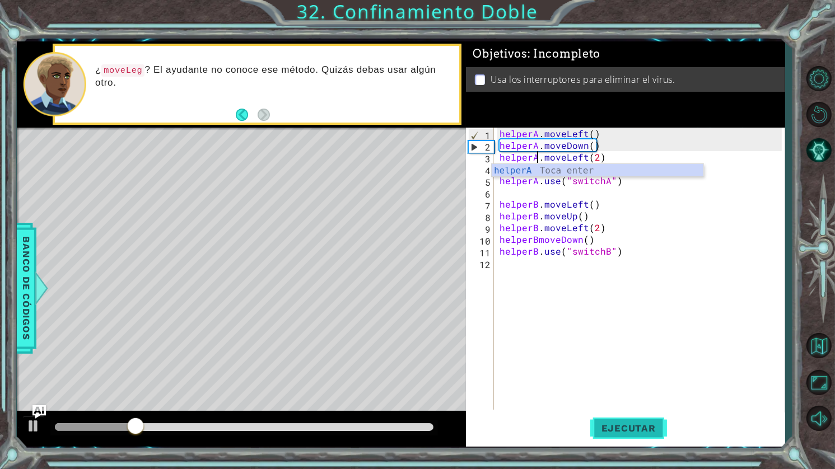
click at [632, 429] on span "Ejecutar" at bounding box center [628, 428] width 77 height 11
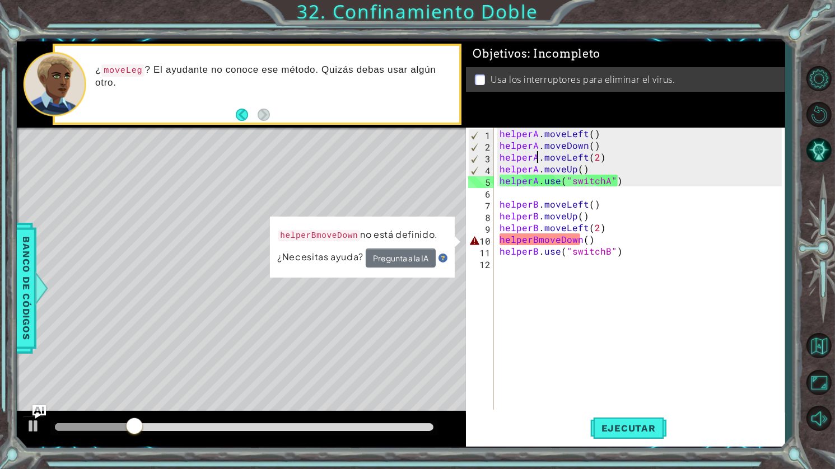
click at [539, 241] on div "helperA . moveLeft ( ) helperA . moveDown ( ) helperA . moveLeft ( 2 ) helperA …" at bounding box center [642, 281] width 290 height 306
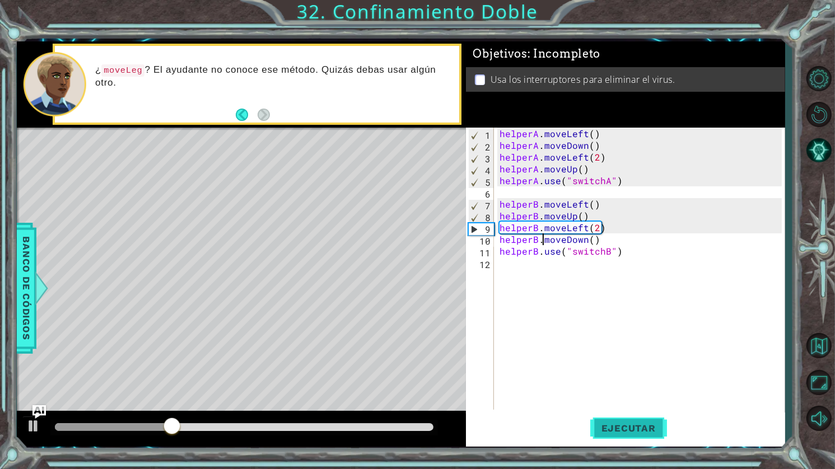
type textarea "helperB.moveDown()"
click at [616, 422] on button "Ejecutar" at bounding box center [628, 429] width 77 height 32
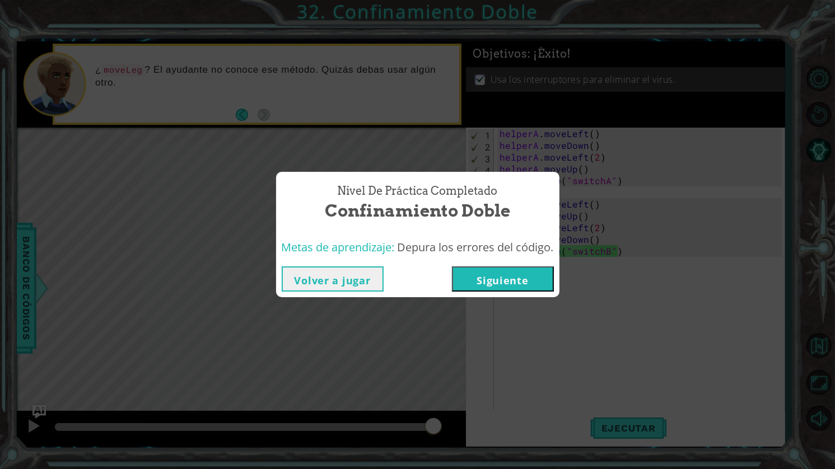
click at [506, 289] on button "Siguiente" at bounding box center [503, 279] width 102 height 25
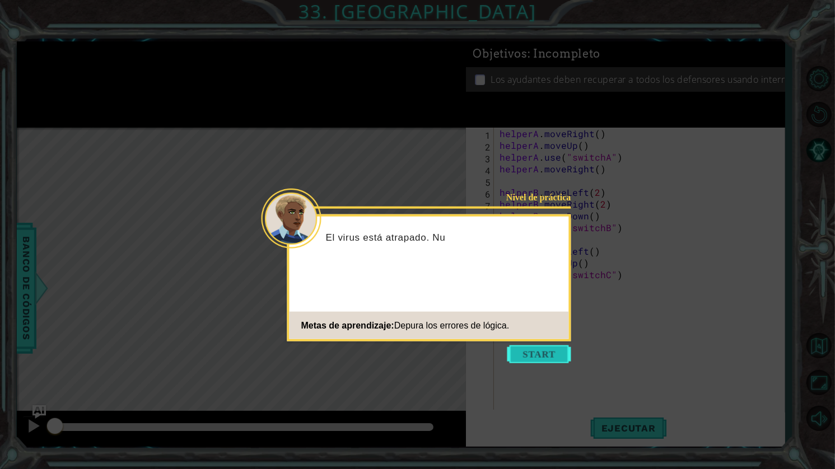
click at [522, 349] on button "Start" at bounding box center [540, 355] width 64 height 18
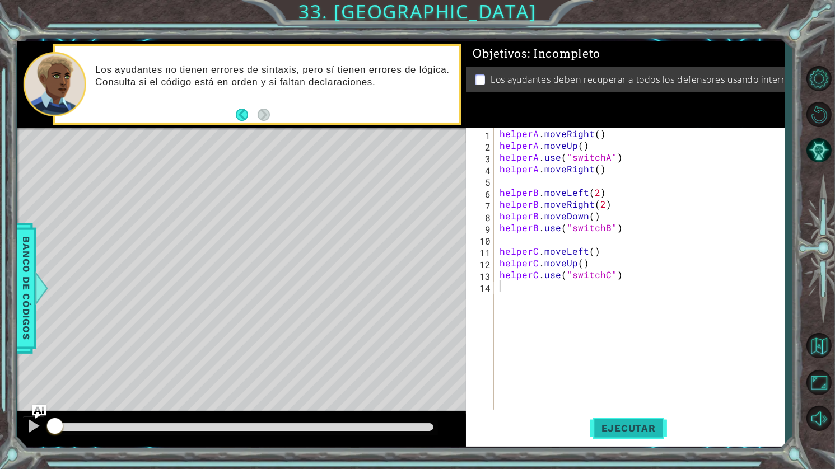
click at [627, 418] on button "Ejecutar" at bounding box center [628, 429] width 77 height 32
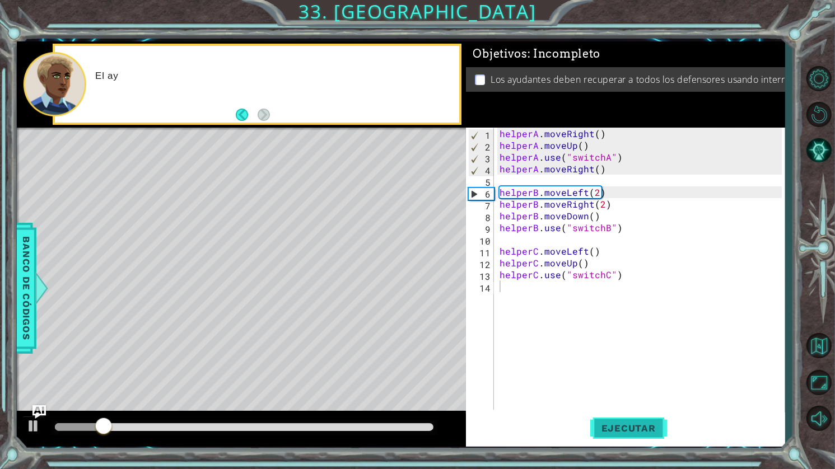
click at [632, 425] on span "Ejecutar" at bounding box center [628, 428] width 77 height 11
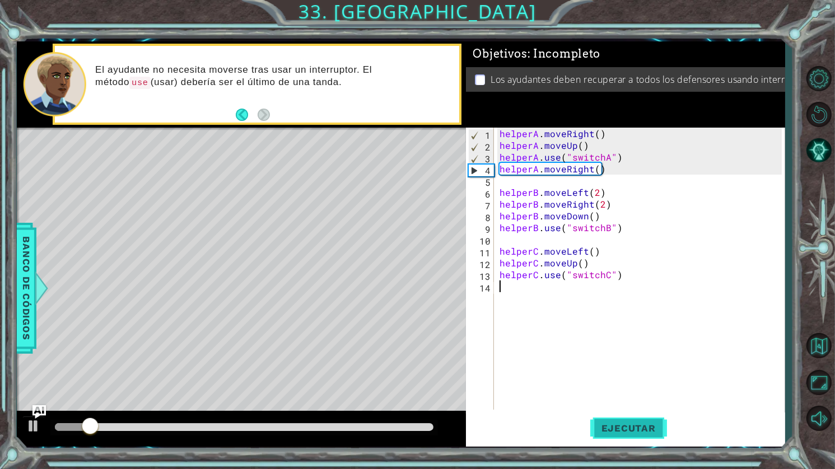
click at [626, 430] on span "Ejecutar" at bounding box center [628, 428] width 77 height 11
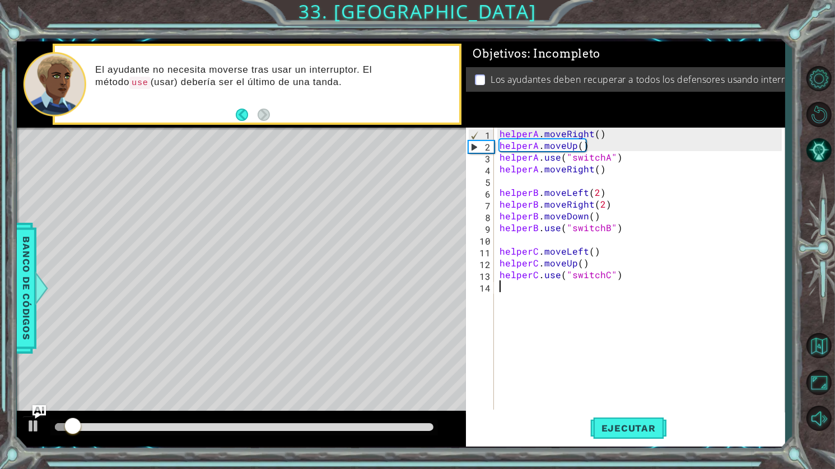
click at [589, 145] on div "helperA . moveRight ( ) helperA . moveUp ( ) helperA . use ( "switchA" ) helper…" at bounding box center [642, 281] width 290 height 306
type textarea "helperA.moveUp()"
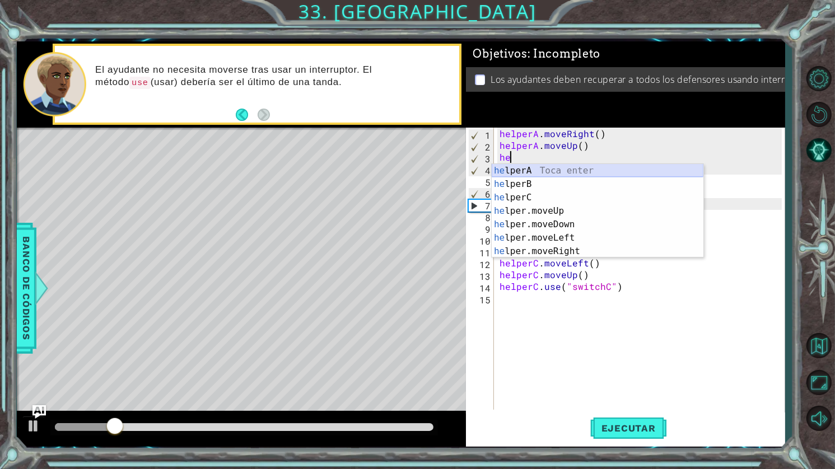
click at [581, 170] on div "he lperA Toca enter he lperB Toca enter he lperC Toca enter he lper.moveUp Toca…" at bounding box center [598, 224] width 212 height 121
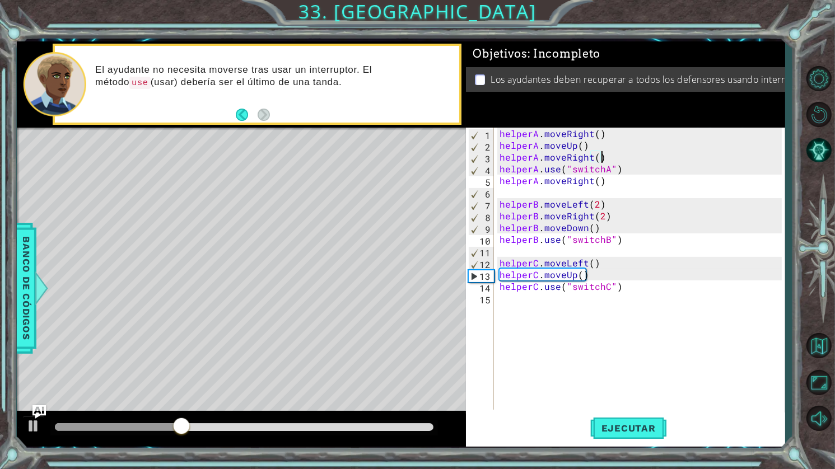
scroll to position [0, 6]
click at [634, 429] on span "Ejecutar" at bounding box center [628, 428] width 77 height 11
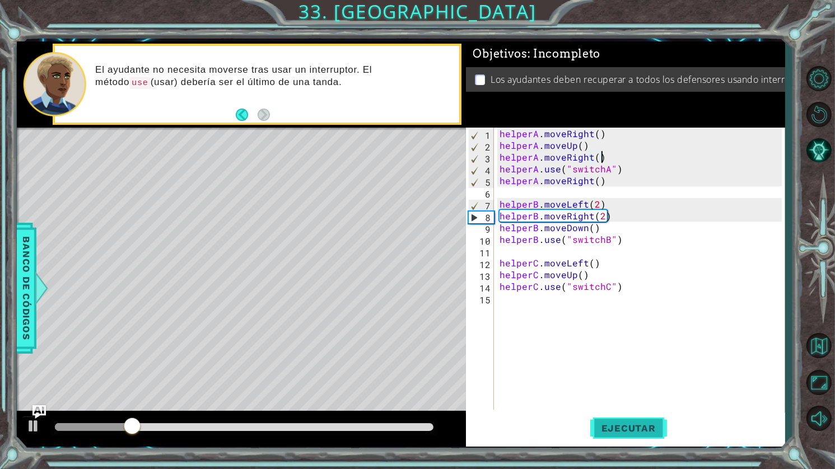
click at [629, 427] on span "Ejecutar" at bounding box center [628, 428] width 77 height 11
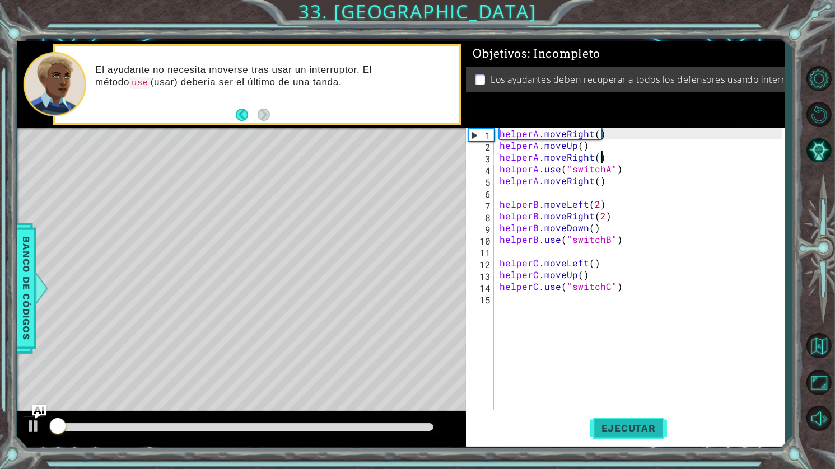
click at [629, 427] on span "Ejecutar" at bounding box center [628, 428] width 77 height 11
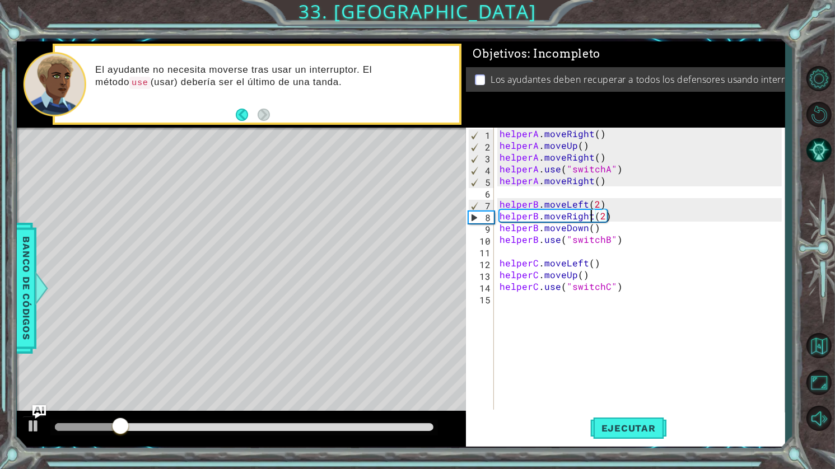
click at [589, 216] on div "helperA . moveRight ( ) helperA . moveUp ( ) helperA . moveRight ( ) helperA . …" at bounding box center [642, 281] width 290 height 306
type textarea "helperB.moveRight(2)"
